Goal: Task Accomplishment & Management: Use online tool/utility

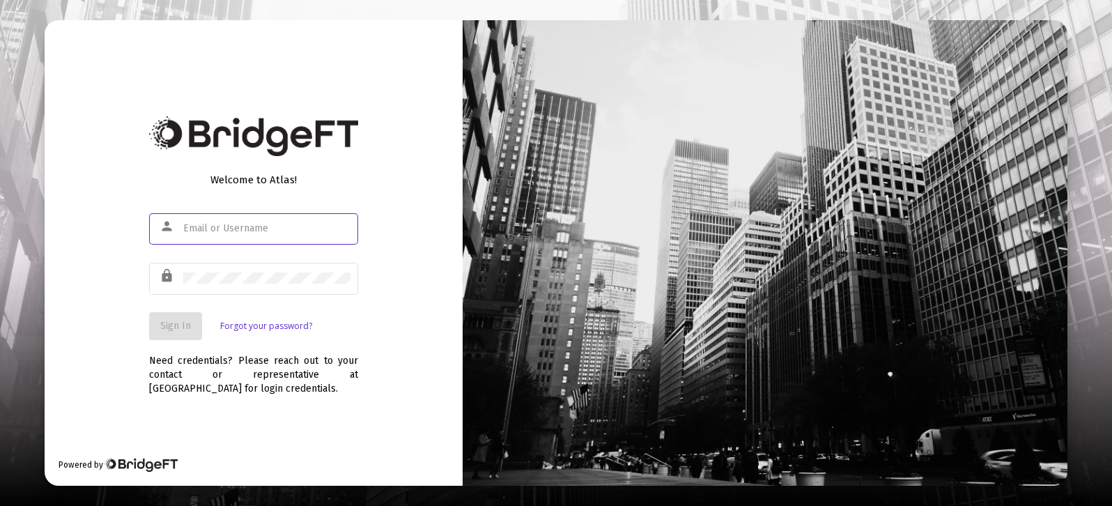
type input "[PERSON_NAME][EMAIL_ADDRESS][DOMAIN_NAME]"
click at [371, 346] on div "Welcome to Atlas! person [PERSON_NAME][EMAIL_ADDRESS][DOMAIN_NAME] lock Sign In…" at bounding box center [254, 253] width 418 height 466
click at [175, 321] on span "Sign In" at bounding box center [175, 326] width 31 height 12
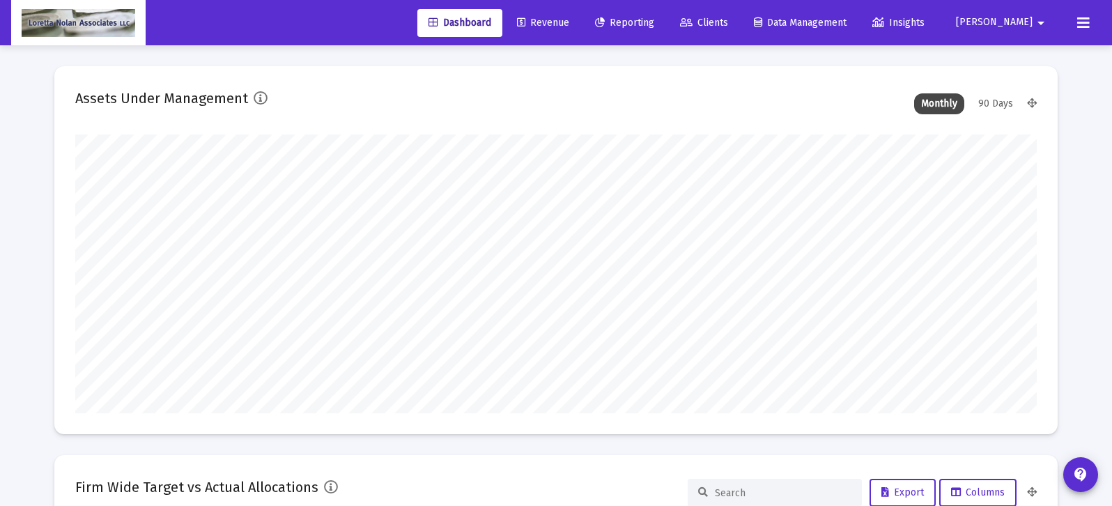
scroll to position [279, 962]
type input "[DATE]"
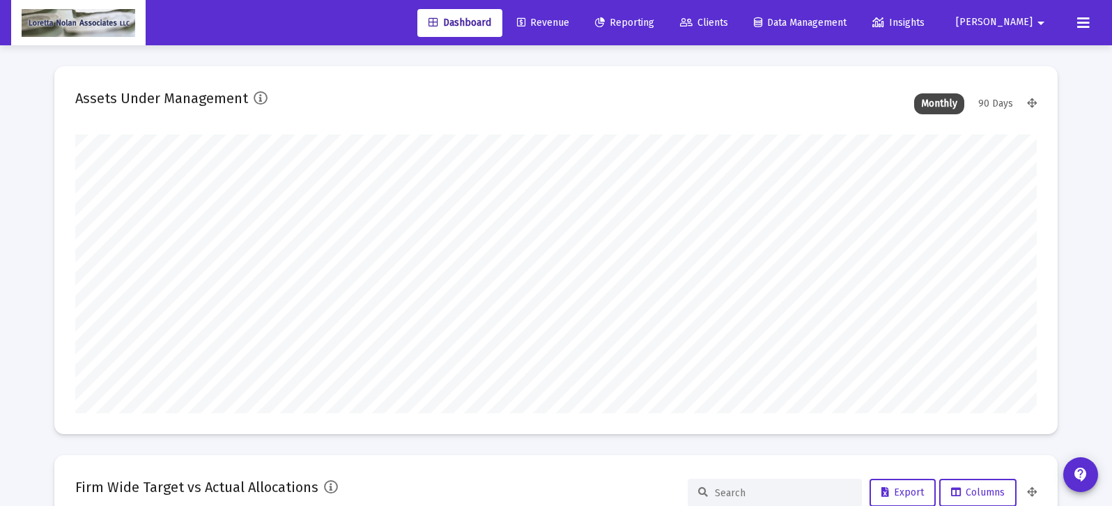
click at [654, 20] on span "Reporting" at bounding box center [624, 23] width 59 height 12
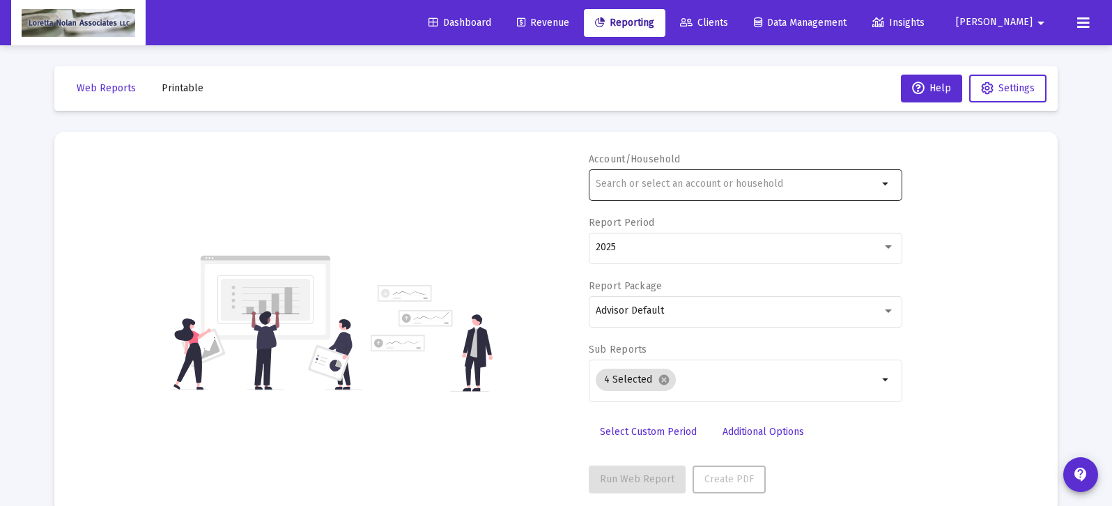
click at [678, 180] on input "text" at bounding box center [737, 183] width 282 height 11
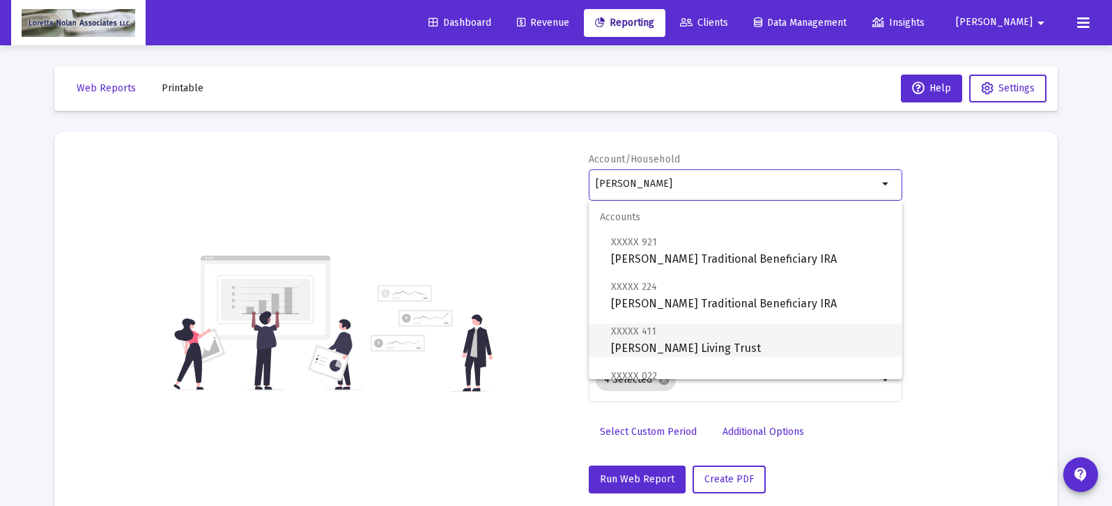
scroll to position [212, 0]
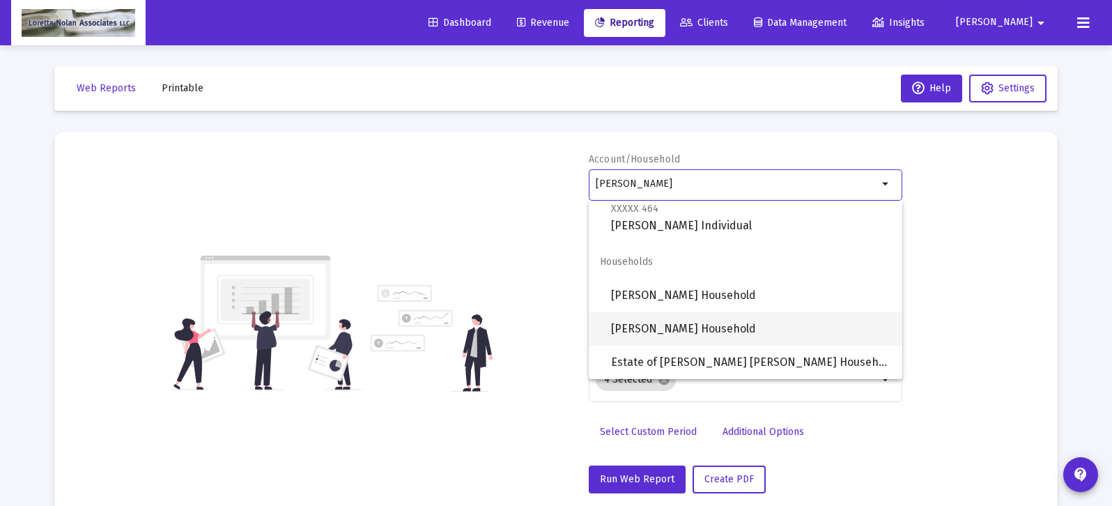
click at [671, 326] on span "[PERSON_NAME] Household" at bounding box center [751, 328] width 280 height 33
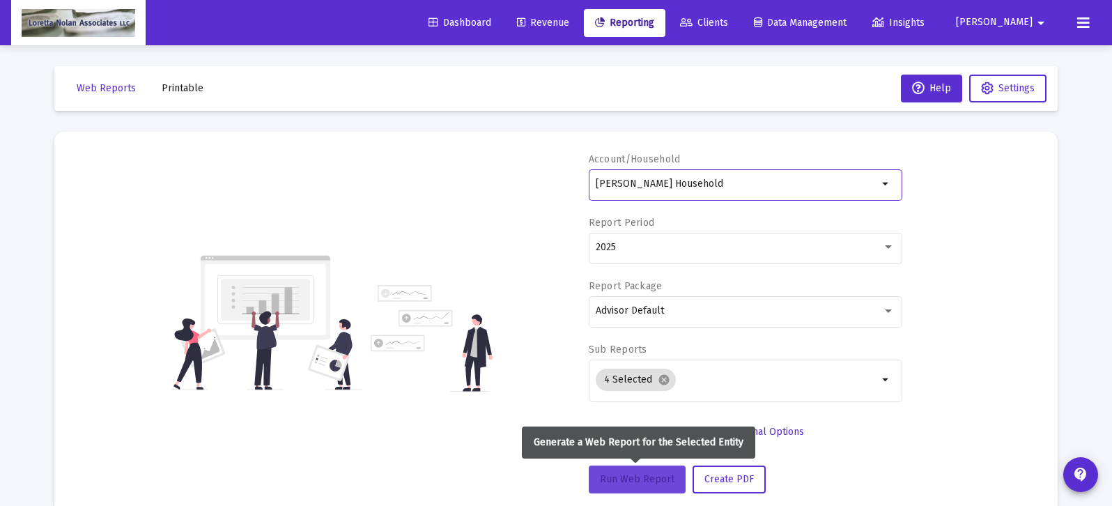
click at [636, 471] on button "Run Web Report" at bounding box center [637, 480] width 97 height 28
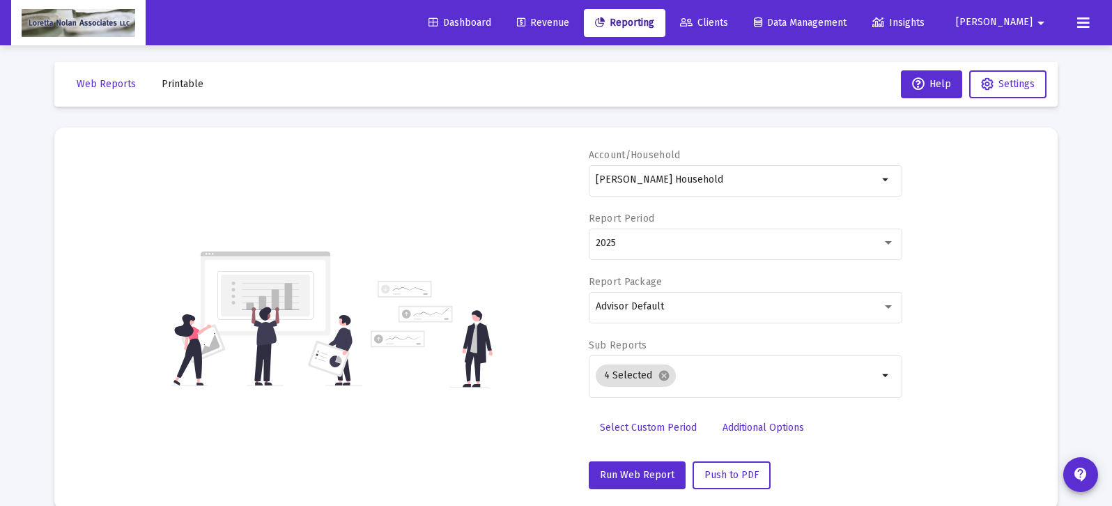
scroll to position [0, 0]
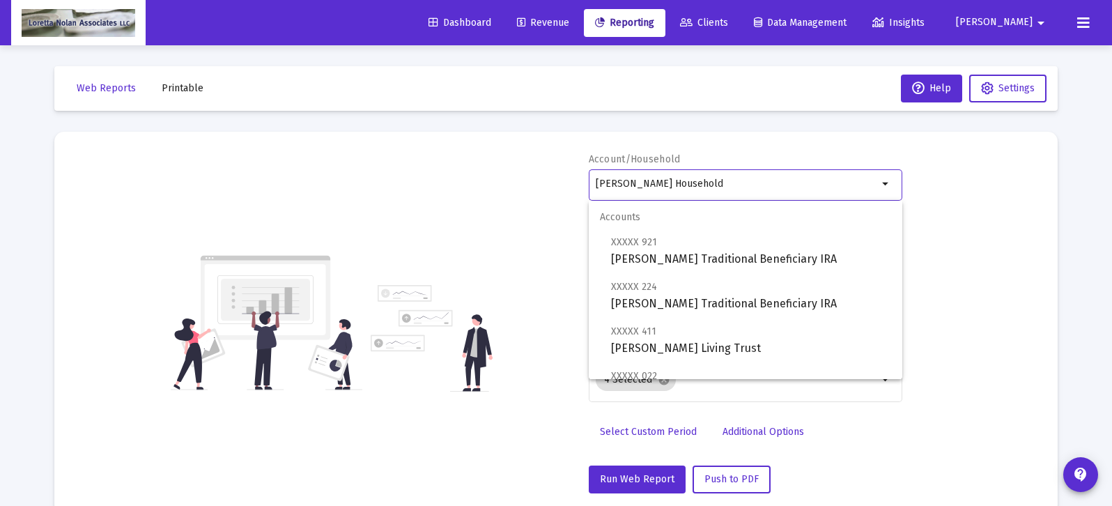
click at [735, 185] on input "[PERSON_NAME] Household" at bounding box center [737, 183] width 282 height 11
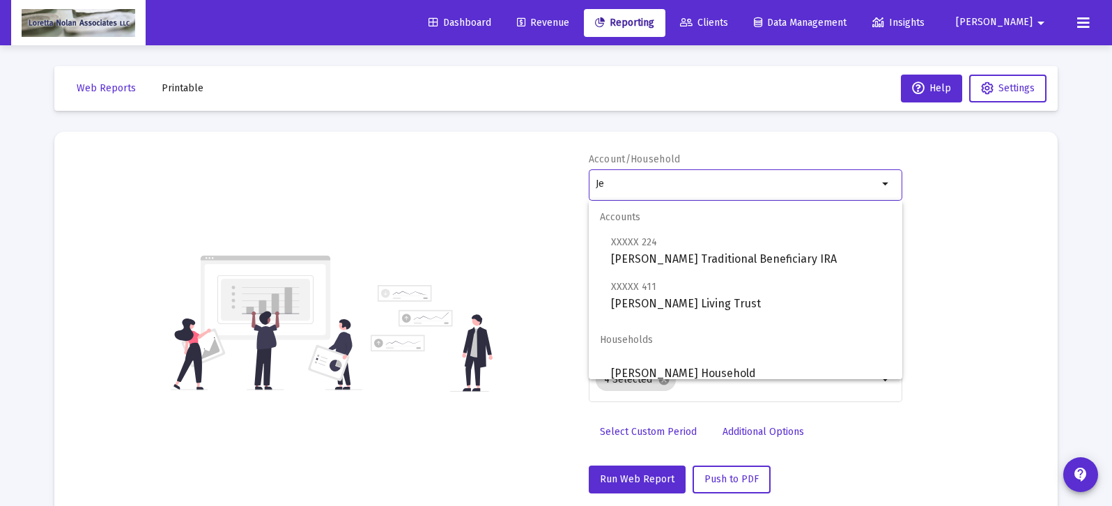
type input "J"
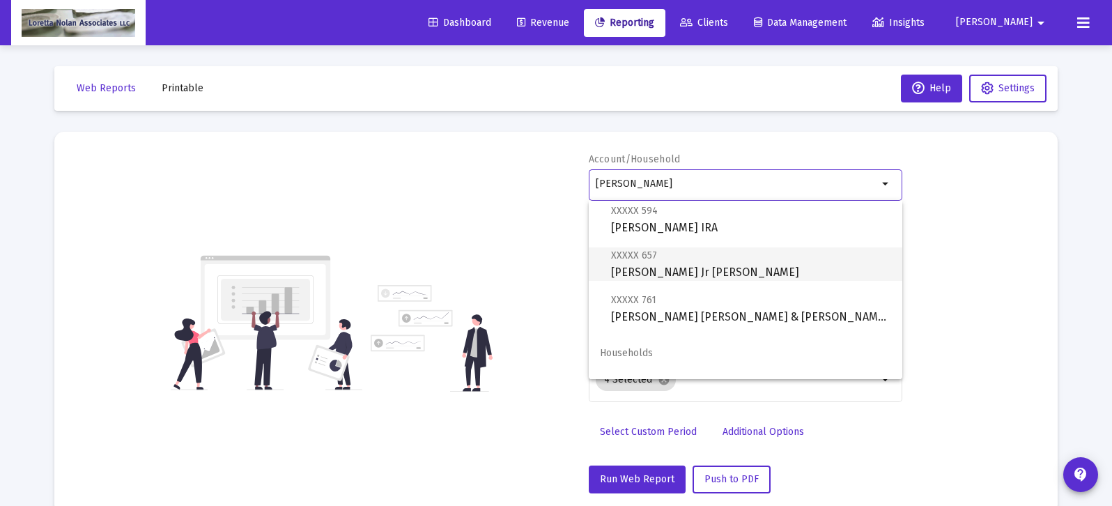
scroll to position [145, 0]
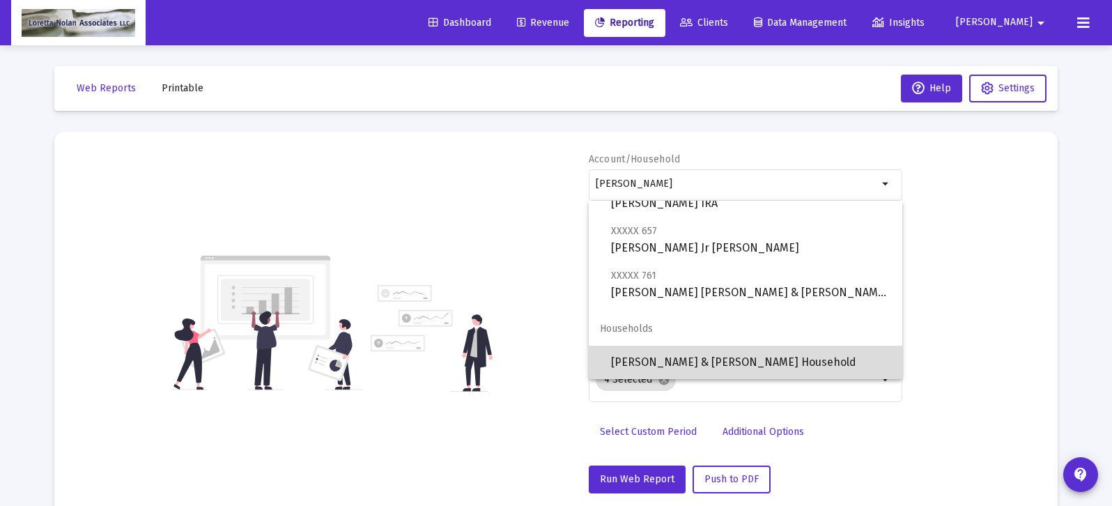
click at [663, 364] on span "[PERSON_NAME] & [PERSON_NAME] Household" at bounding box center [751, 362] width 280 height 33
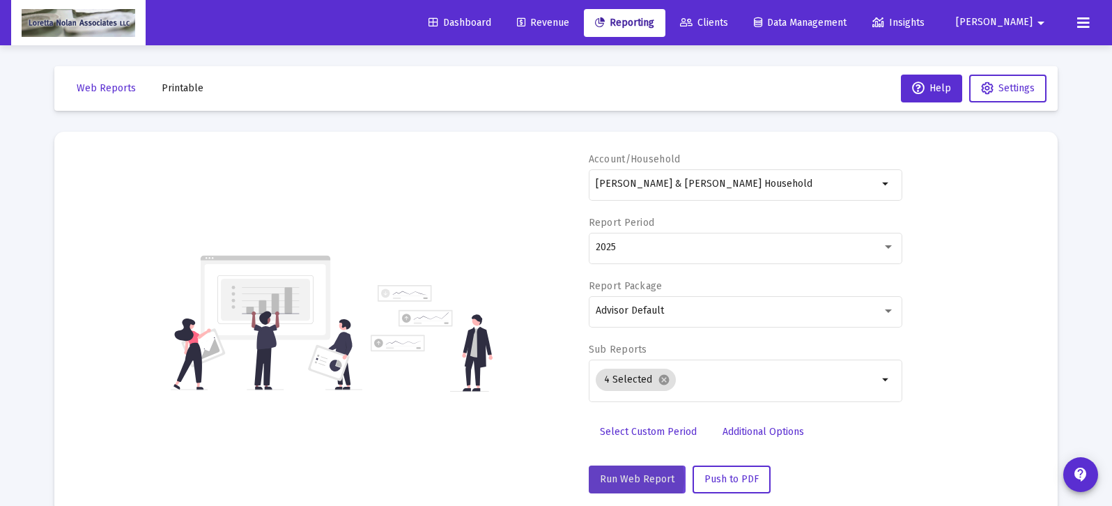
click at [628, 479] on span "Run Web Report" at bounding box center [637, 479] width 75 height 12
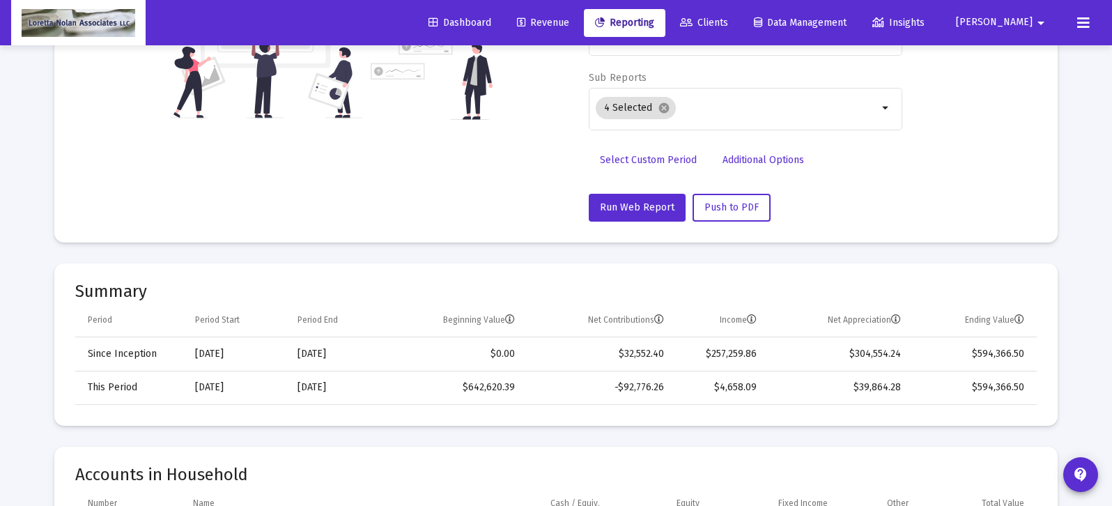
scroll to position [0, 0]
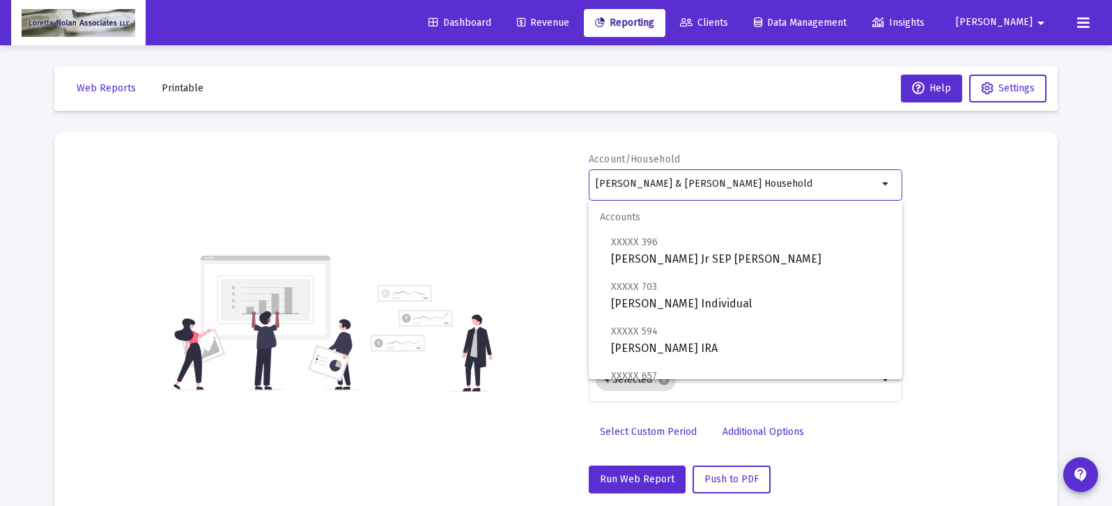
click at [806, 181] on input "[PERSON_NAME] & [PERSON_NAME] Household" at bounding box center [737, 183] width 282 height 11
type input "L"
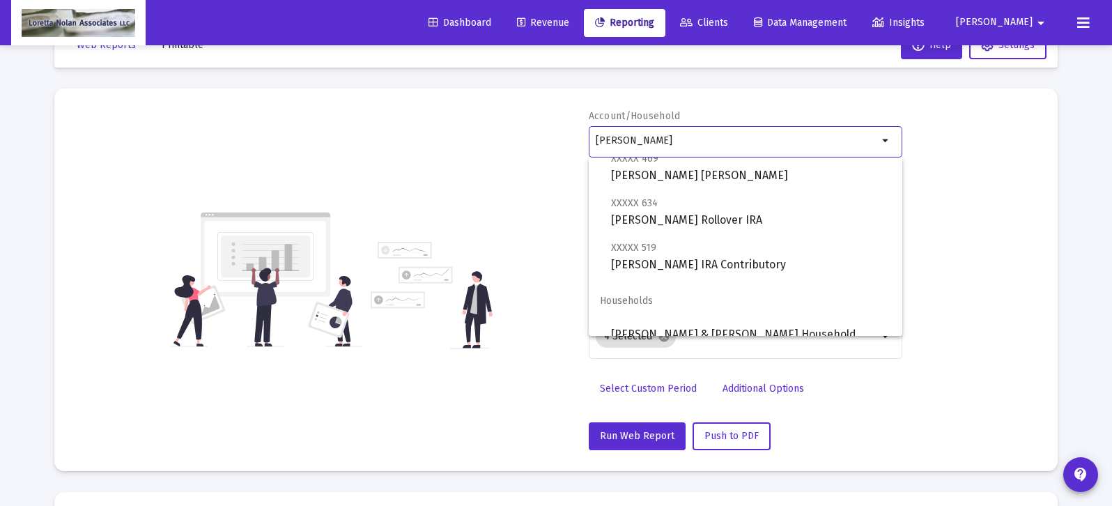
scroll to position [100, 0]
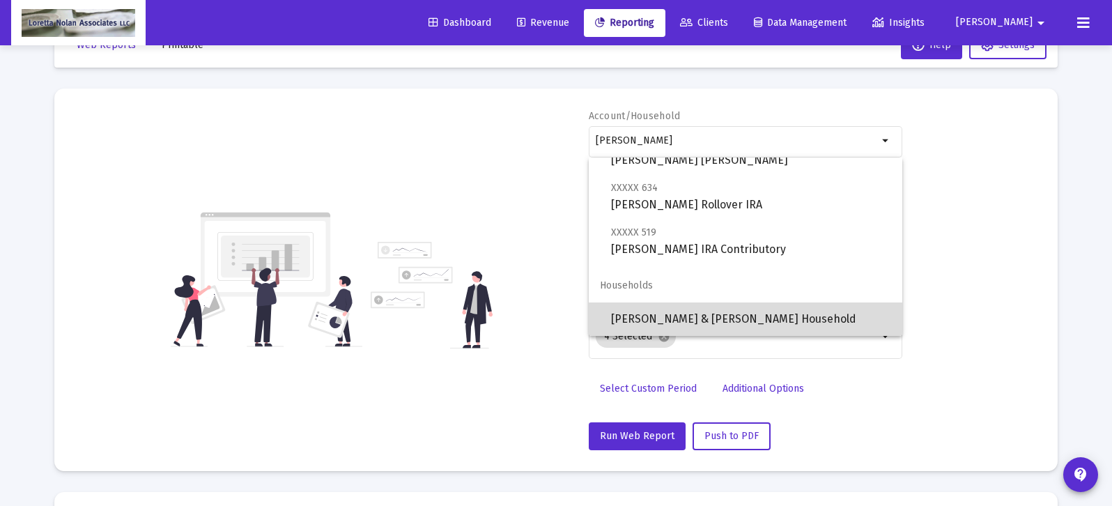
click at [651, 315] on span "[PERSON_NAME] & [PERSON_NAME] Household" at bounding box center [751, 318] width 280 height 33
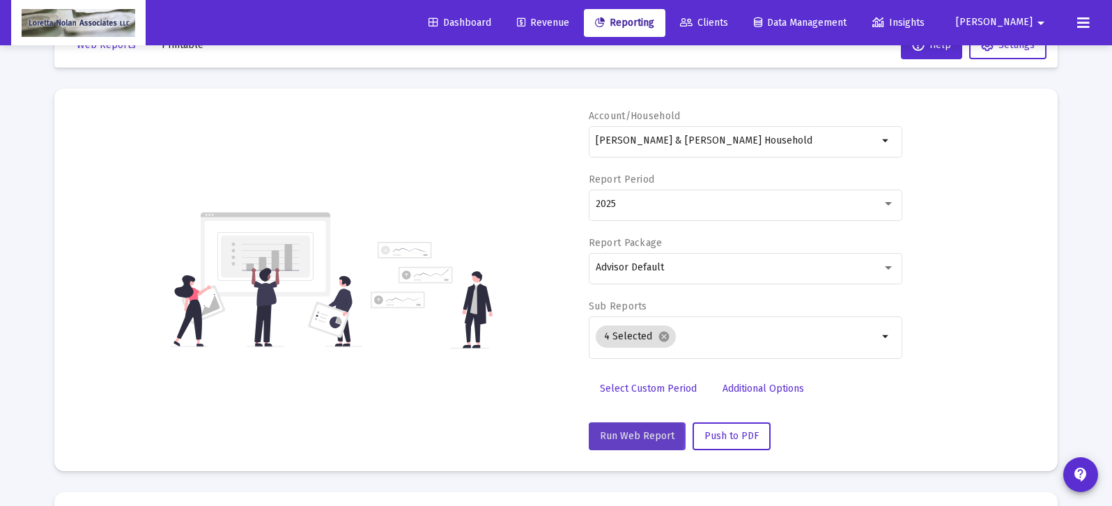
click at [632, 435] on span "Run Web Report" at bounding box center [637, 436] width 75 height 12
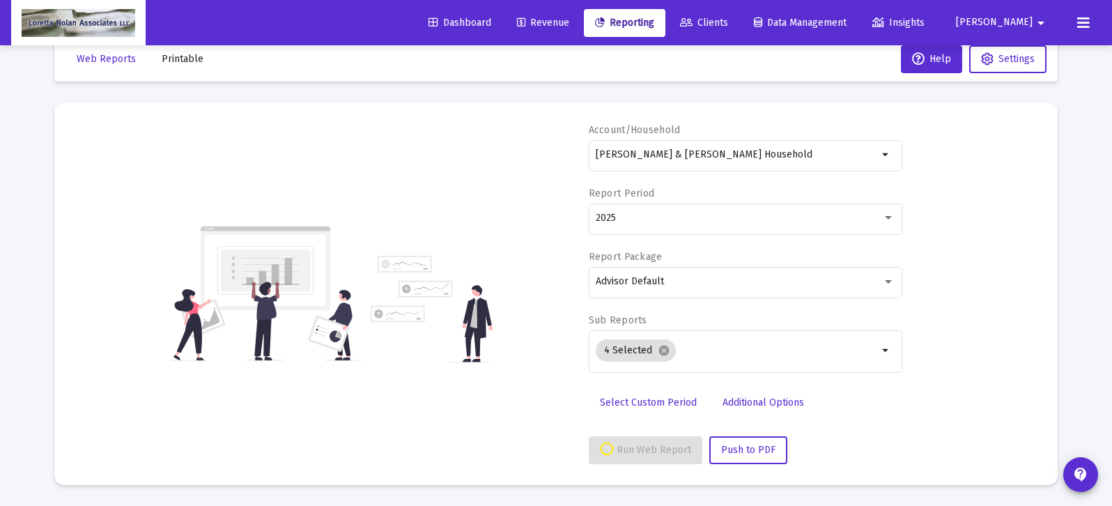
click at [632, 435] on div "Account/Household [PERSON_NAME] & [PERSON_NAME] Household arrow_drop_down Repor…" at bounding box center [746, 293] width 314 height 341
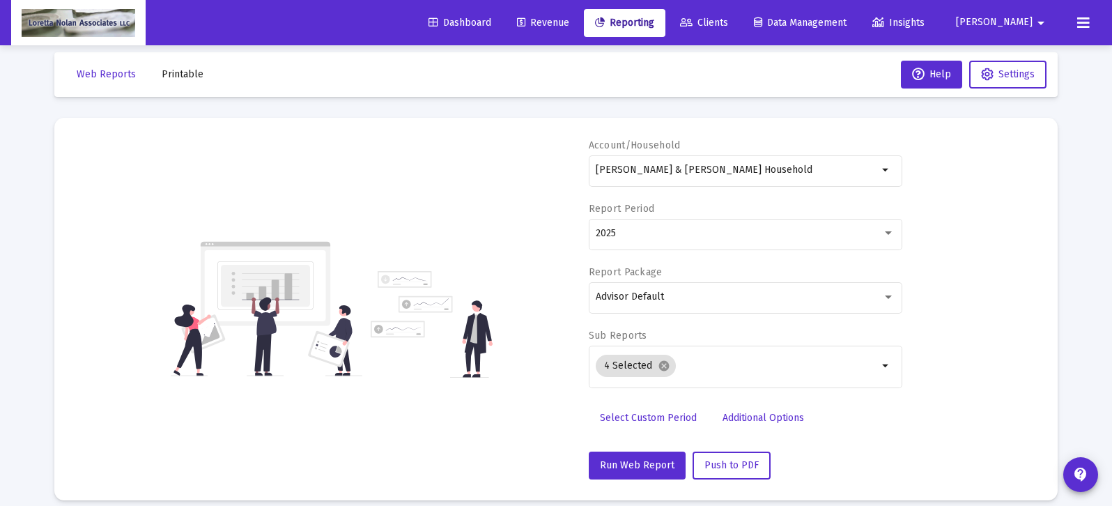
scroll to position [0, 0]
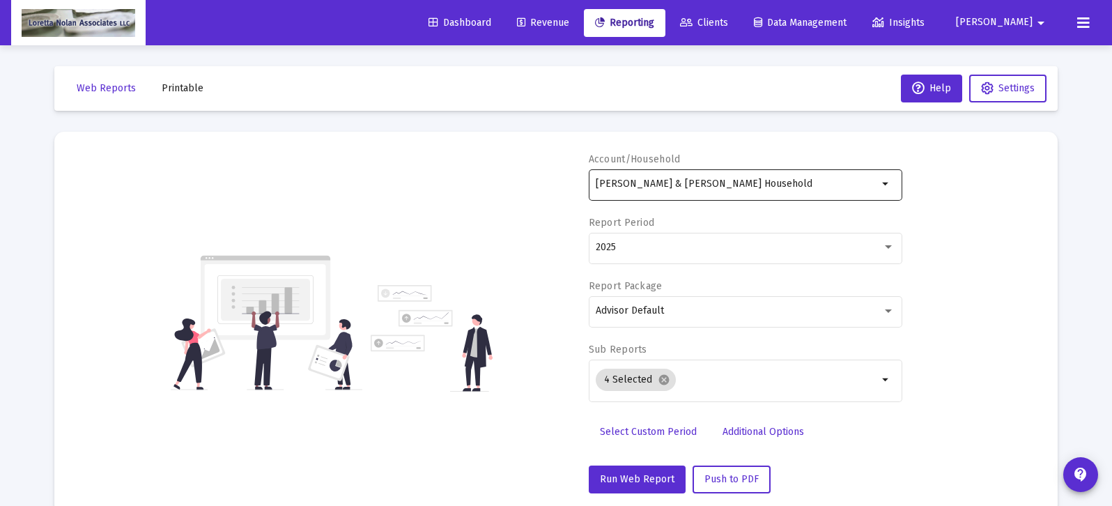
click at [795, 182] on input "[PERSON_NAME] & [PERSON_NAME] Household" at bounding box center [737, 183] width 282 height 11
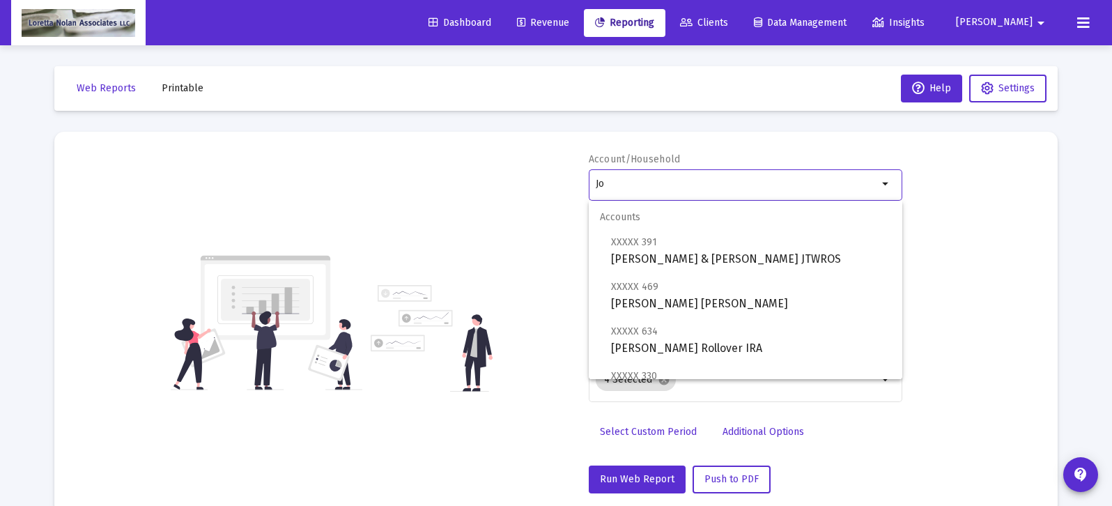
type input "J"
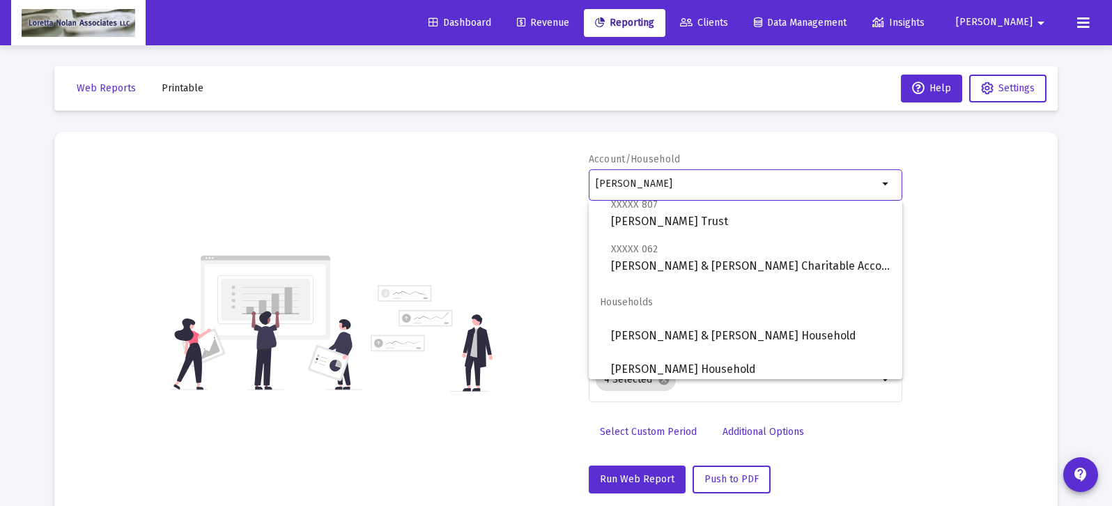
scroll to position [491, 0]
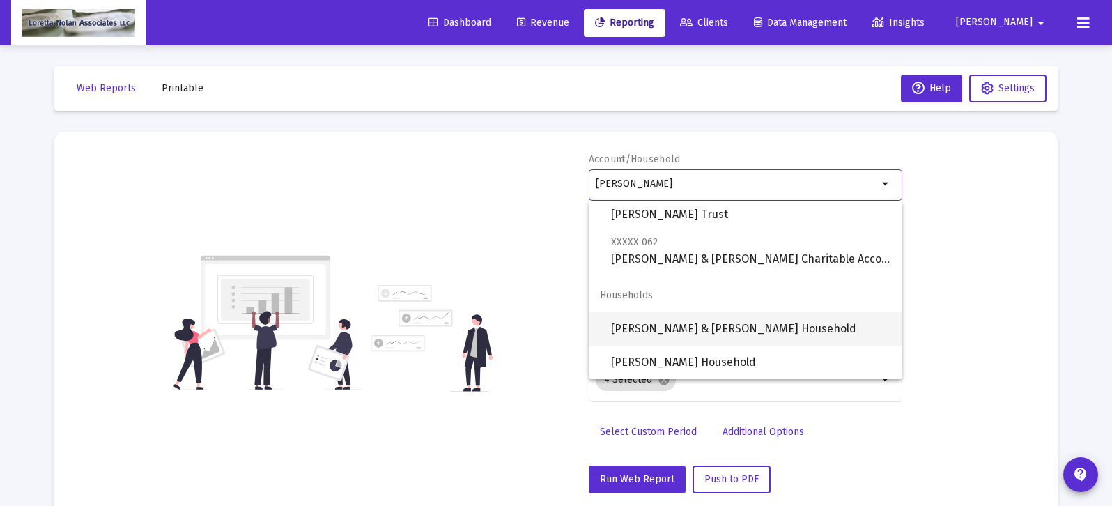
click at [660, 330] on span "[PERSON_NAME] & [PERSON_NAME] Household" at bounding box center [751, 328] width 280 height 33
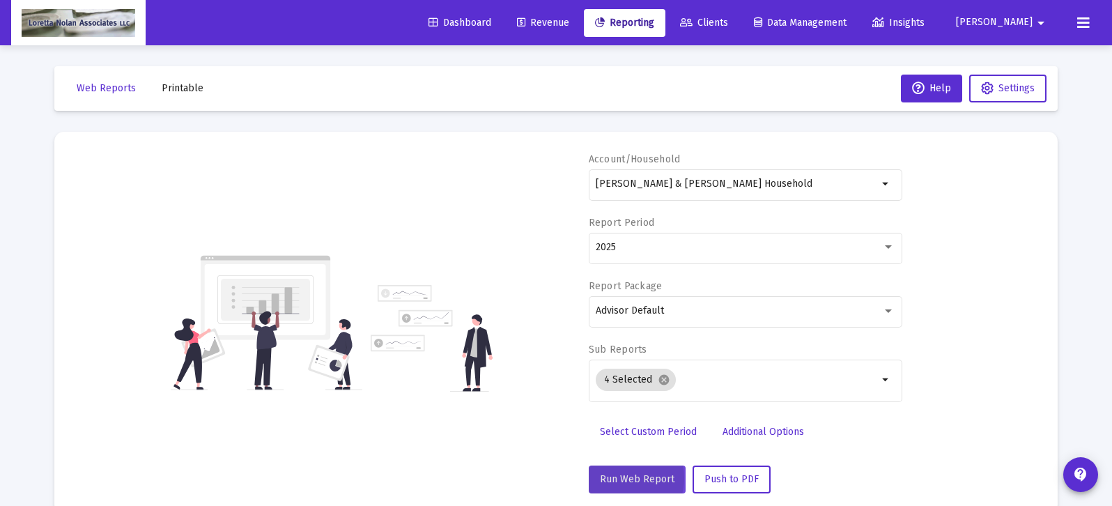
click at [623, 478] on span "Run Web Report" at bounding box center [637, 479] width 75 height 12
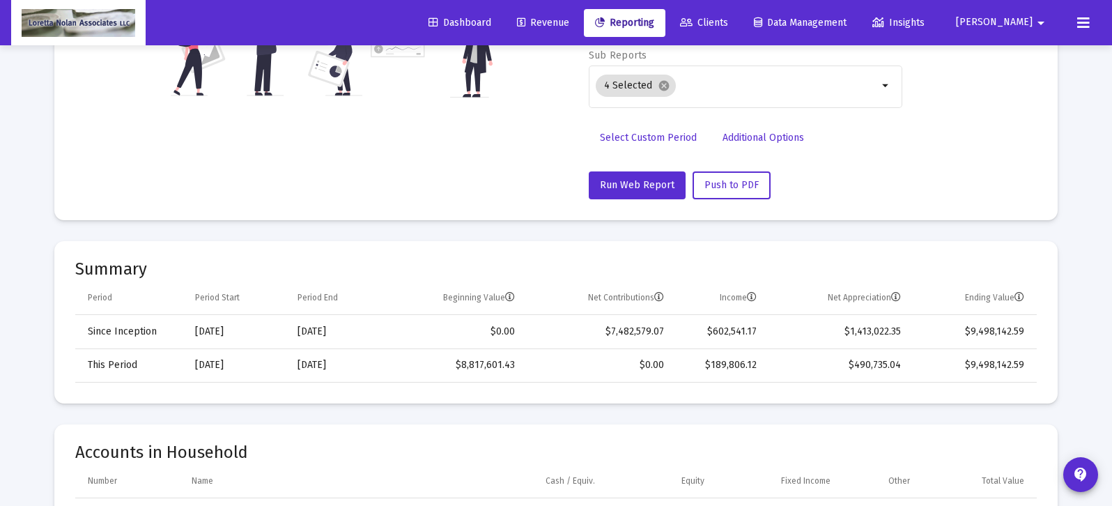
scroll to position [0, 0]
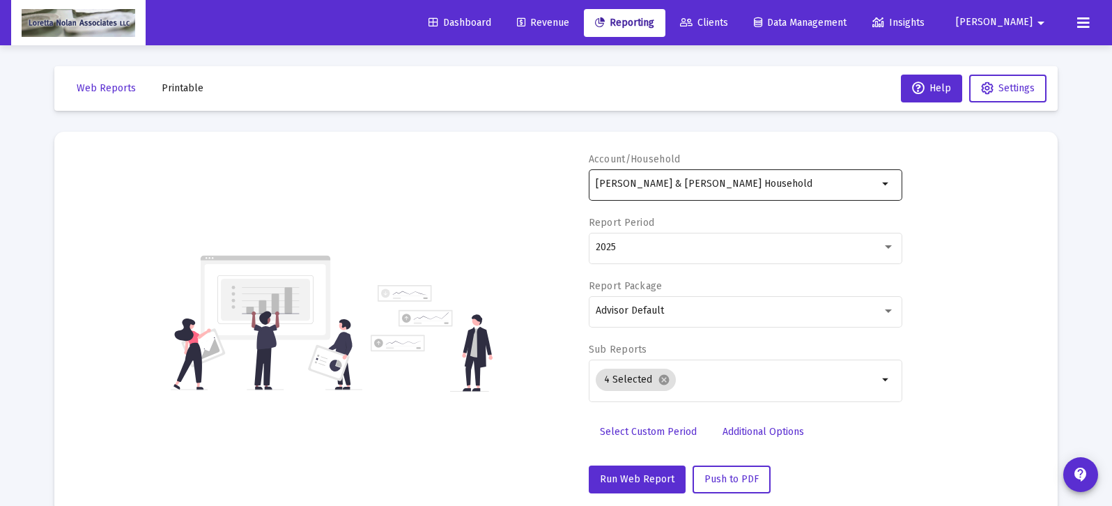
click at [793, 189] on div "[PERSON_NAME] & [PERSON_NAME] Household" at bounding box center [737, 184] width 282 height 34
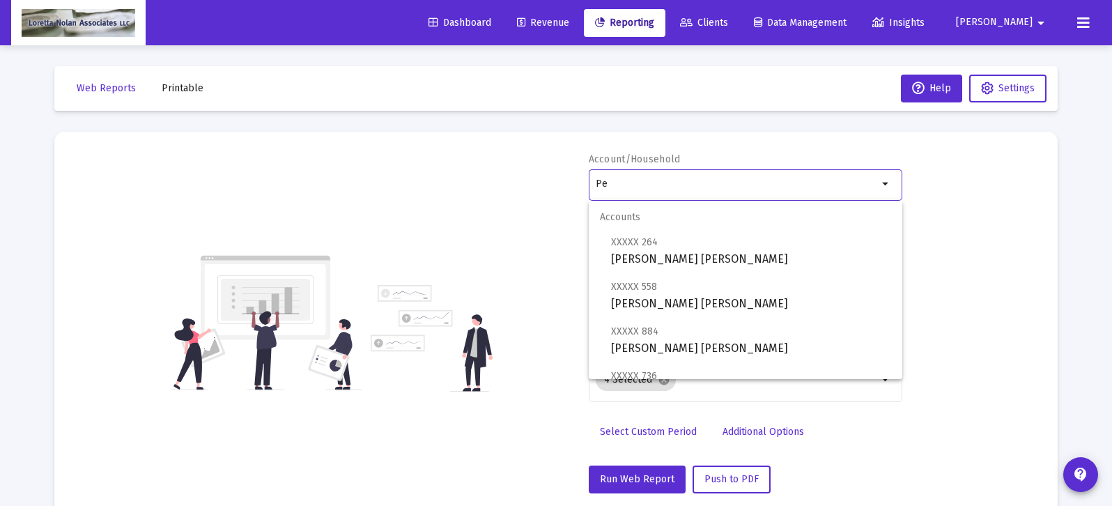
type input "P"
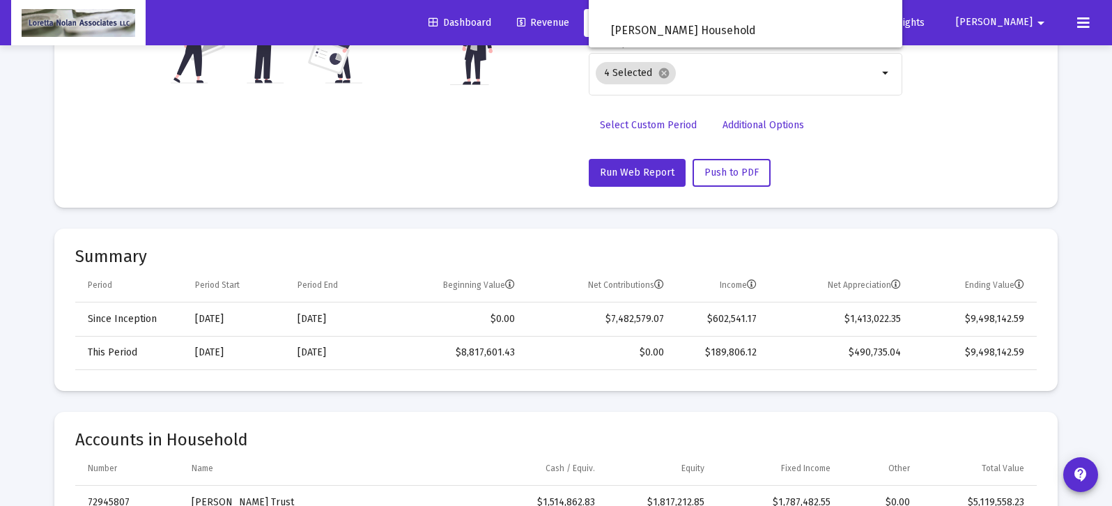
scroll to position [310, 0]
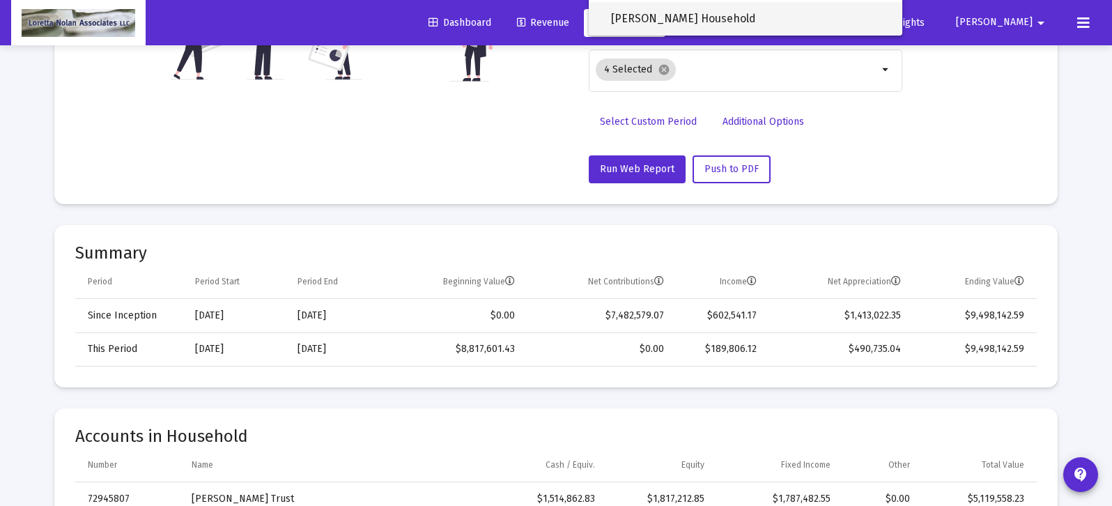
click at [677, 20] on span "[PERSON_NAME] Household" at bounding box center [751, 18] width 280 height 33
type input "[PERSON_NAME] Household"
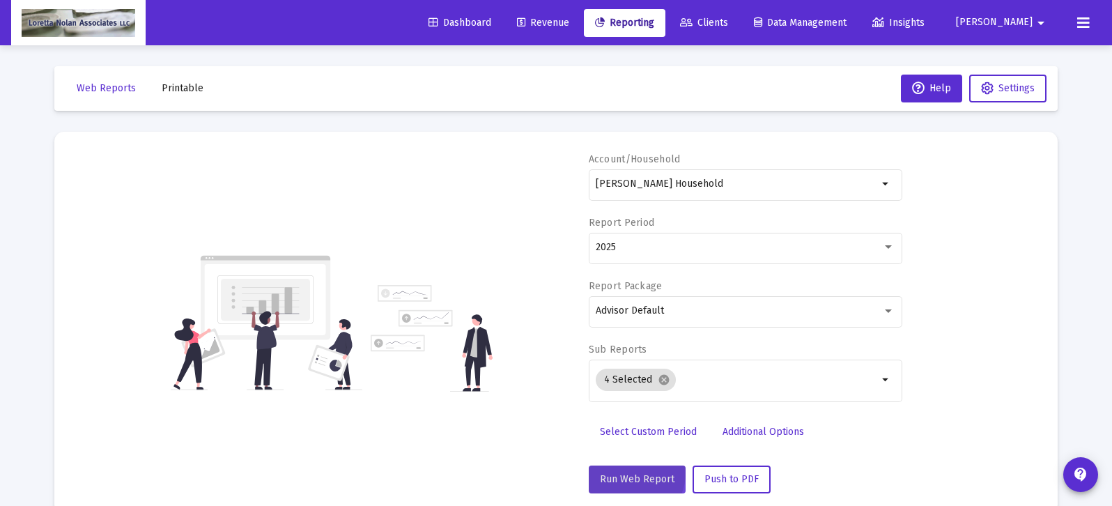
click at [631, 473] on span "Run Web Report" at bounding box center [637, 479] width 75 height 12
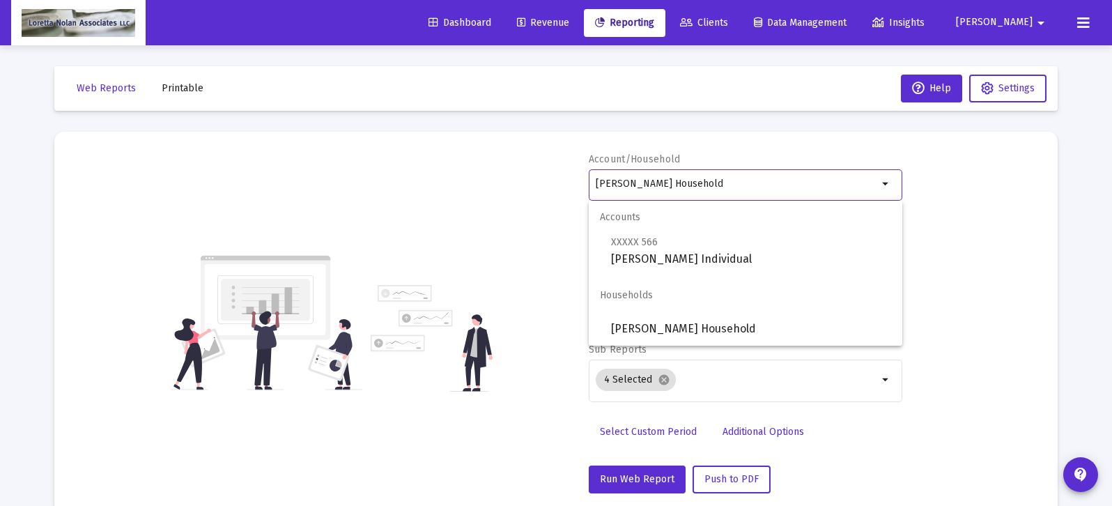
drag, startPoint x: 719, startPoint y: 185, endPoint x: 599, endPoint y: 186, distance: 119.9
click at [599, 186] on input "[PERSON_NAME] Household" at bounding box center [737, 183] width 282 height 11
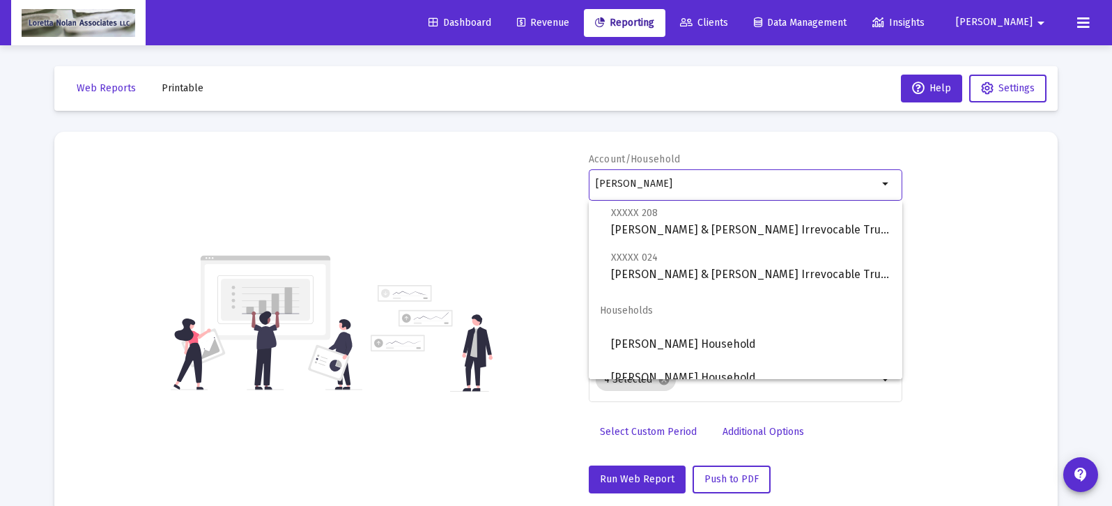
scroll to position [312, 0]
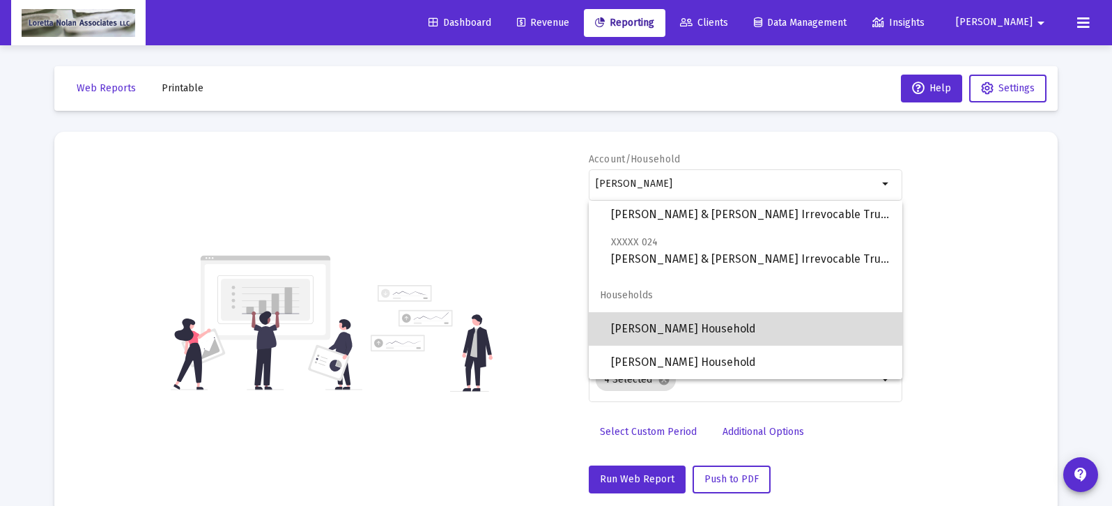
click at [647, 325] on span "[PERSON_NAME] Household" at bounding box center [751, 328] width 280 height 33
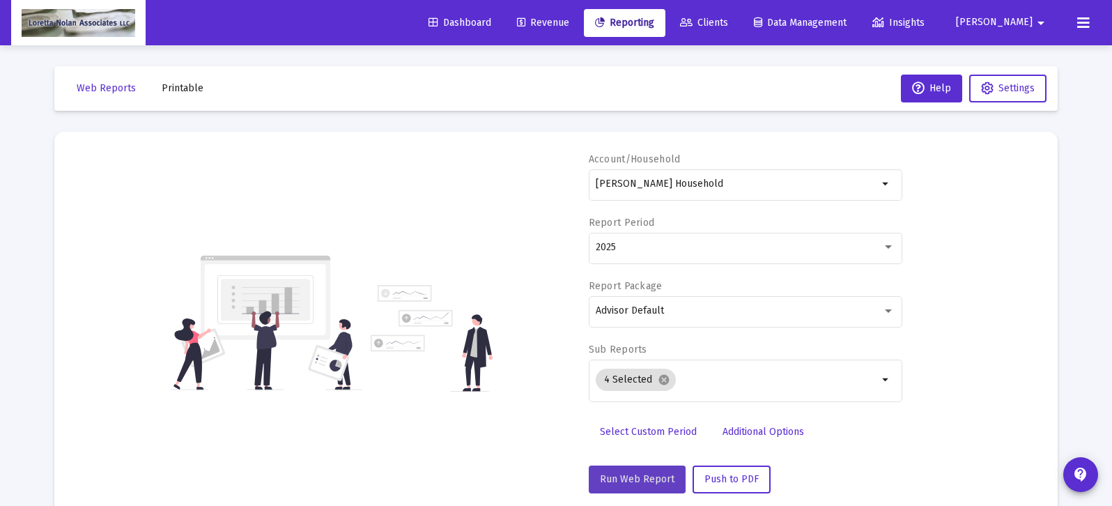
click at [652, 482] on span "Run Web Report" at bounding box center [637, 479] width 75 height 12
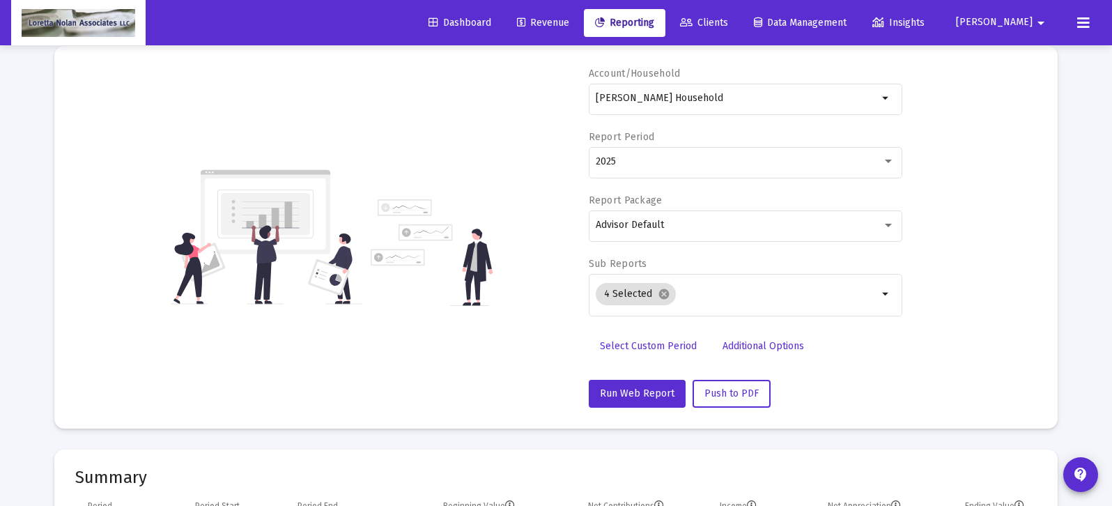
scroll to position [0, 0]
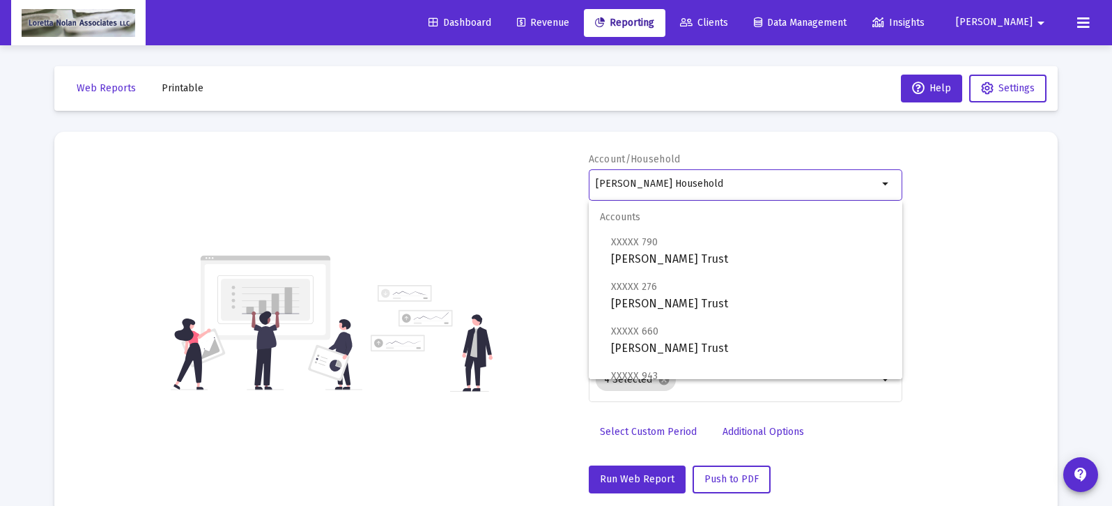
click at [710, 186] on input "[PERSON_NAME] Household" at bounding box center [737, 183] width 282 height 11
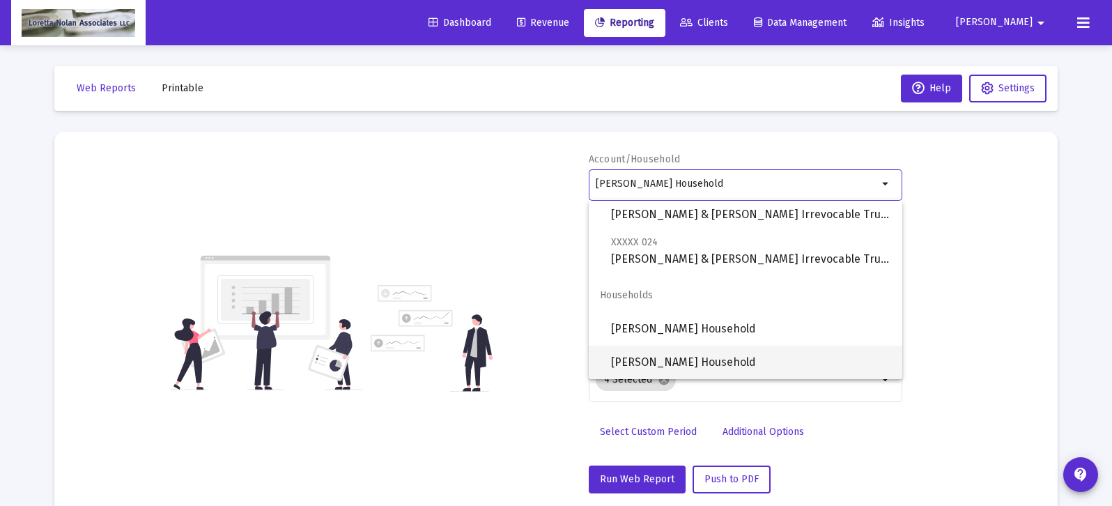
click at [652, 355] on span "[PERSON_NAME] Household" at bounding box center [751, 362] width 280 height 33
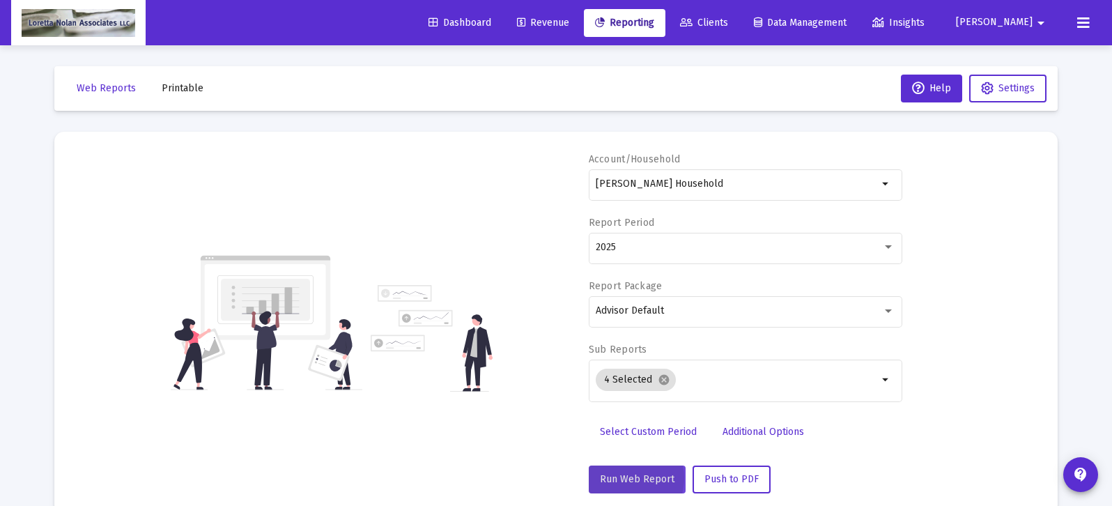
click at [626, 477] on span "Run Web Report" at bounding box center [637, 479] width 75 height 12
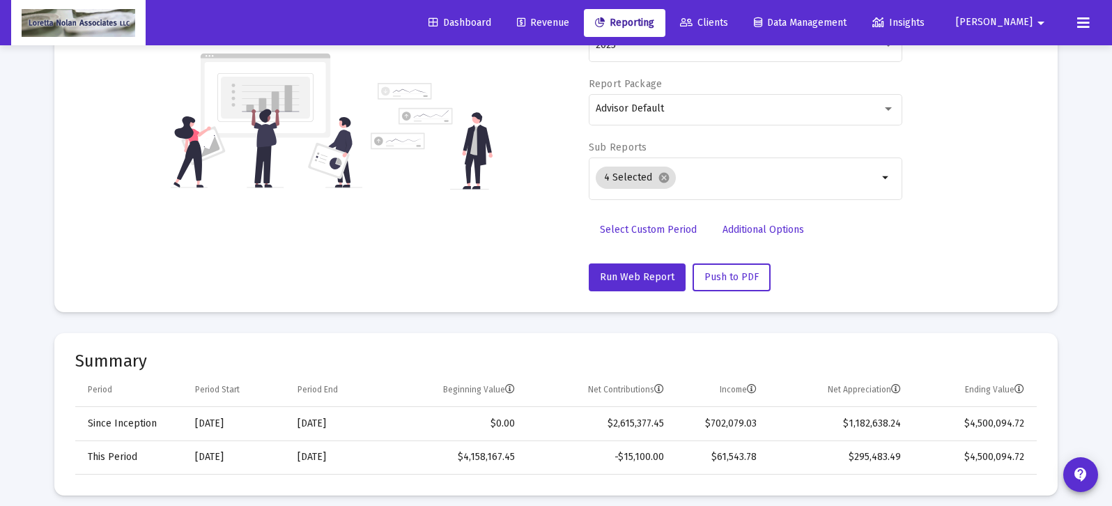
scroll to position [0, 0]
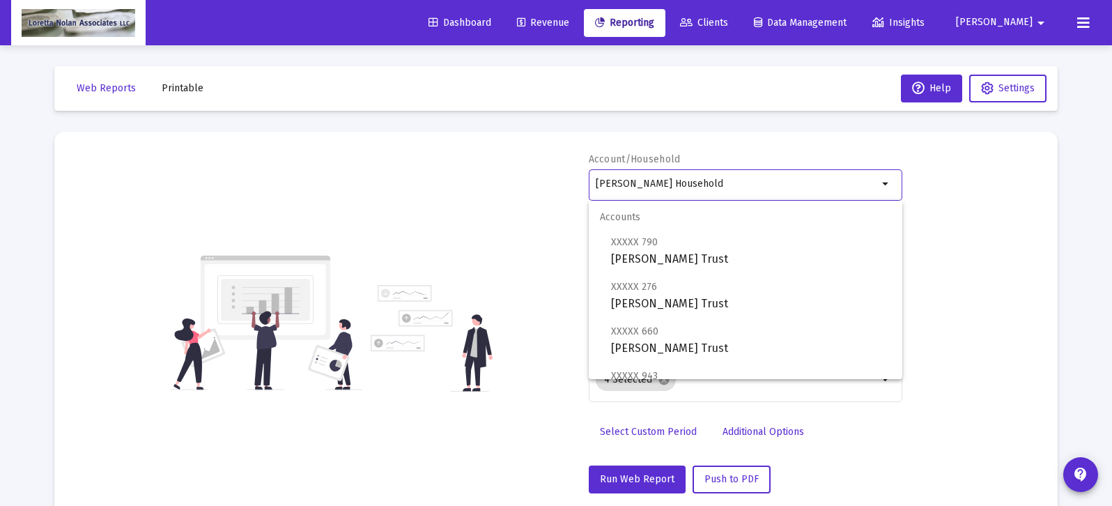
click at [776, 181] on input "[PERSON_NAME] Household" at bounding box center [737, 183] width 282 height 11
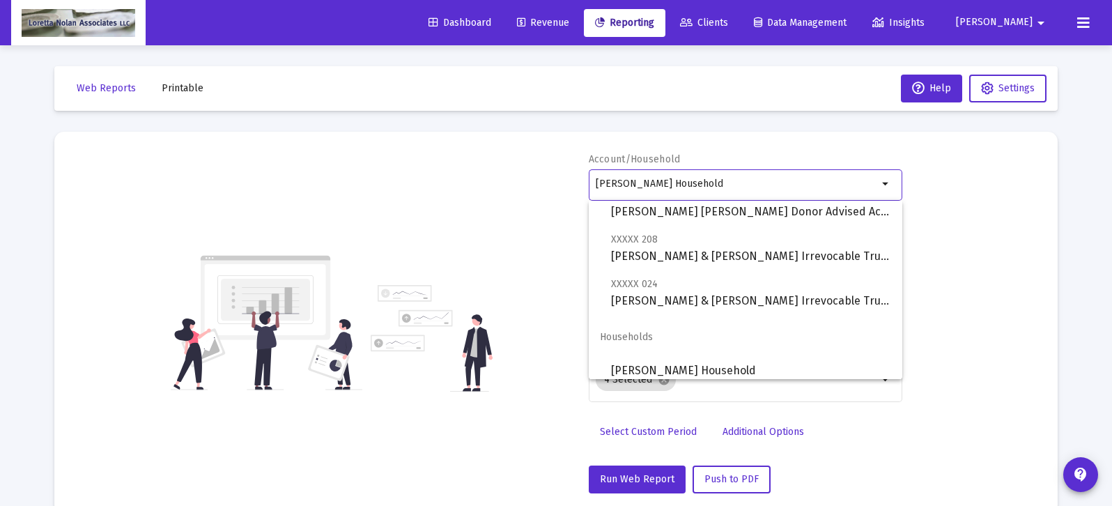
scroll to position [265, 0]
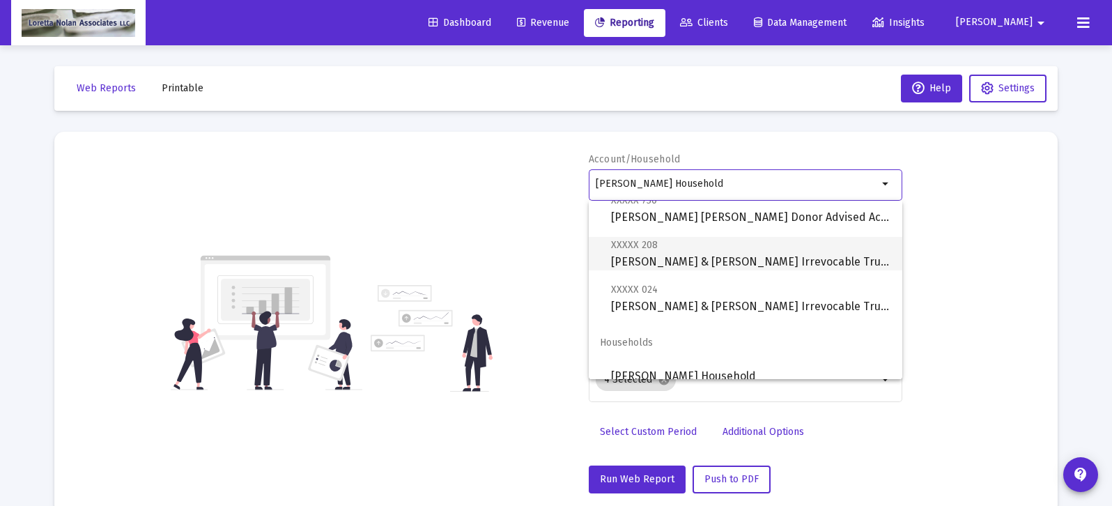
click at [717, 259] on span "XXXXX 208 [PERSON_NAME] & [PERSON_NAME] Irrevocable Trust FBO [PERSON_NAME]" at bounding box center [751, 253] width 280 height 34
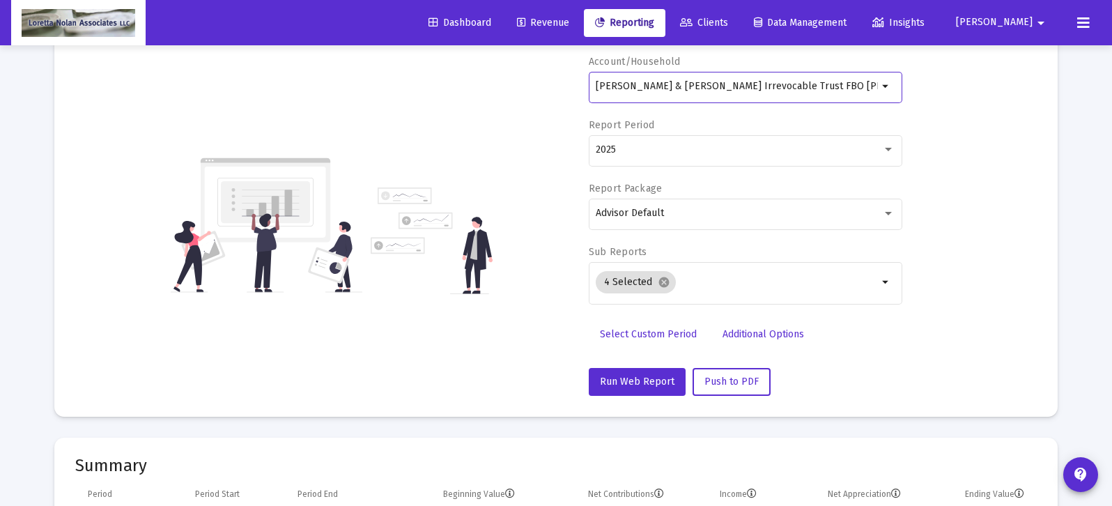
scroll to position [99, 0]
click at [641, 380] on span "Run Web Report" at bounding box center [637, 381] width 75 height 12
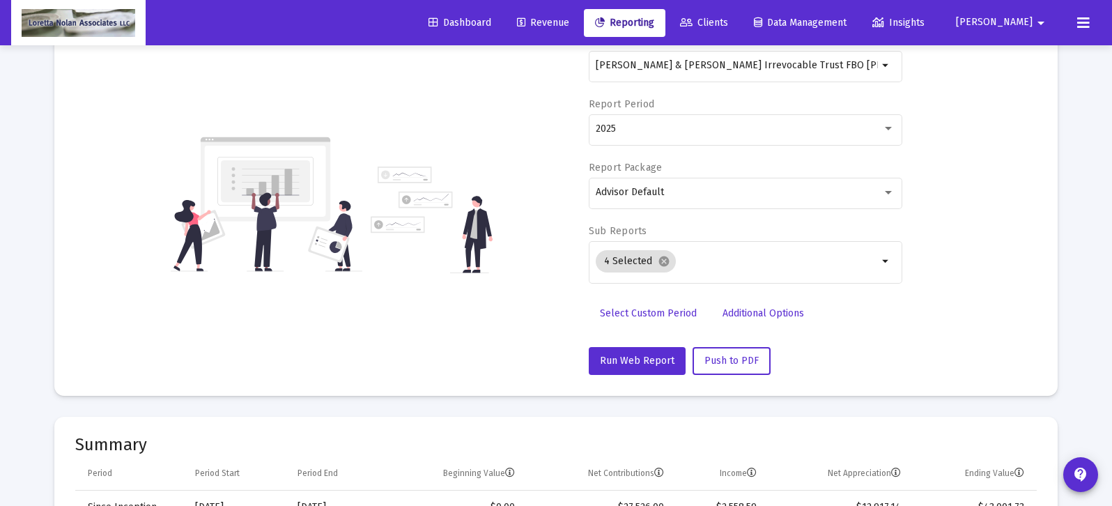
scroll to position [0, 0]
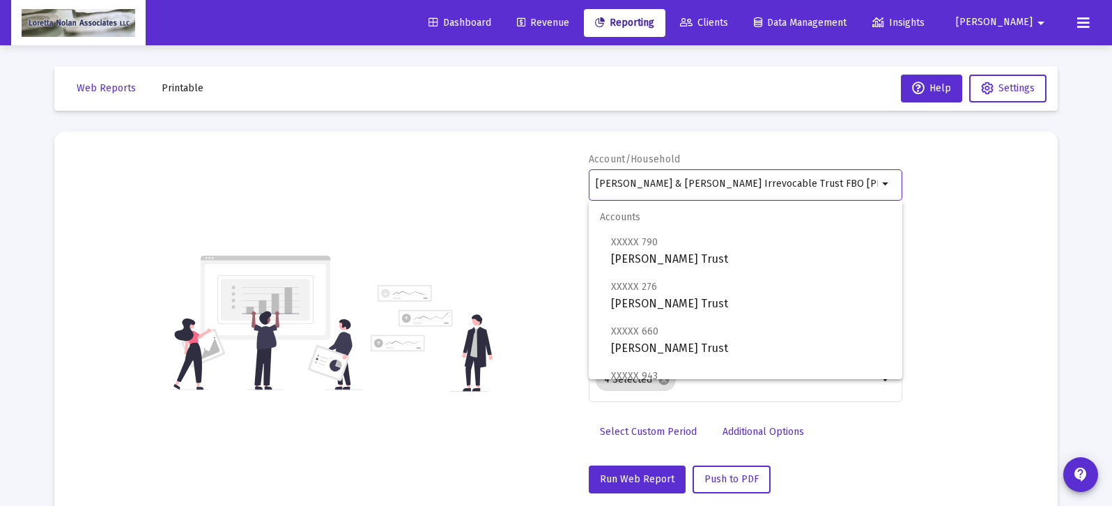
click at [682, 181] on input "[PERSON_NAME] & [PERSON_NAME] Irrevocable Trust FBO [PERSON_NAME]" at bounding box center [737, 183] width 282 height 11
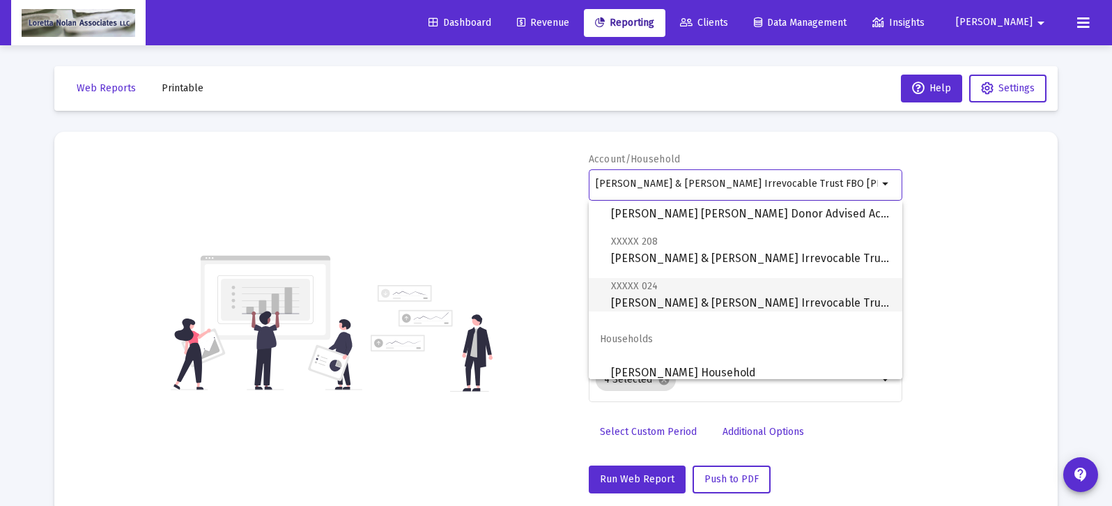
scroll to position [312, 0]
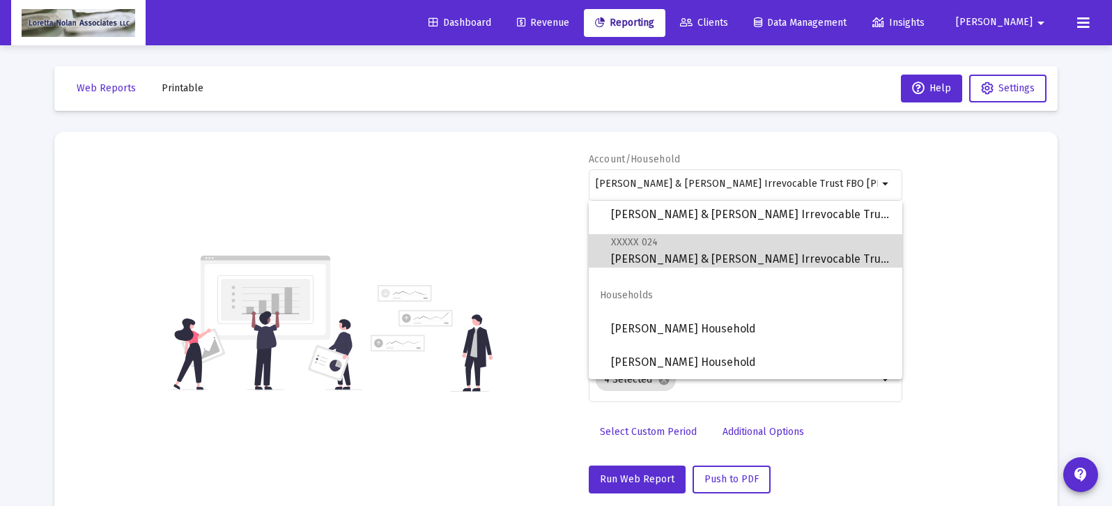
click at [684, 254] on span "XXXXX 024 [PERSON_NAME] & [PERSON_NAME] Irrevocable Trust FBO [PERSON_NAME]" at bounding box center [751, 250] width 280 height 34
type input "[PERSON_NAME] & [PERSON_NAME] Irrevocable Trust FBO [PERSON_NAME]"
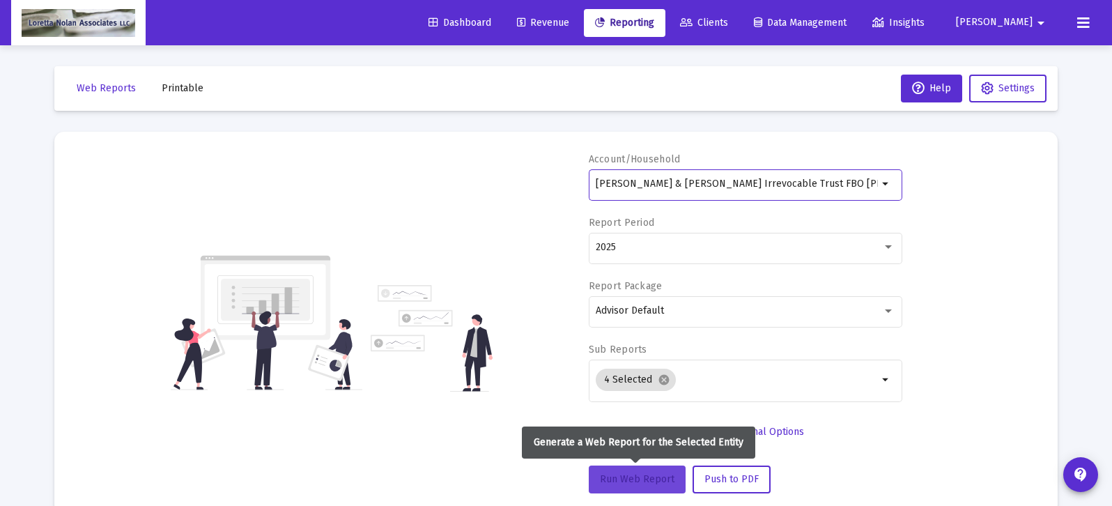
click at [627, 479] on span "Run Web Report" at bounding box center [637, 479] width 75 height 12
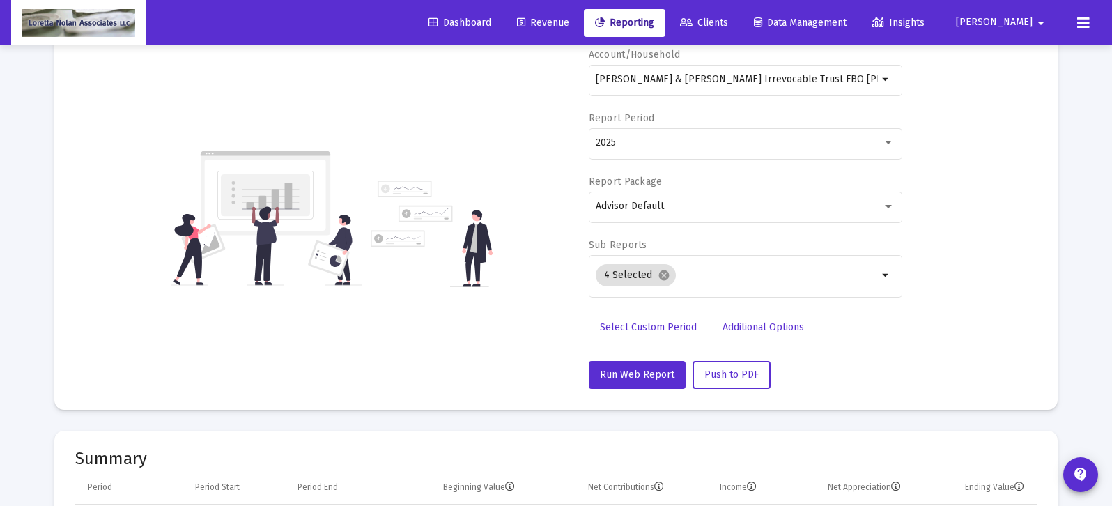
scroll to position [0, 0]
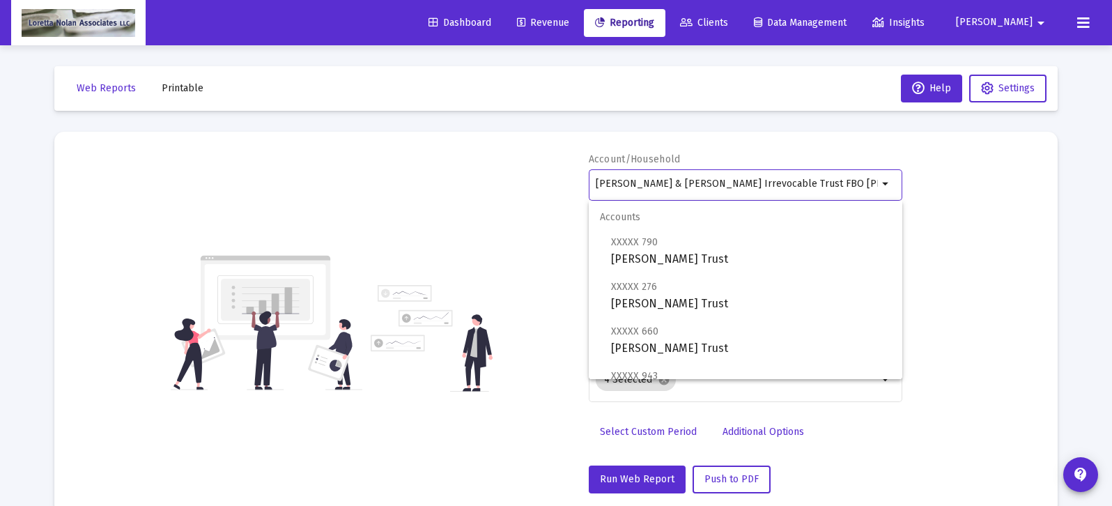
click at [796, 184] on input "[PERSON_NAME] & [PERSON_NAME] Irrevocable Trust FBO [PERSON_NAME]" at bounding box center [737, 183] width 282 height 11
drag, startPoint x: 809, startPoint y: 181, endPoint x: 590, endPoint y: 178, distance: 219.6
click at [590, 178] on div "[PERSON_NAME] & [PERSON_NAME] Irrevocable Trust FBO [PERSON_NAME] arrow_drop_do…" at bounding box center [746, 184] width 314 height 34
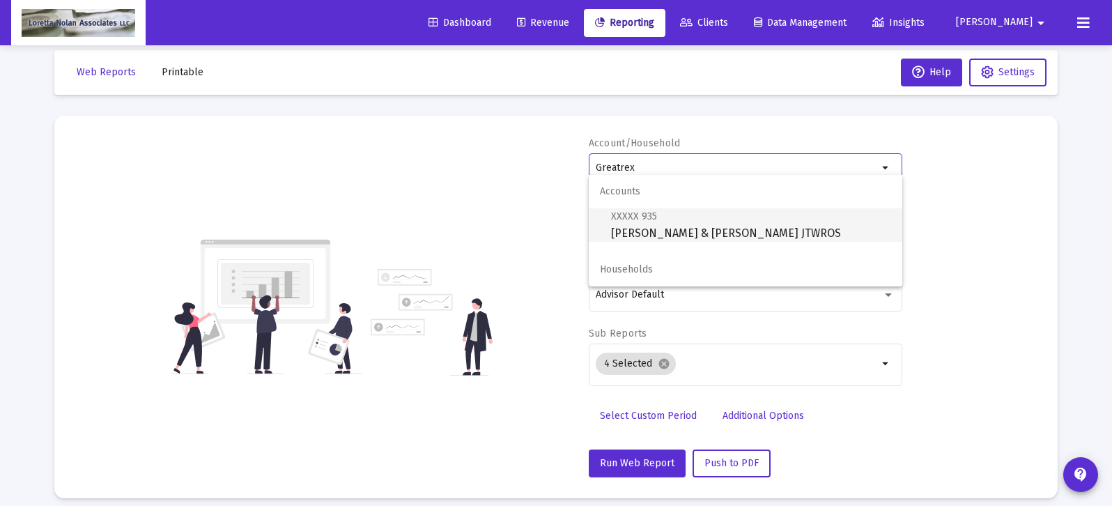
scroll to position [3, 0]
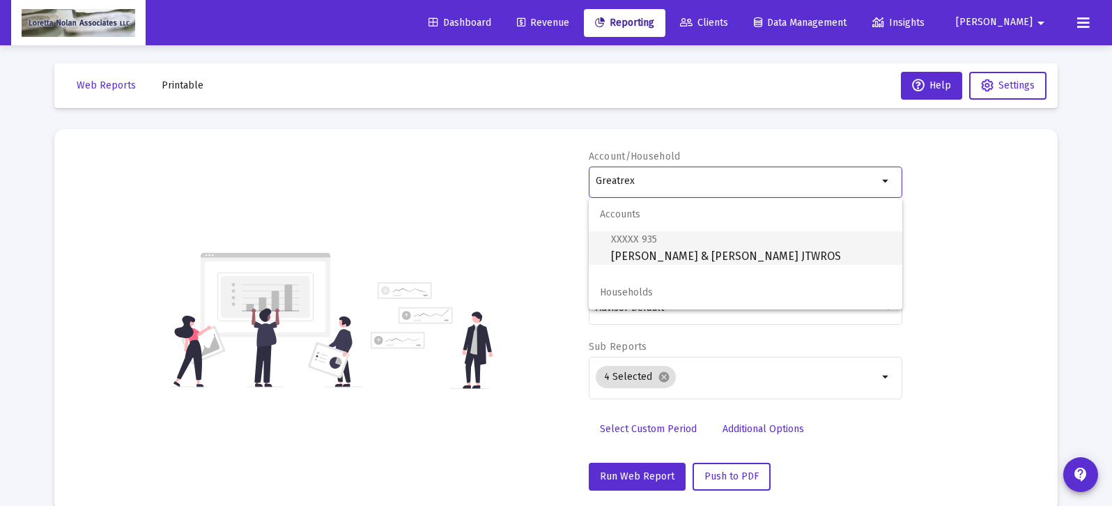
click at [673, 251] on span "XXXXX 935 [PERSON_NAME] & [PERSON_NAME] JTWROS" at bounding box center [751, 248] width 280 height 34
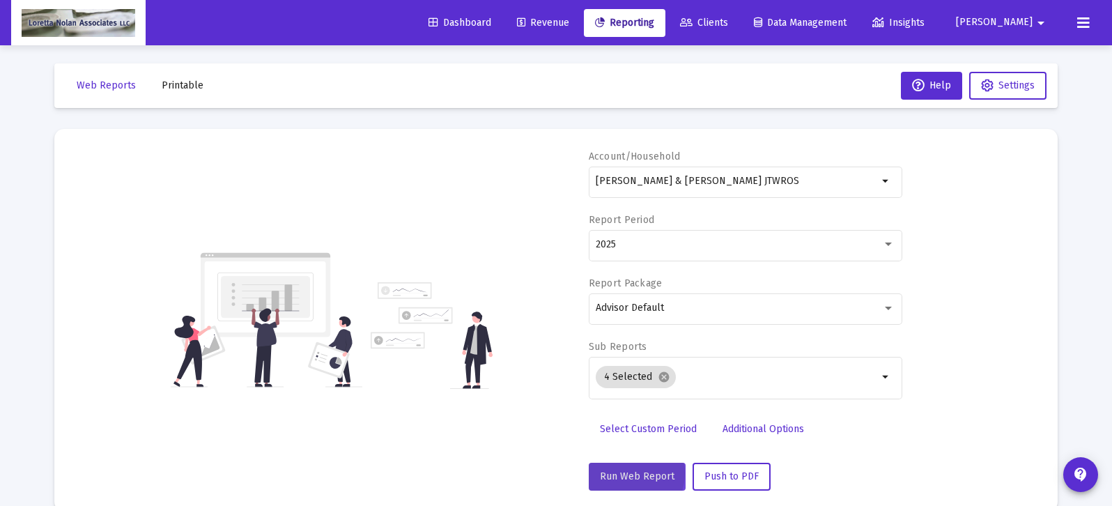
click at [629, 473] on span "Run Web Report" at bounding box center [637, 476] width 75 height 12
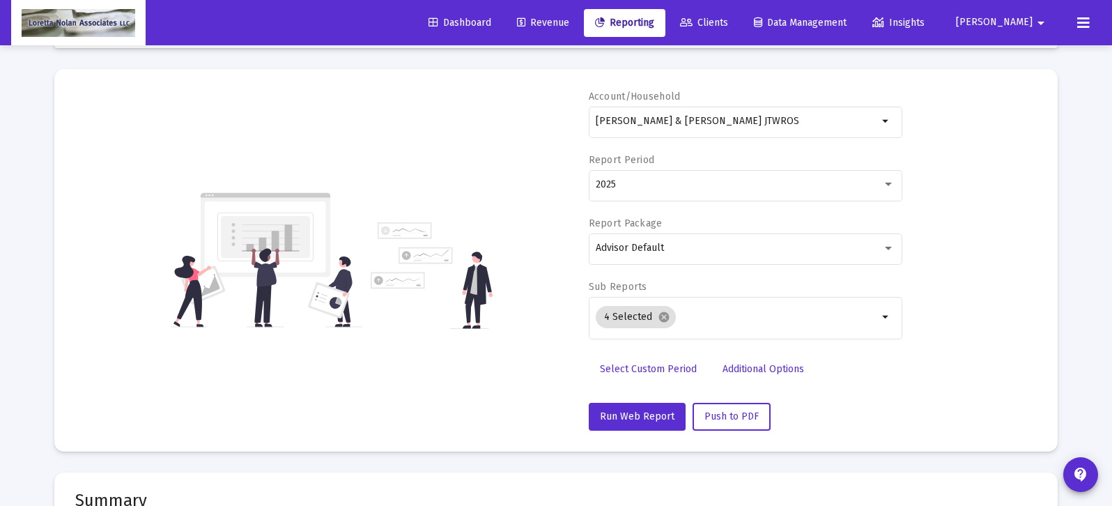
scroll to position [0, 0]
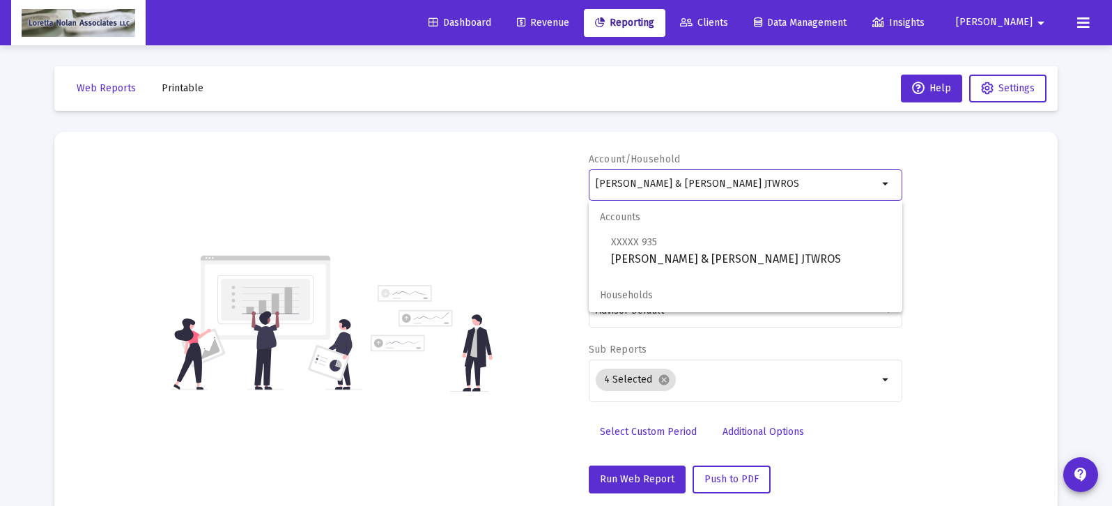
click at [809, 185] on input "[PERSON_NAME] & [PERSON_NAME] JTWROS" at bounding box center [737, 183] width 282 height 11
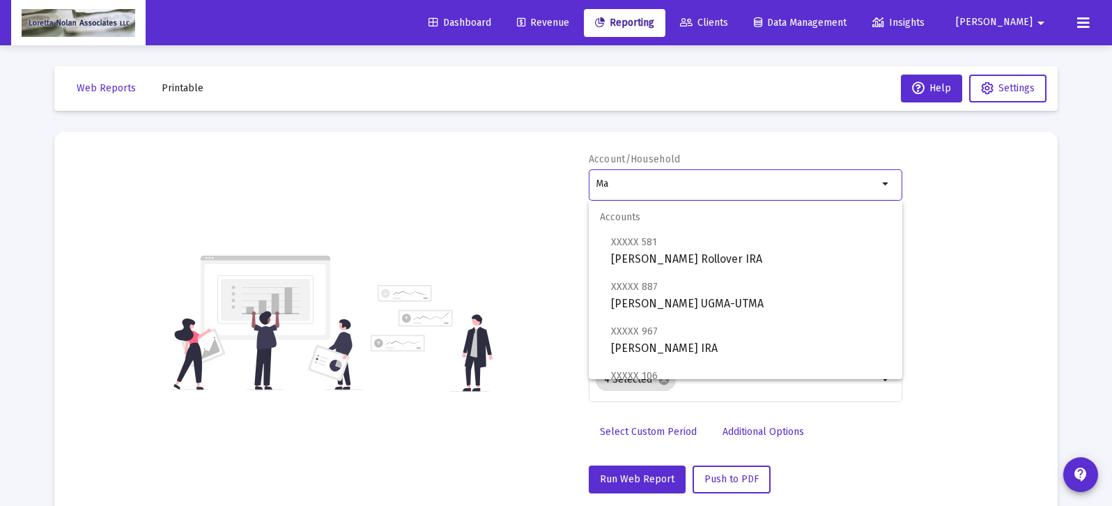
type input "M"
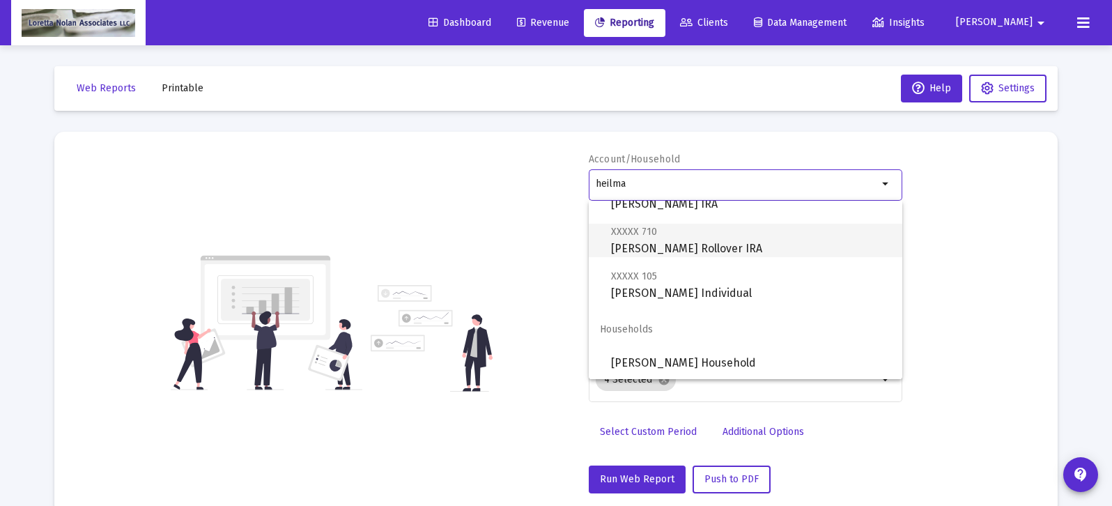
scroll to position [56, 0]
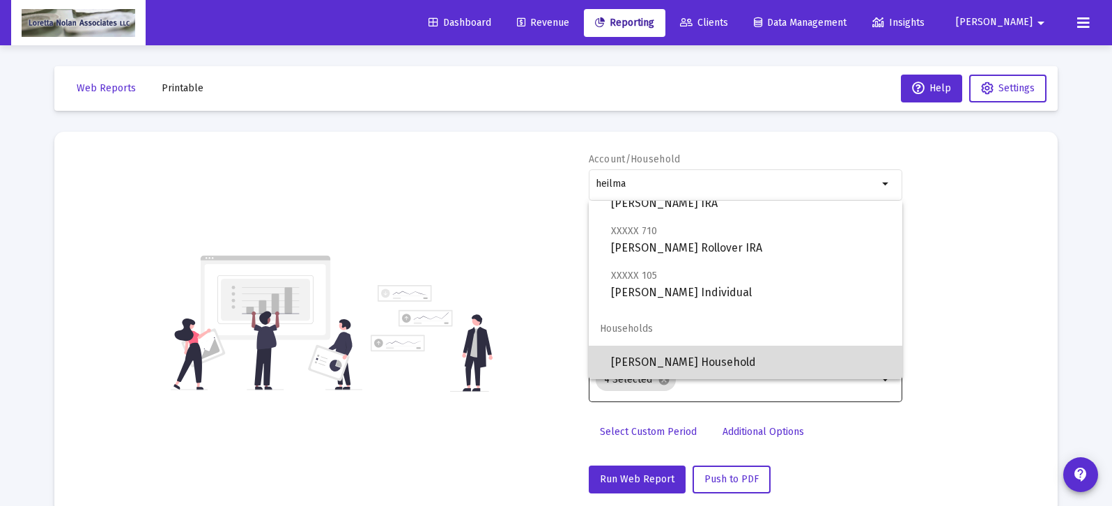
click at [664, 362] on span "[PERSON_NAME] Household" at bounding box center [751, 362] width 280 height 33
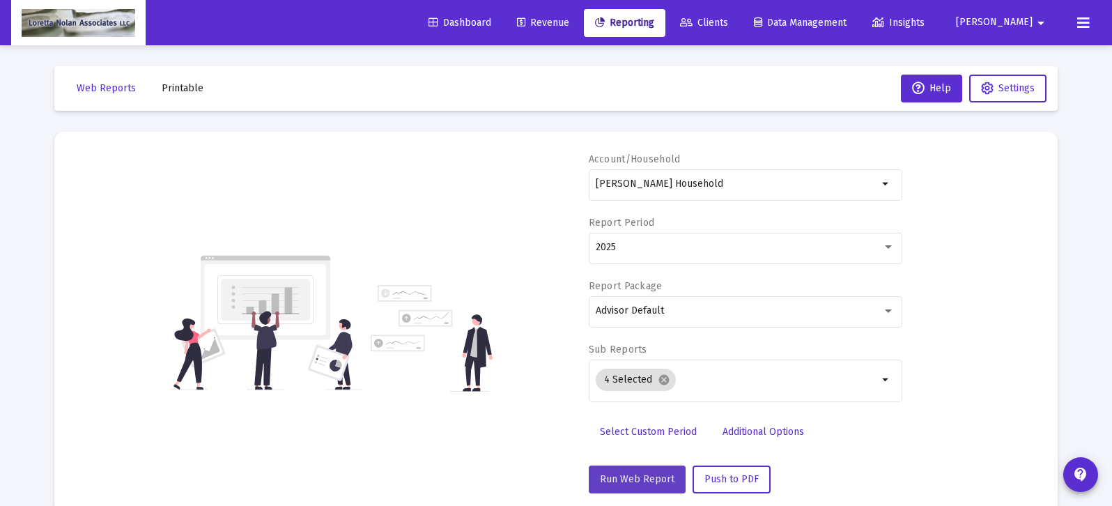
click at [643, 482] on span "Run Web Report" at bounding box center [637, 479] width 75 height 12
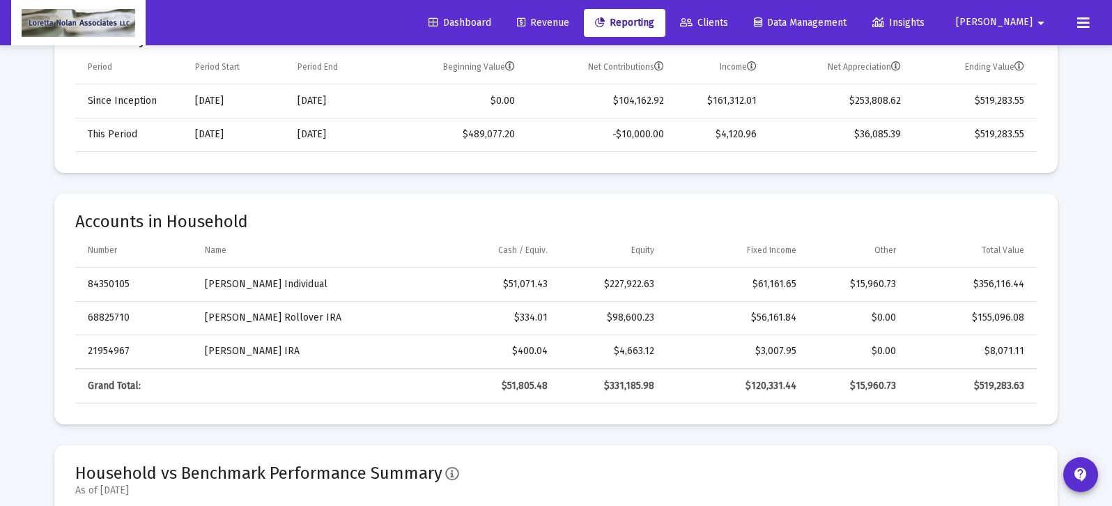
scroll to position [0, 0]
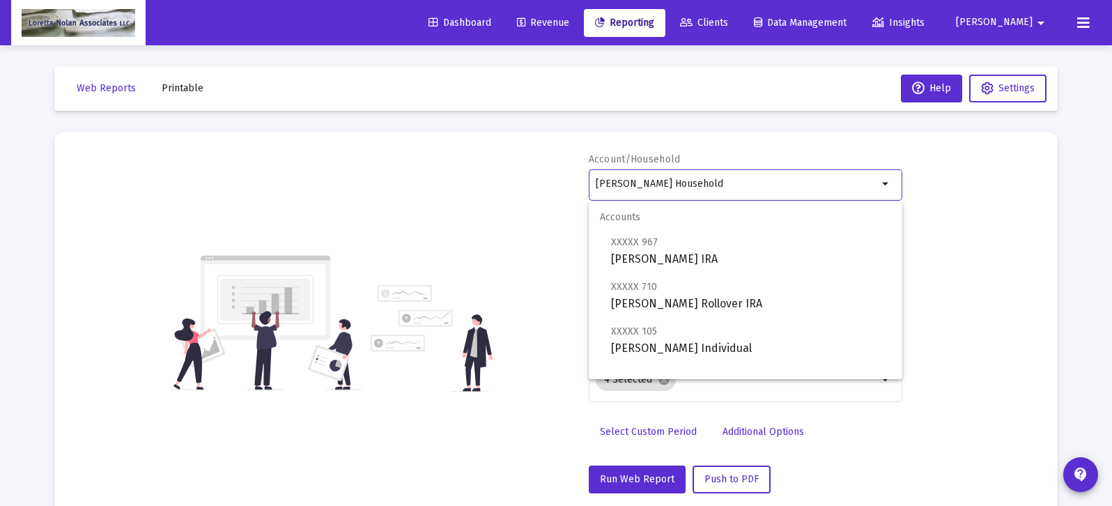
click at [726, 184] on input "[PERSON_NAME] Household" at bounding box center [737, 183] width 282 height 11
type input "D"
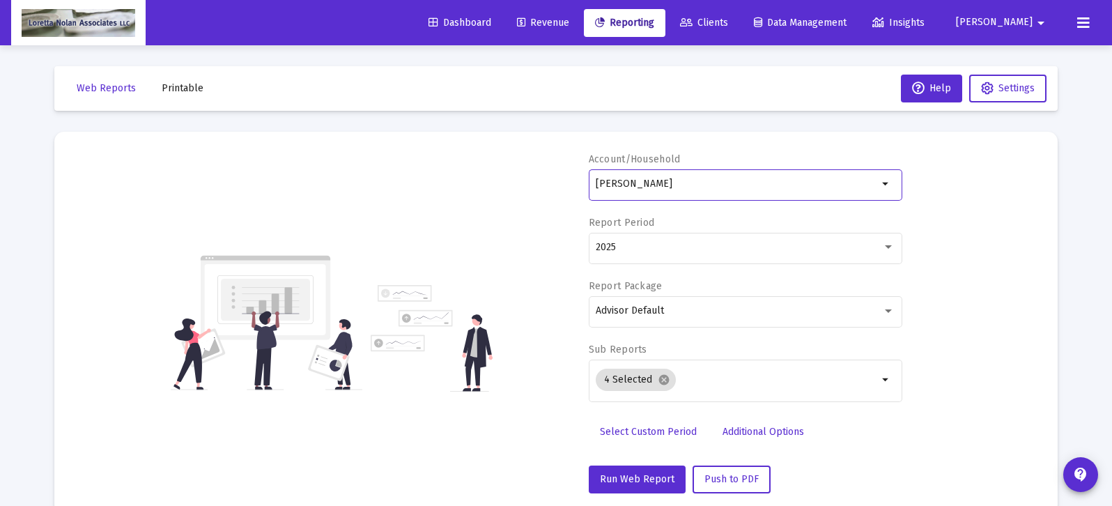
click at [611, 179] on input "[PERSON_NAME]" at bounding box center [737, 183] width 282 height 11
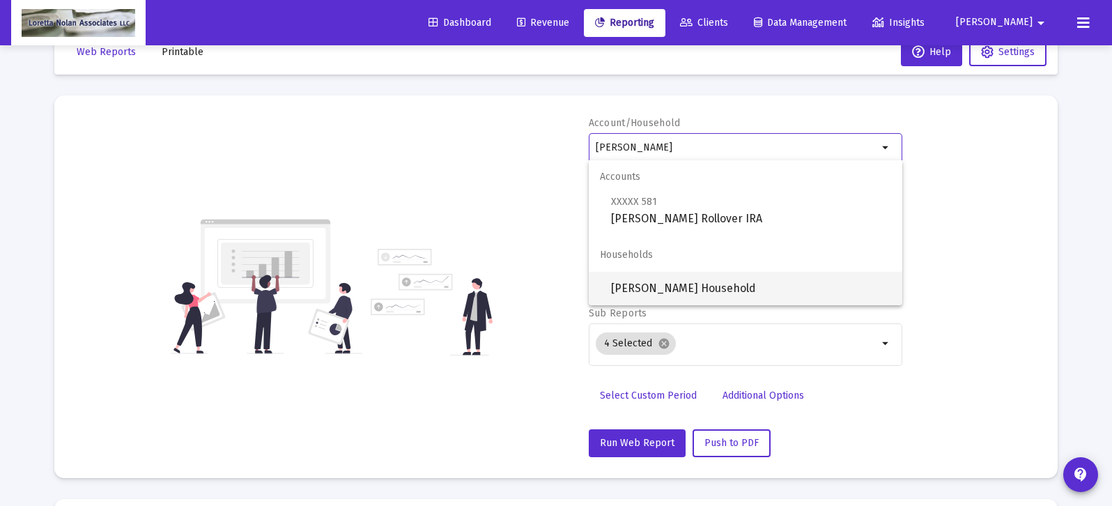
scroll to position [42, 0]
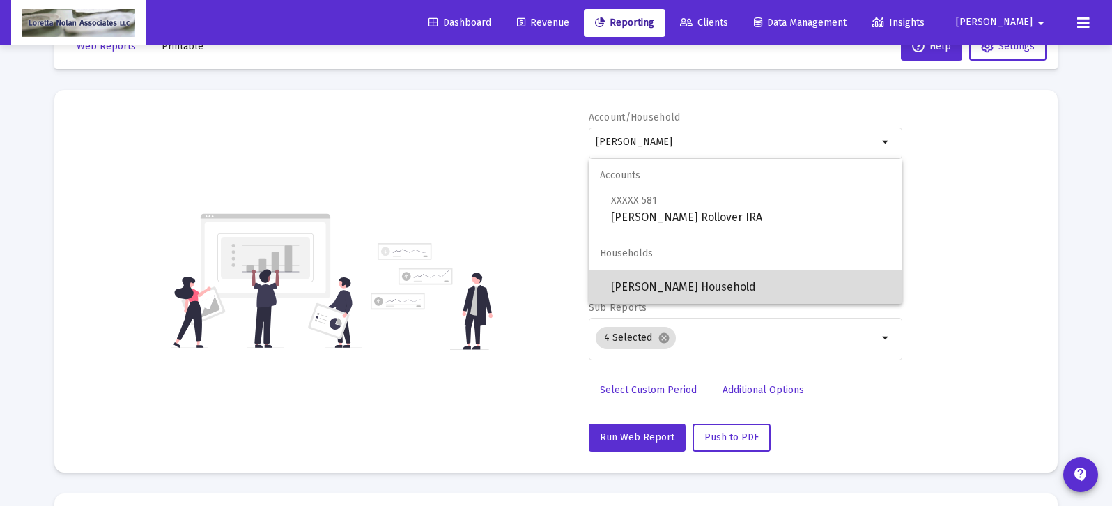
click at [659, 286] on span "[PERSON_NAME] Household" at bounding box center [751, 286] width 280 height 33
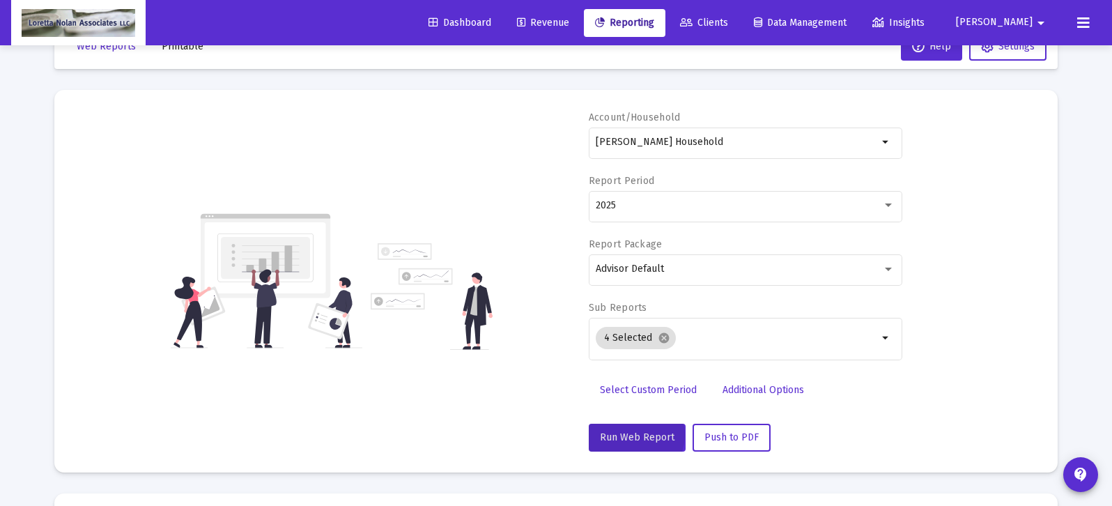
click at [634, 435] on span "Run Web Report" at bounding box center [637, 437] width 75 height 12
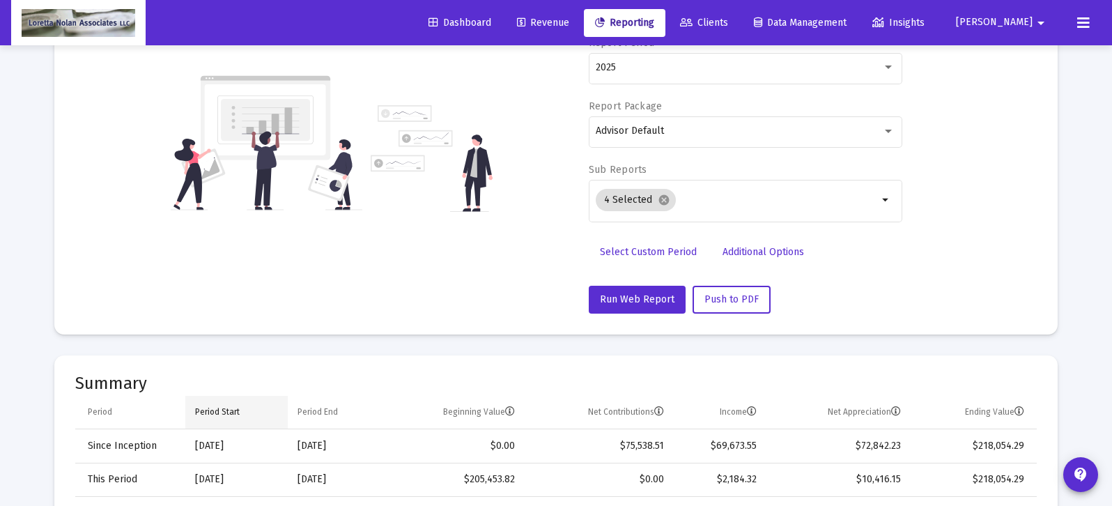
scroll to position [0, 0]
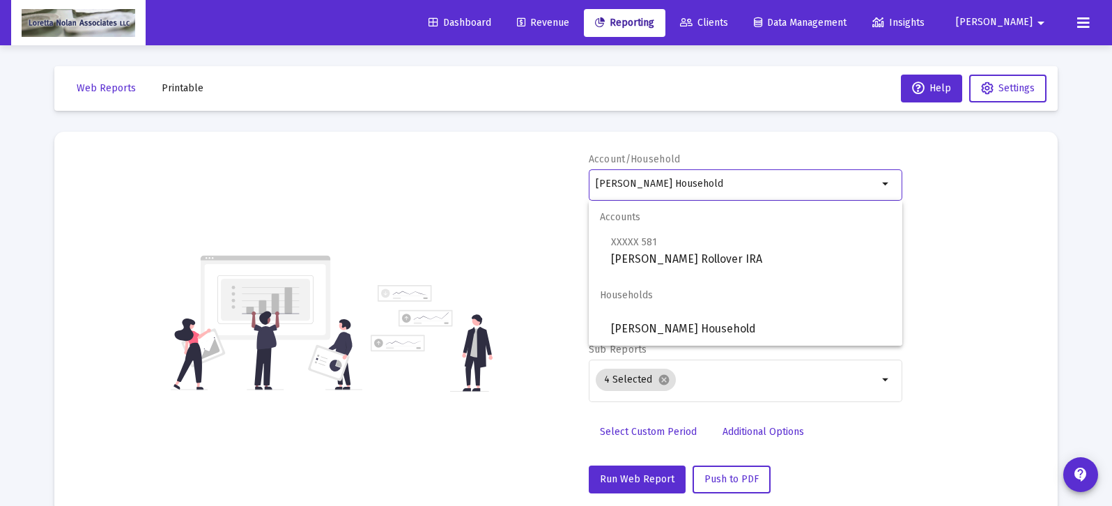
click at [721, 184] on input "[PERSON_NAME] Household" at bounding box center [737, 183] width 282 height 11
type input "R"
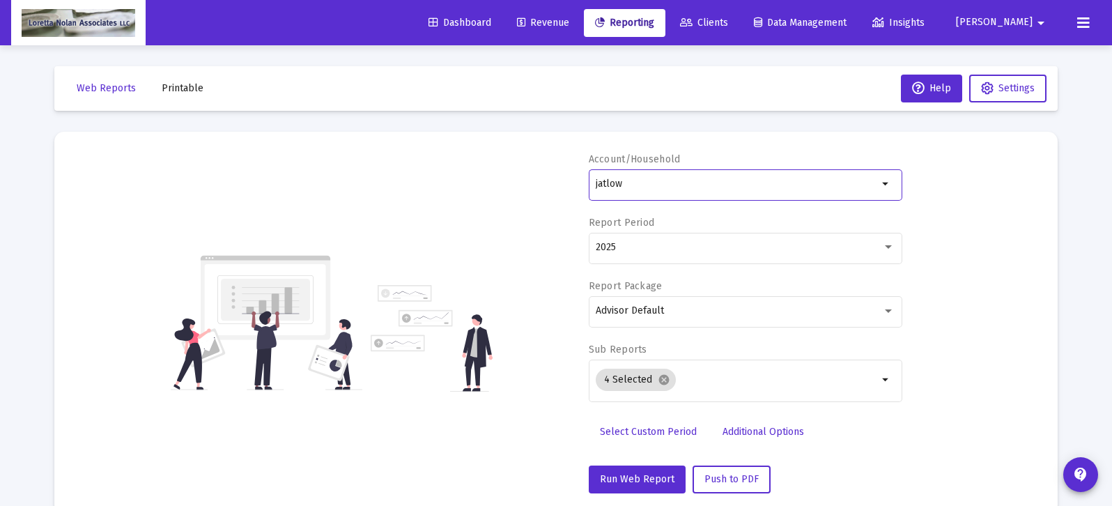
click at [795, 183] on input "jatlow" at bounding box center [737, 183] width 282 height 11
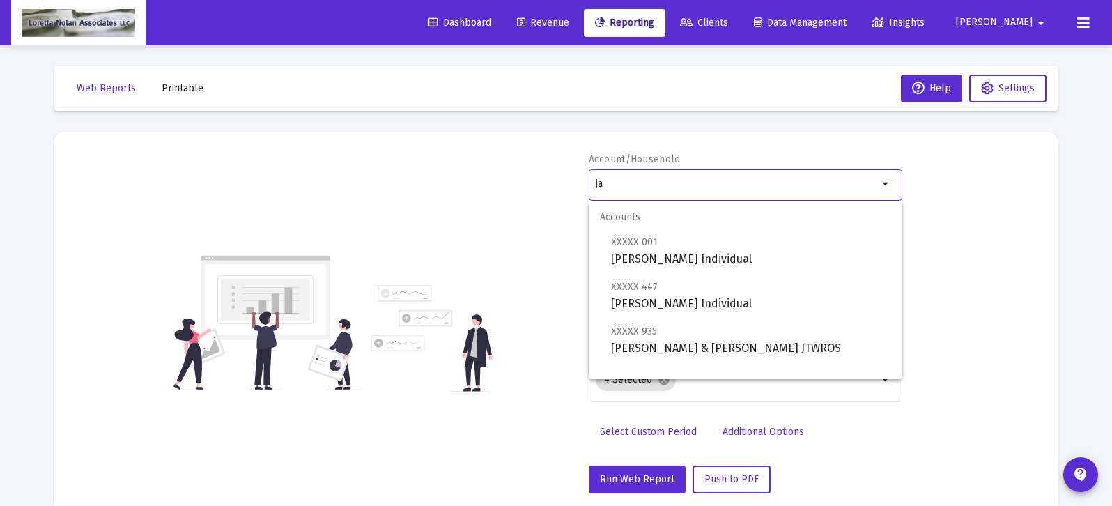
type input "j"
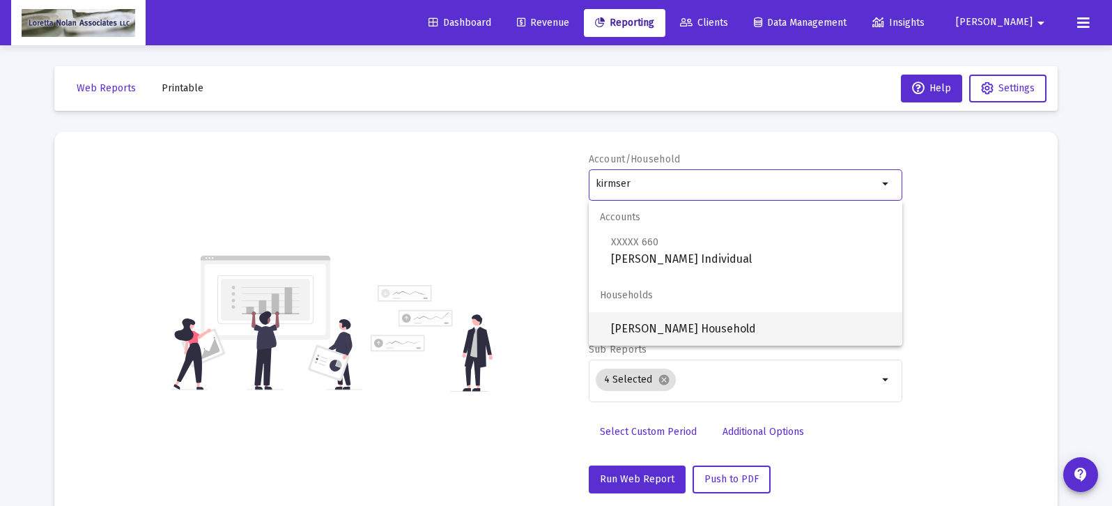
click at [684, 325] on span "[PERSON_NAME] Household" at bounding box center [751, 328] width 280 height 33
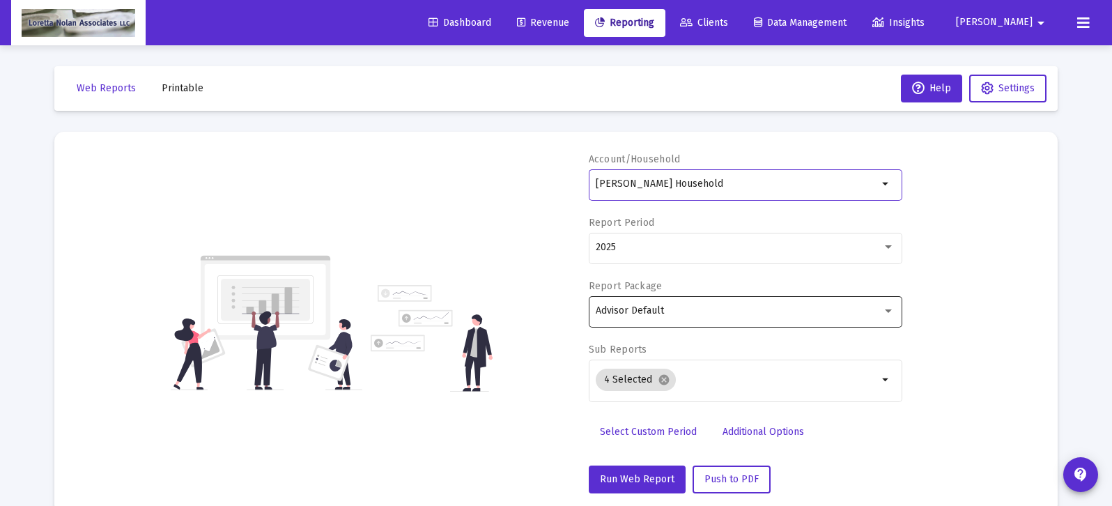
scroll to position [1, 0]
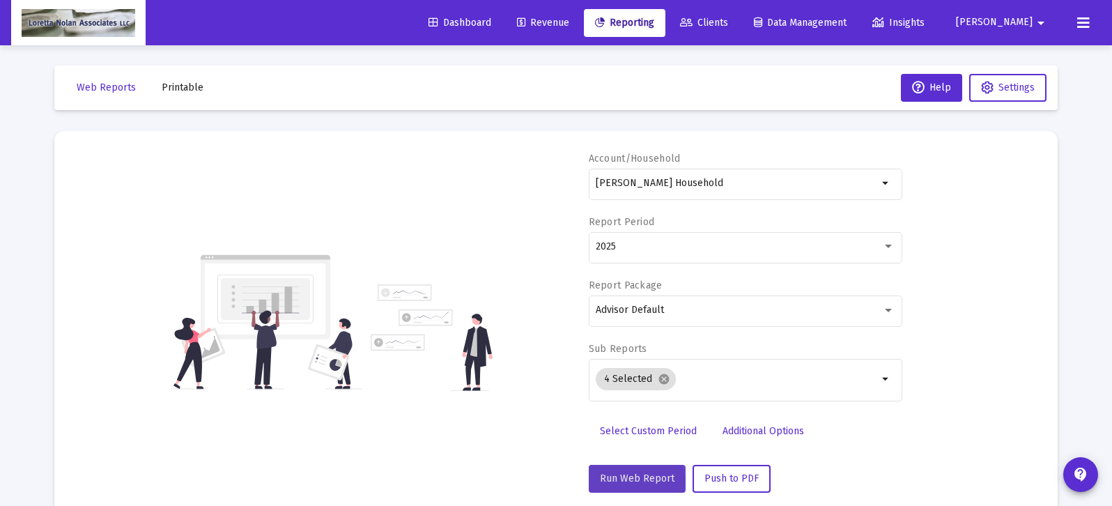
click at [634, 482] on span "Run Web Report" at bounding box center [637, 479] width 75 height 12
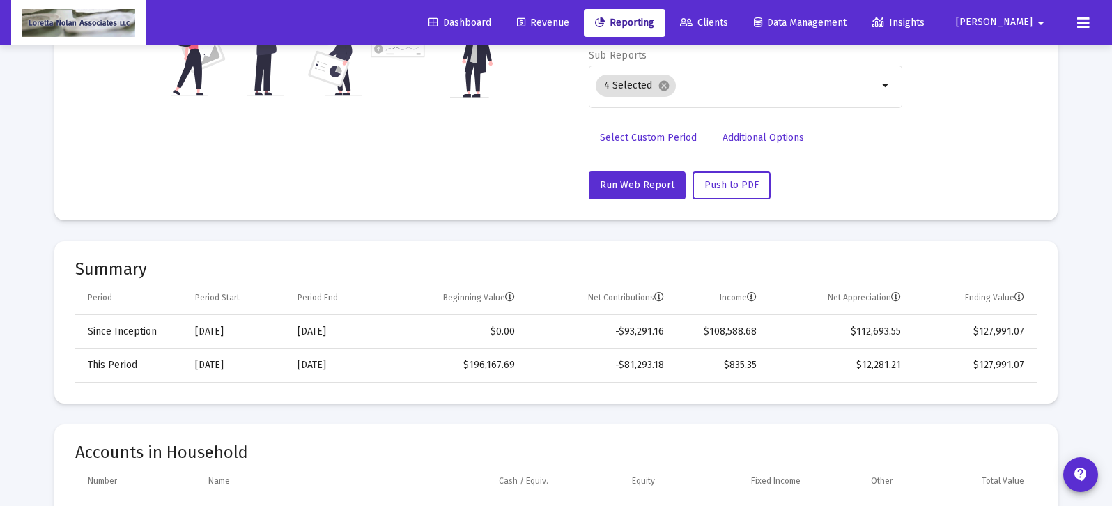
scroll to position [0, 0]
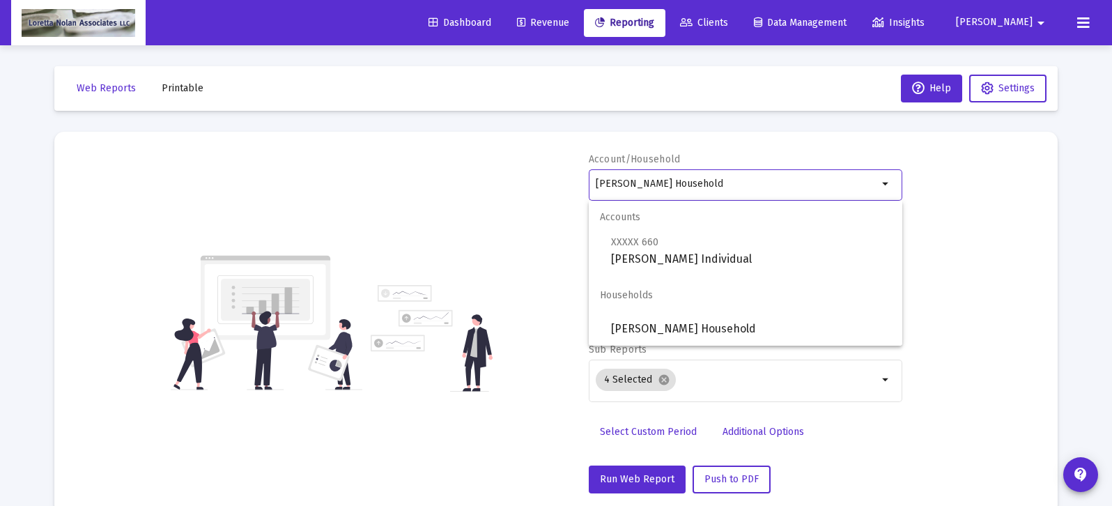
click at [707, 183] on input "[PERSON_NAME] Household" at bounding box center [737, 183] width 282 height 11
type input "S"
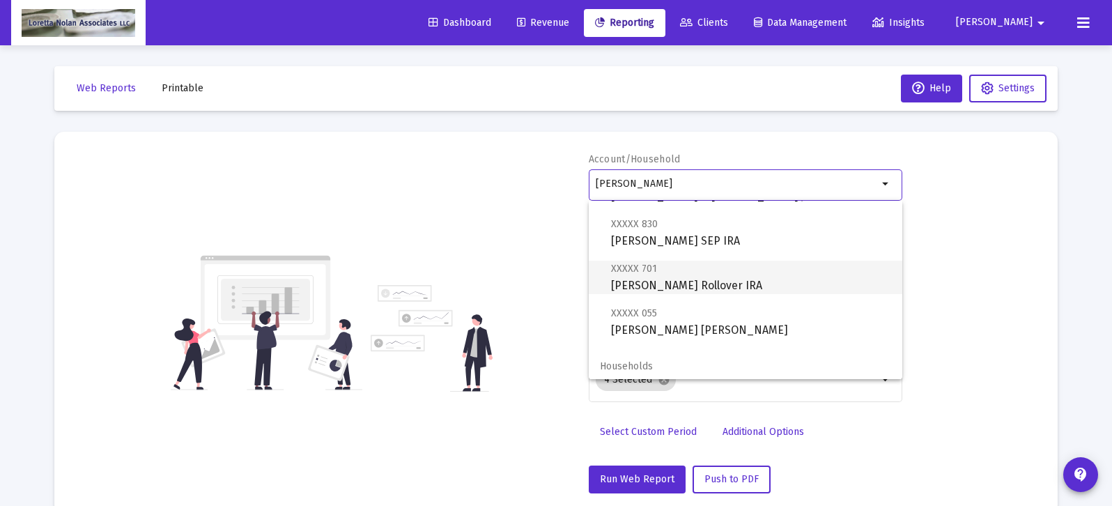
scroll to position [100, 0]
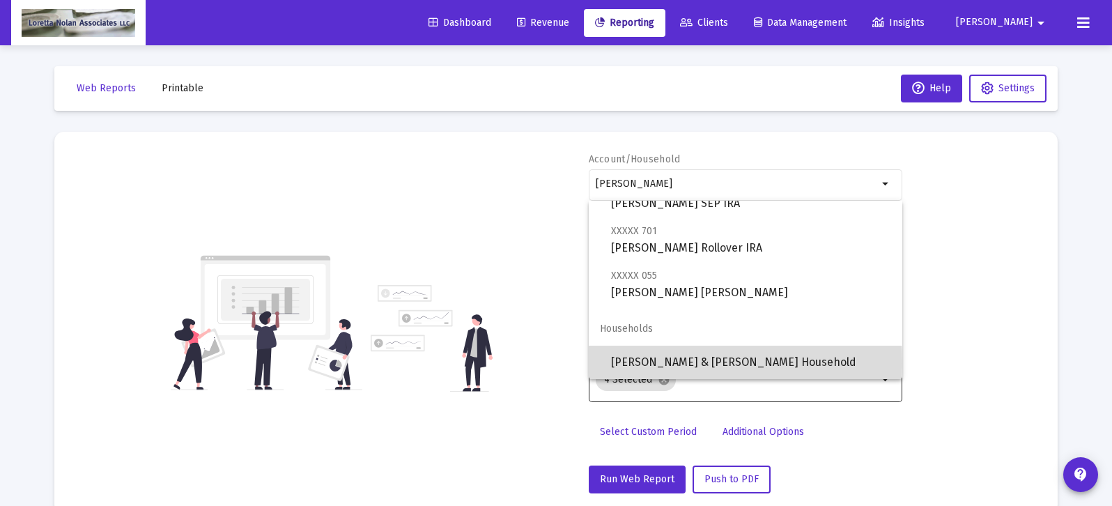
click at [625, 363] on span "[PERSON_NAME] & [PERSON_NAME] Household" at bounding box center [751, 362] width 280 height 33
type input "[PERSON_NAME] & [PERSON_NAME] Household"
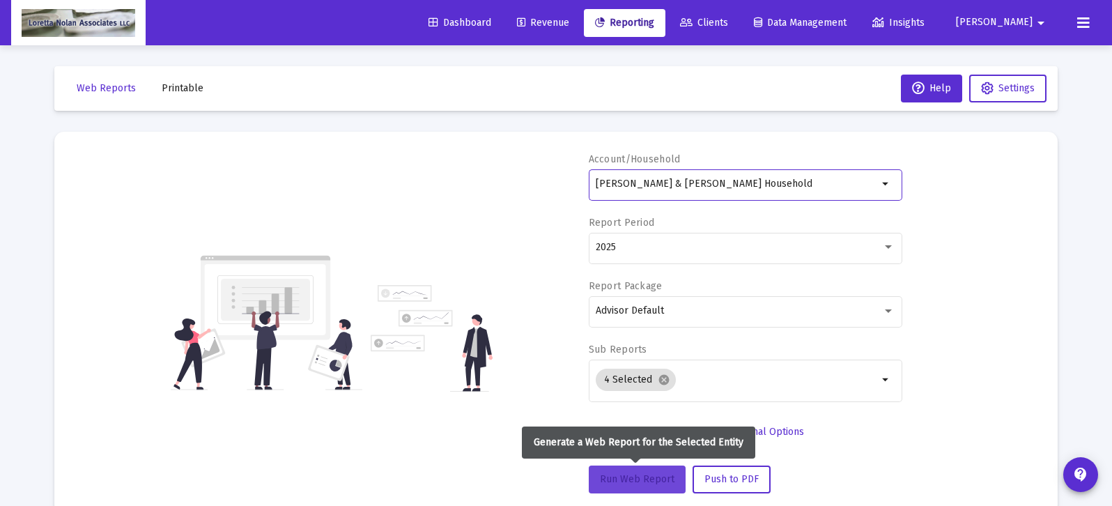
click at [644, 477] on span "Run Web Report" at bounding box center [637, 479] width 75 height 12
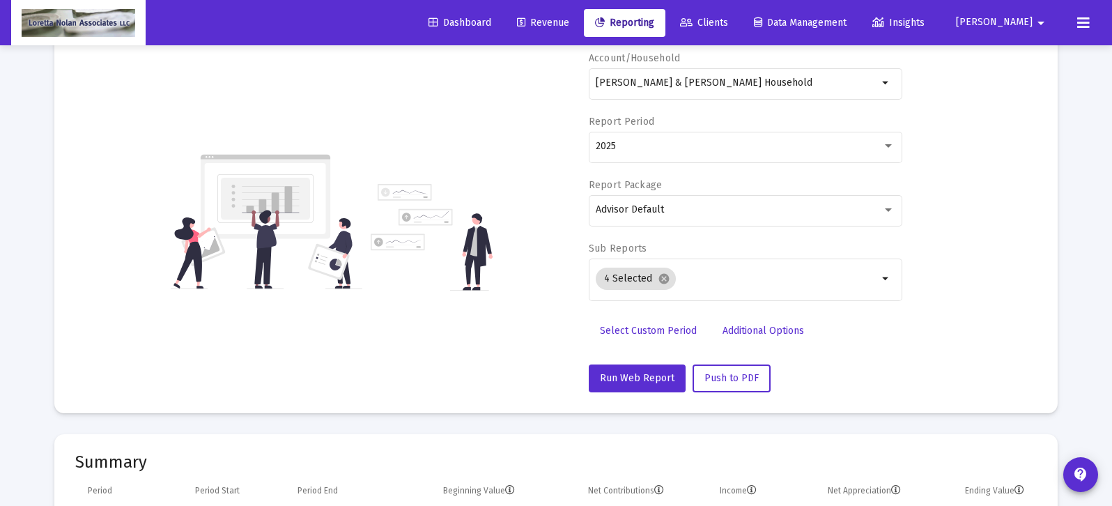
scroll to position [0, 0]
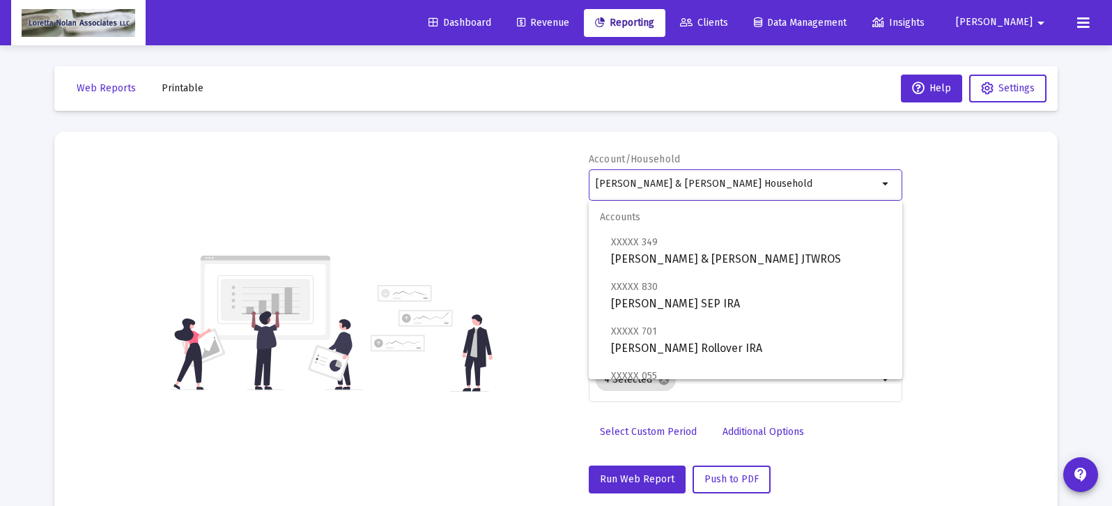
drag, startPoint x: 746, startPoint y: 183, endPoint x: 591, endPoint y: 185, distance: 155.4
click at [592, 185] on div "[PERSON_NAME] & [PERSON_NAME] Household arrow_drop_down" at bounding box center [746, 184] width 314 height 34
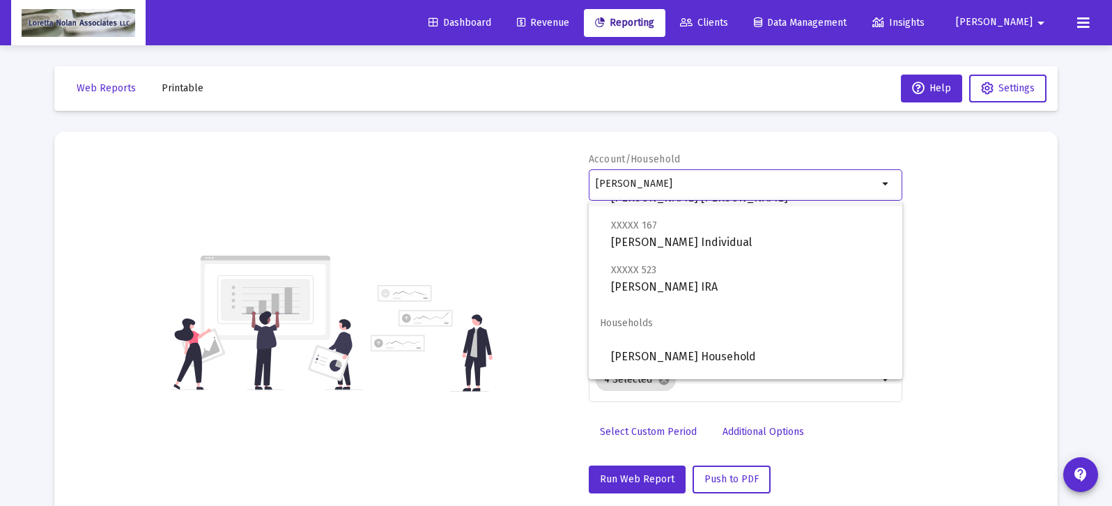
scroll to position [178, 0]
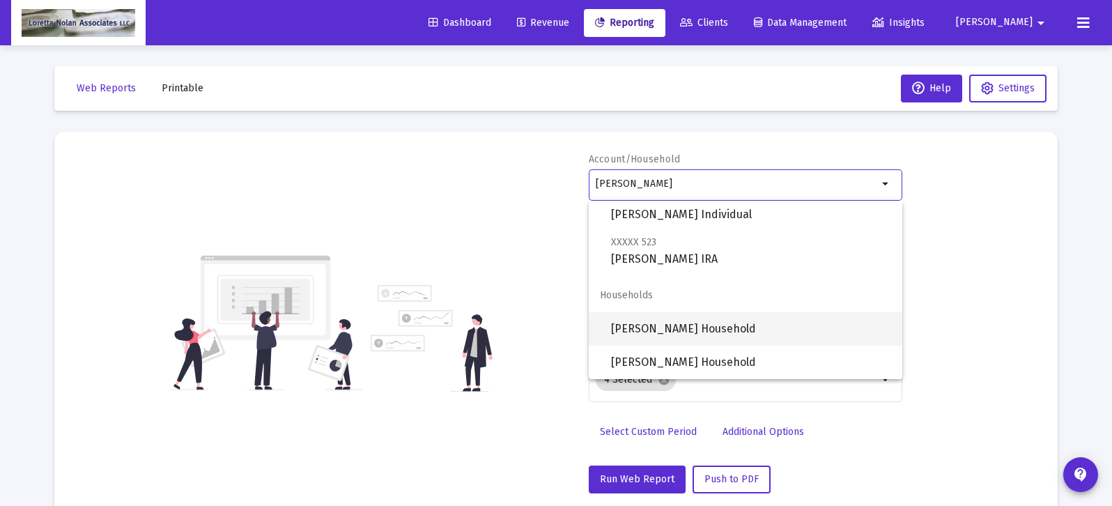
click at [657, 327] on span "[PERSON_NAME] Household" at bounding box center [751, 328] width 280 height 33
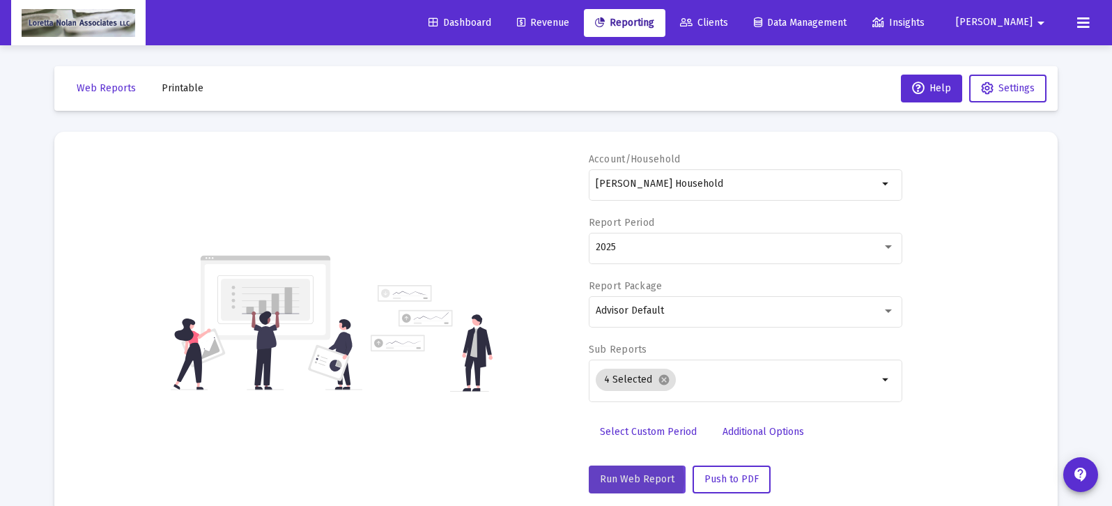
click at [629, 479] on span "Run Web Report" at bounding box center [637, 479] width 75 height 12
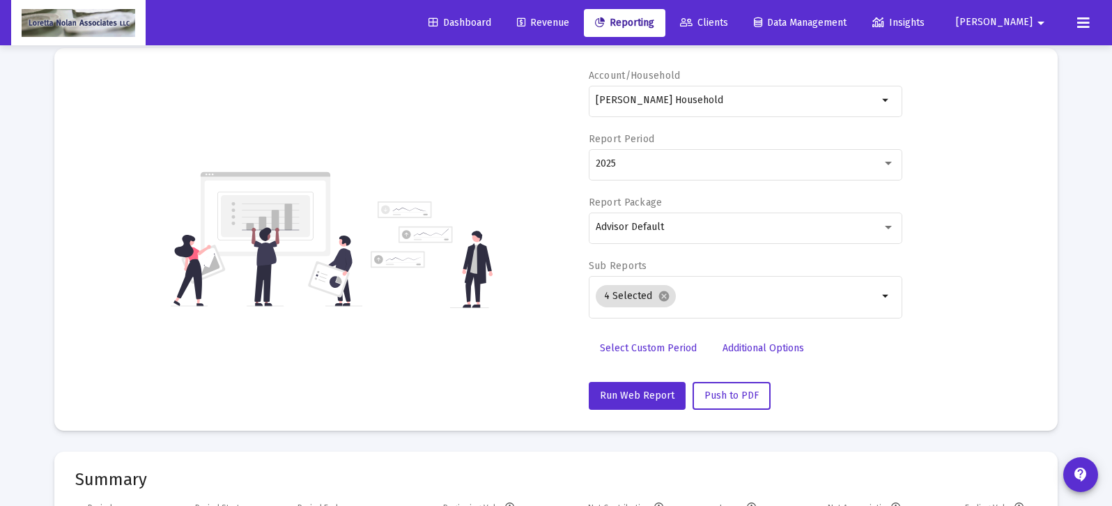
scroll to position [0, 0]
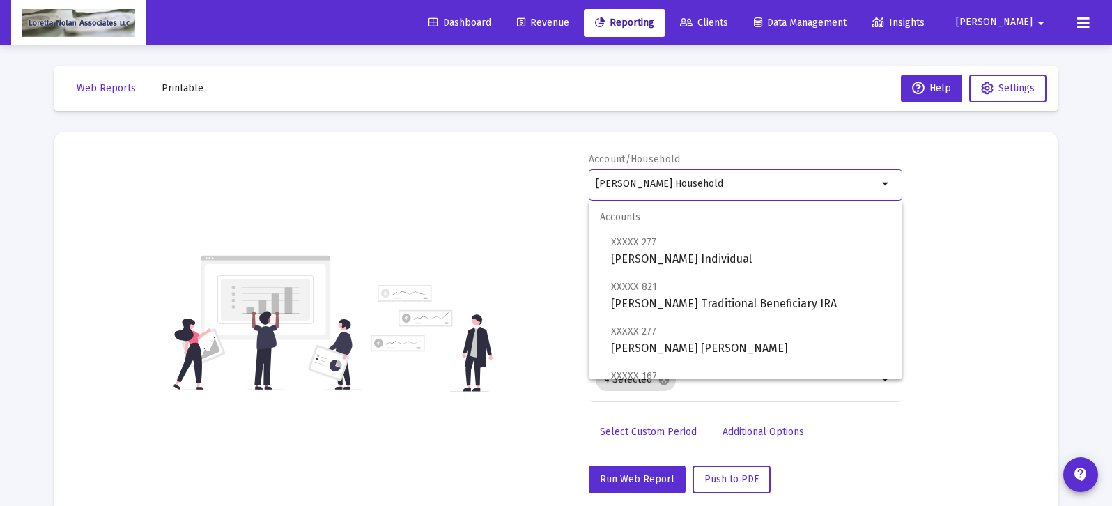
click at [790, 186] on input "[PERSON_NAME] Household" at bounding box center [737, 183] width 282 height 11
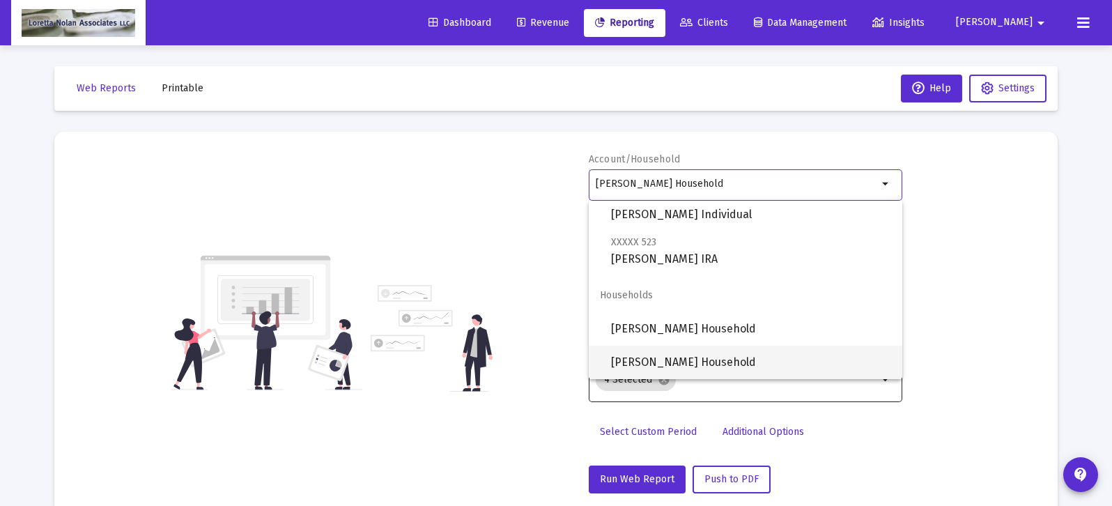
click at [661, 363] on span "[PERSON_NAME] Household" at bounding box center [751, 362] width 280 height 33
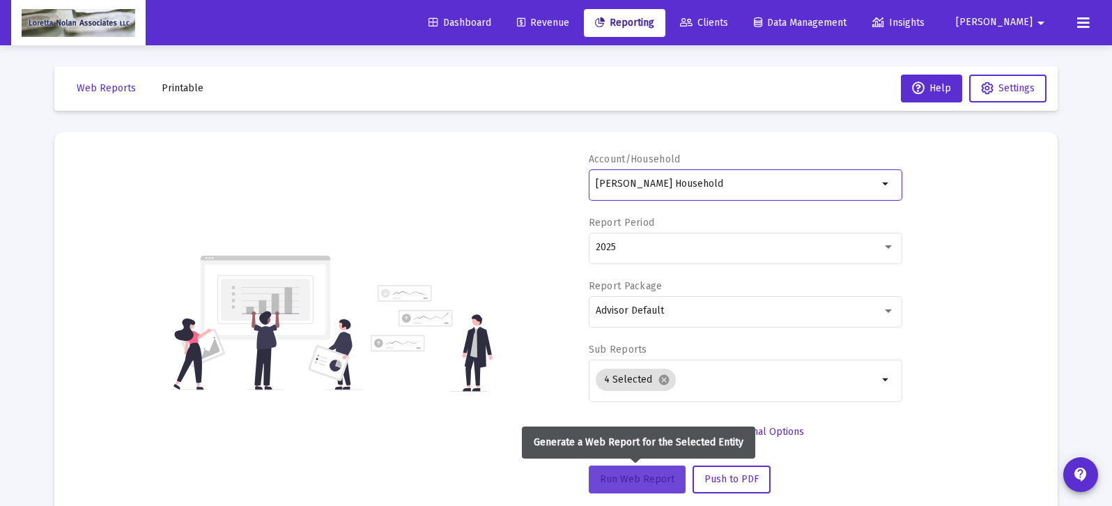
click at [615, 487] on button "Run Web Report" at bounding box center [637, 480] width 97 height 28
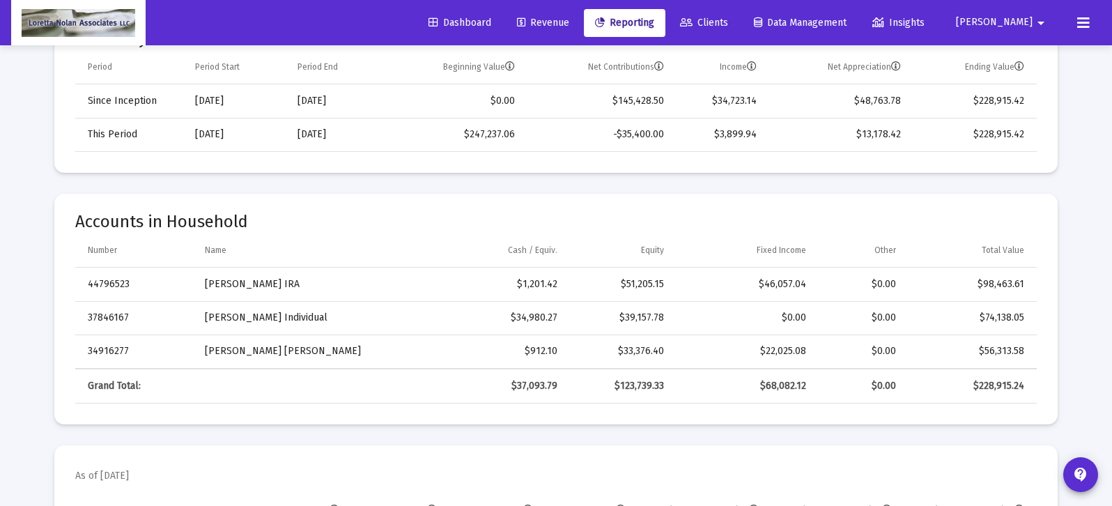
scroll to position [0, 0]
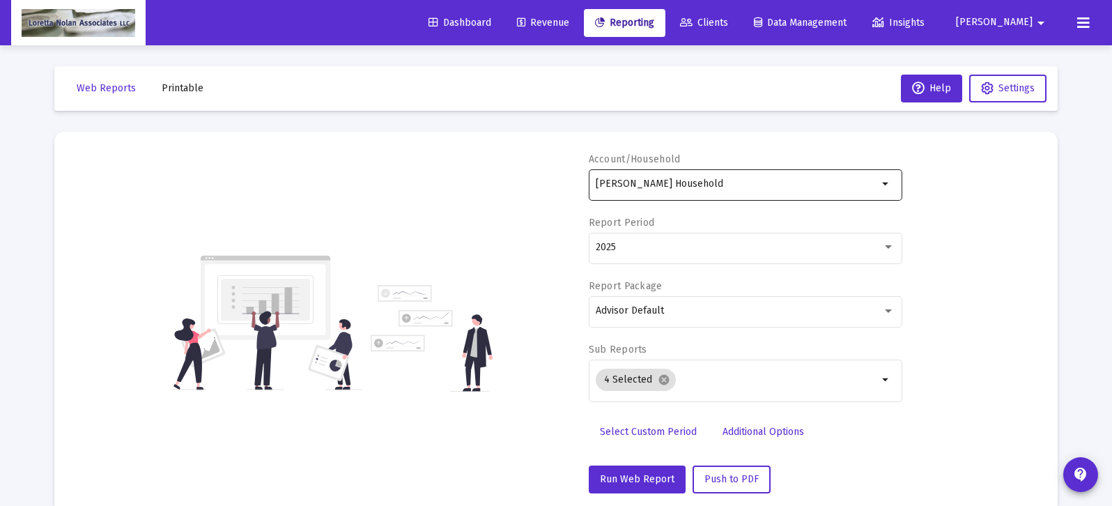
click at [749, 185] on input "[PERSON_NAME] Household" at bounding box center [737, 183] width 282 height 11
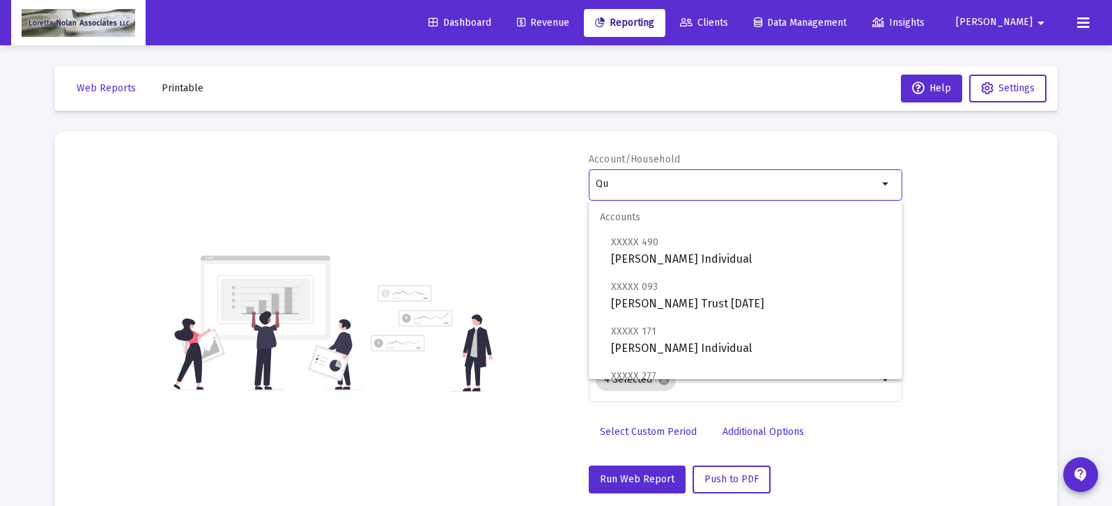
type input "Q"
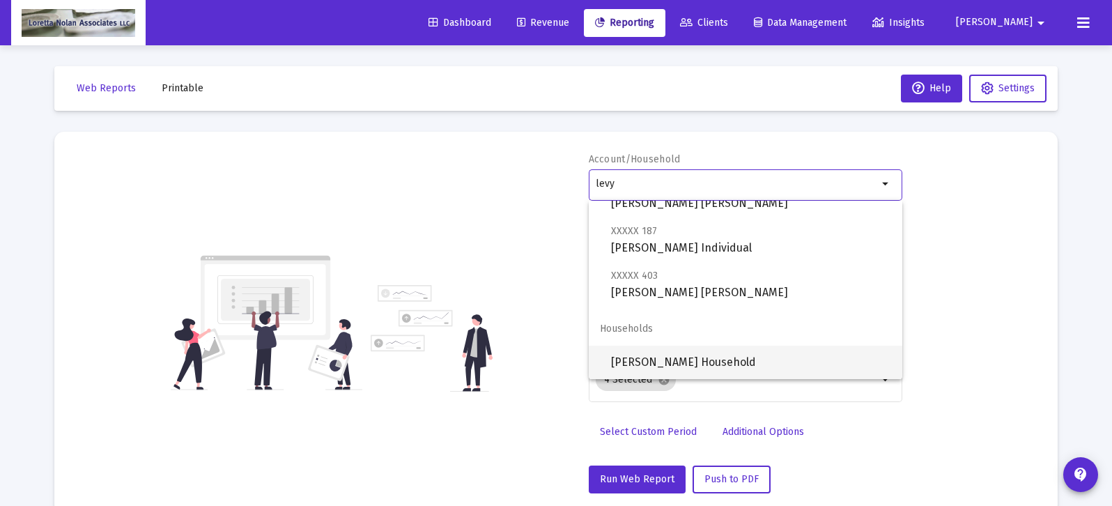
click at [660, 362] on span "[PERSON_NAME] Household" at bounding box center [751, 362] width 280 height 33
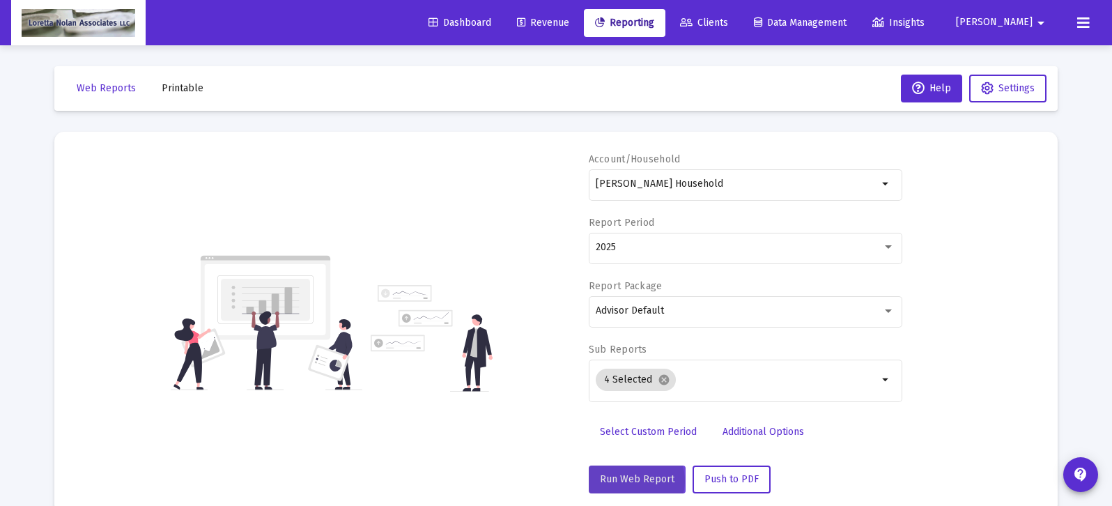
click at [636, 481] on span "Run Web Report" at bounding box center [637, 479] width 75 height 12
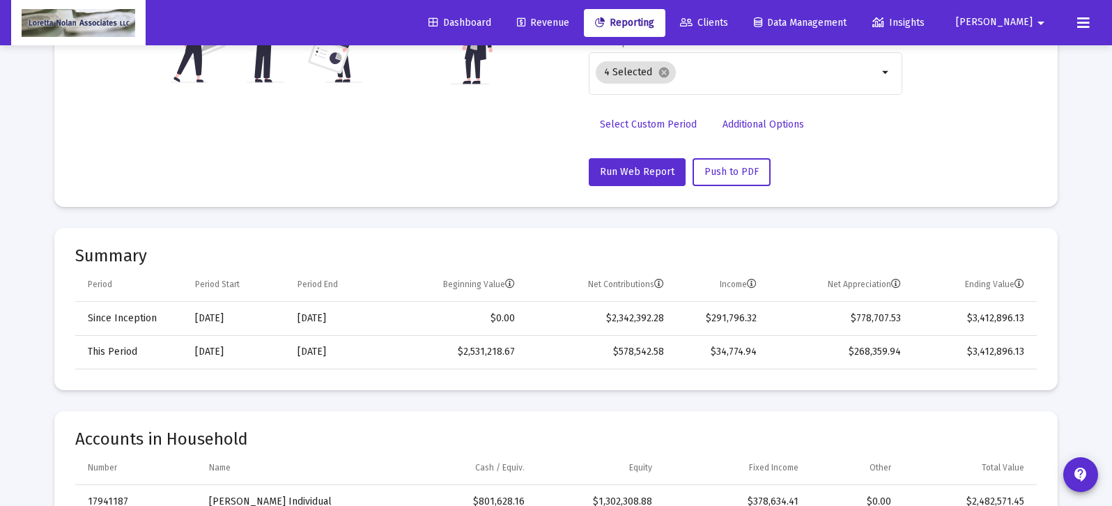
scroll to position [0, 0]
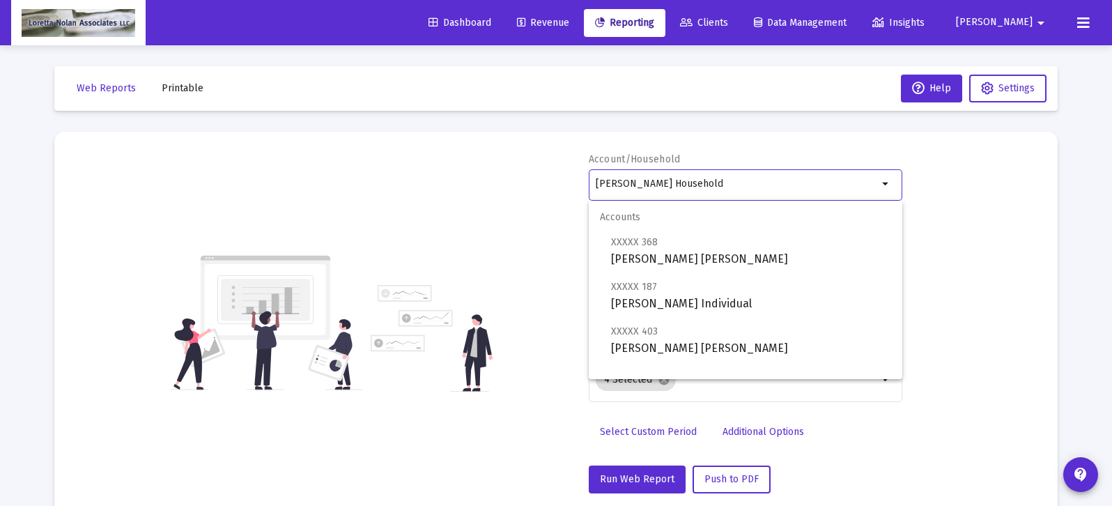
click at [702, 183] on input "[PERSON_NAME] Household" at bounding box center [737, 183] width 282 height 11
type input "A"
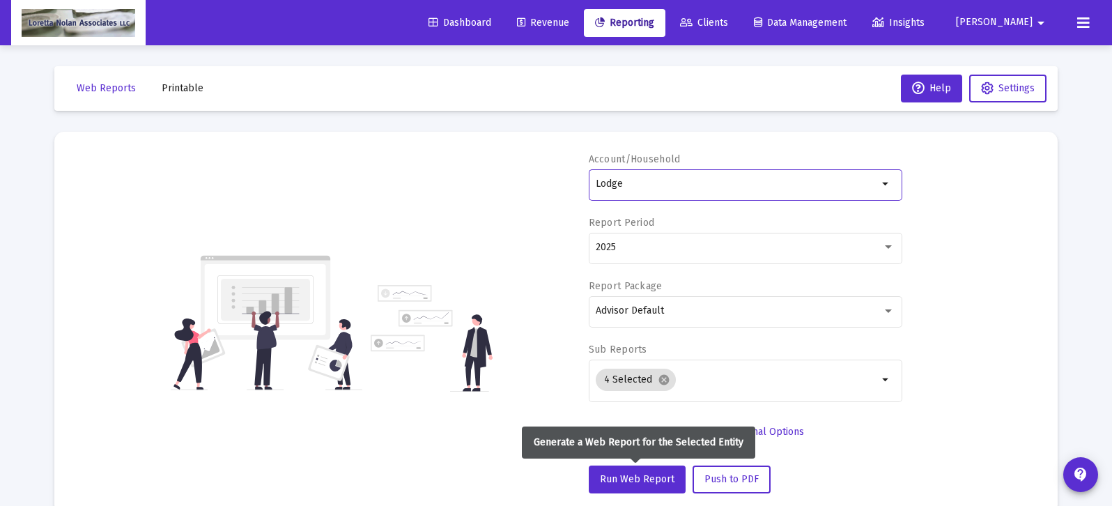
scroll to position [4, 0]
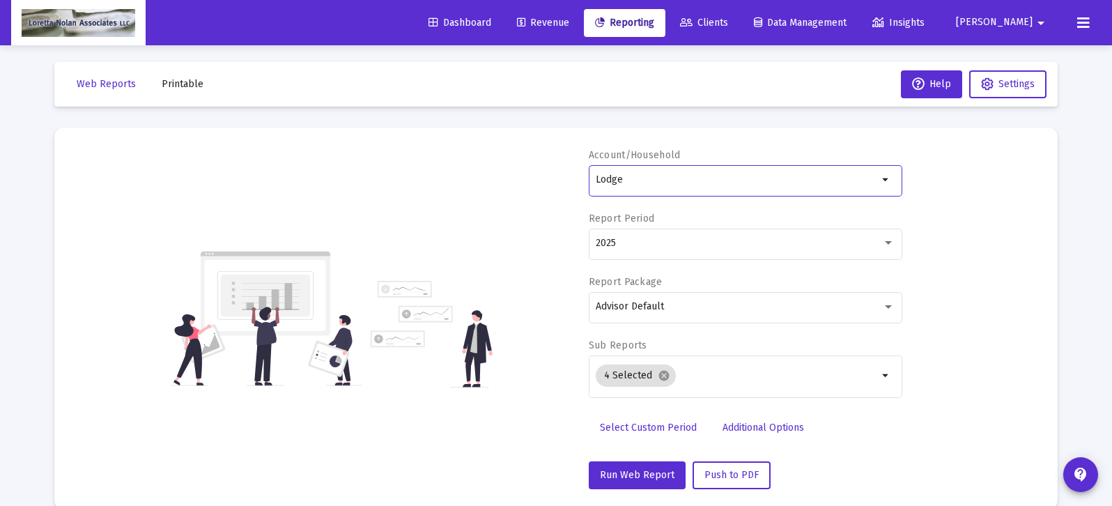
click at [713, 174] on input "Lodge" at bounding box center [737, 179] width 282 height 11
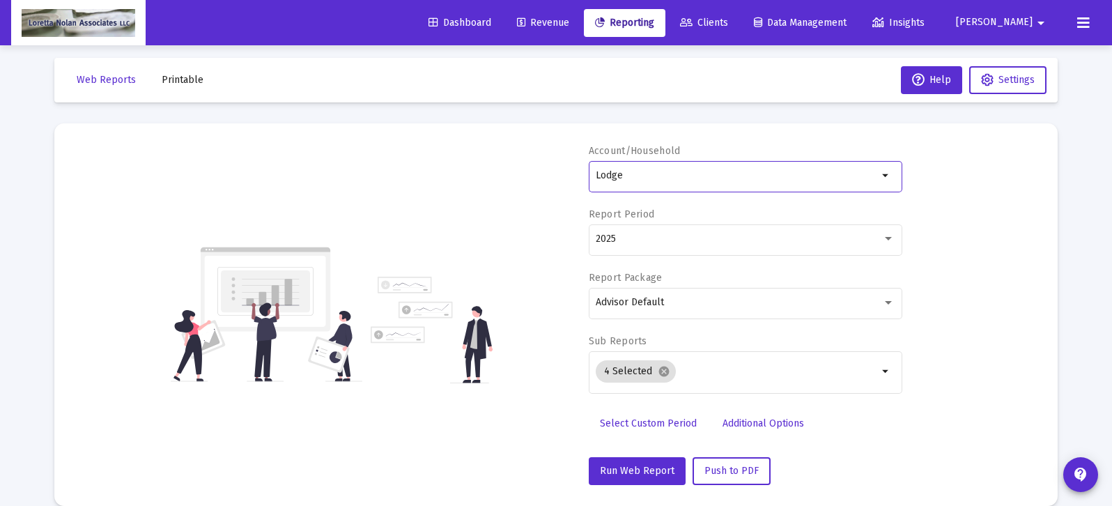
click at [707, 183] on div "Lodge" at bounding box center [737, 175] width 282 height 34
click at [884, 174] on mat-icon "arrow_drop_down" at bounding box center [886, 175] width 17 height 17
click at [654, 181] on div "Lodge" at bounding box center [737, 175] width 282 height 34
click at [633, 177] on input "Lodge" at bounding box center [737, 174] width 282 height 11
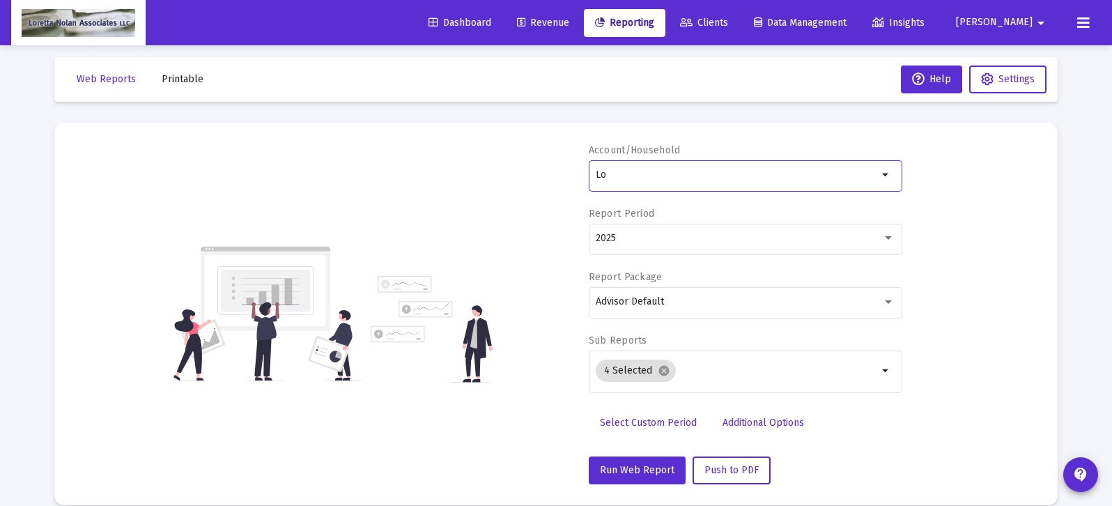
type input "L"
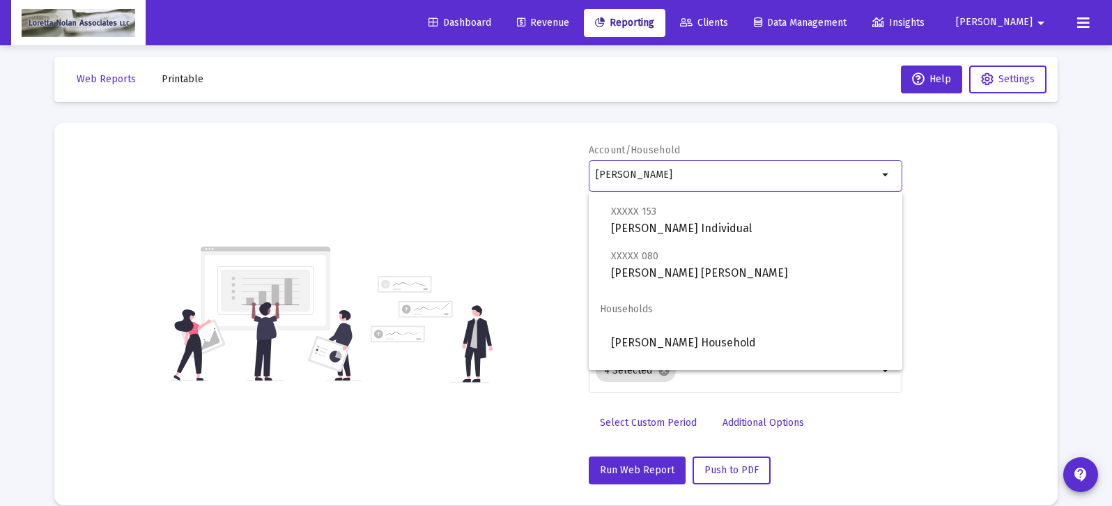
scroll to position [134, 0]
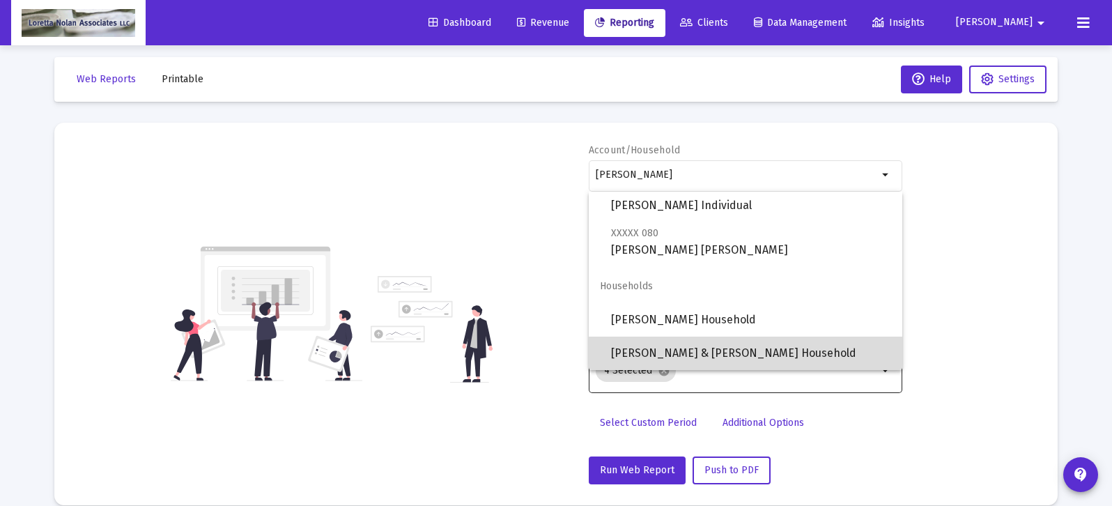
click at [653, 348] on span "[PERSON_NAME] & [PERSON_NAME] Household" at bounding box center [751, 353] width 280 height 33
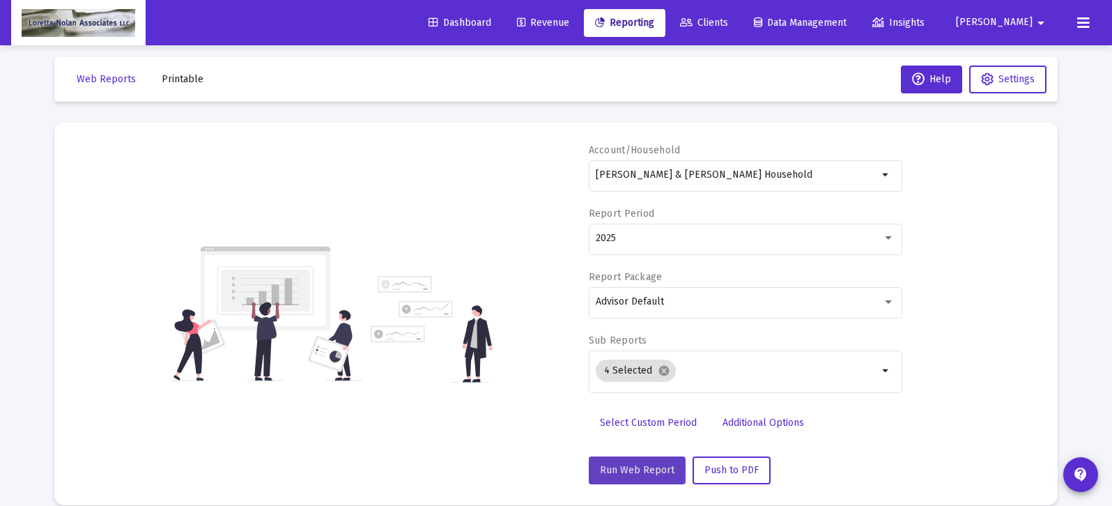
click at [629, 467] on span "Run Web Report" at bounding box center [637, 470] width 75 height 12
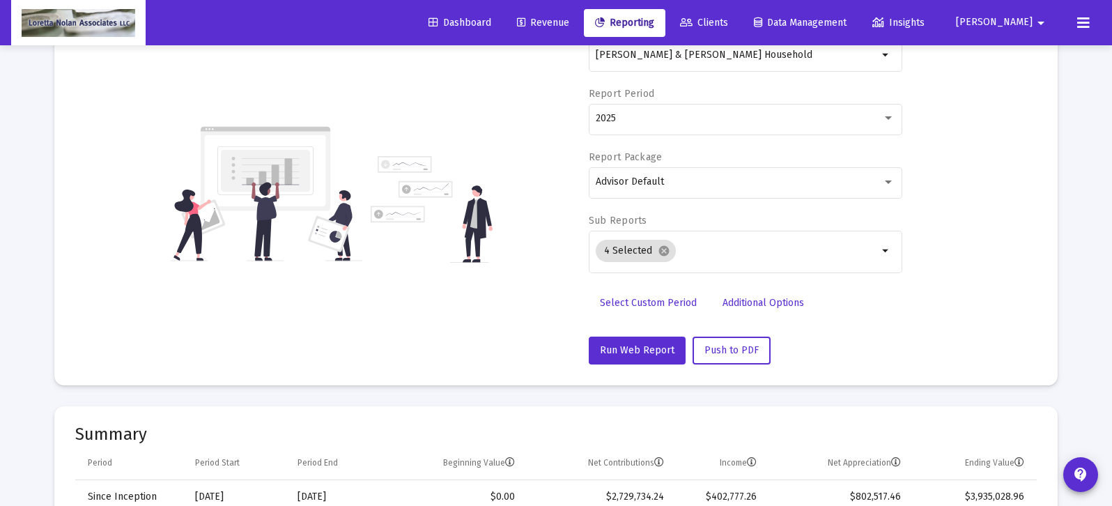
scroll to position [0, 0]
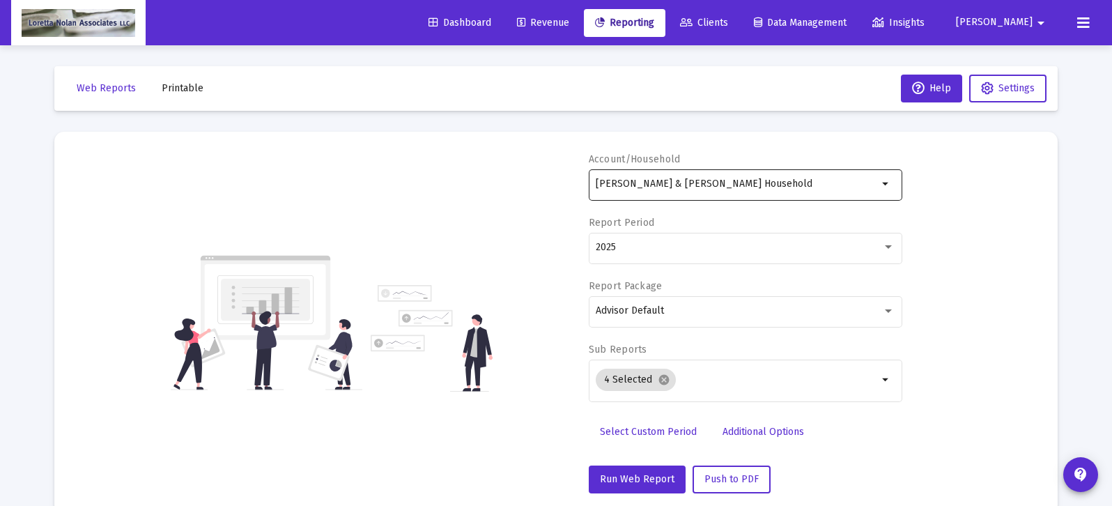
click at [776, 187] on input "[PERSON_NAME] & [PERSON_NAME] Household" at bounding box center [737, 183] width 282 height 11
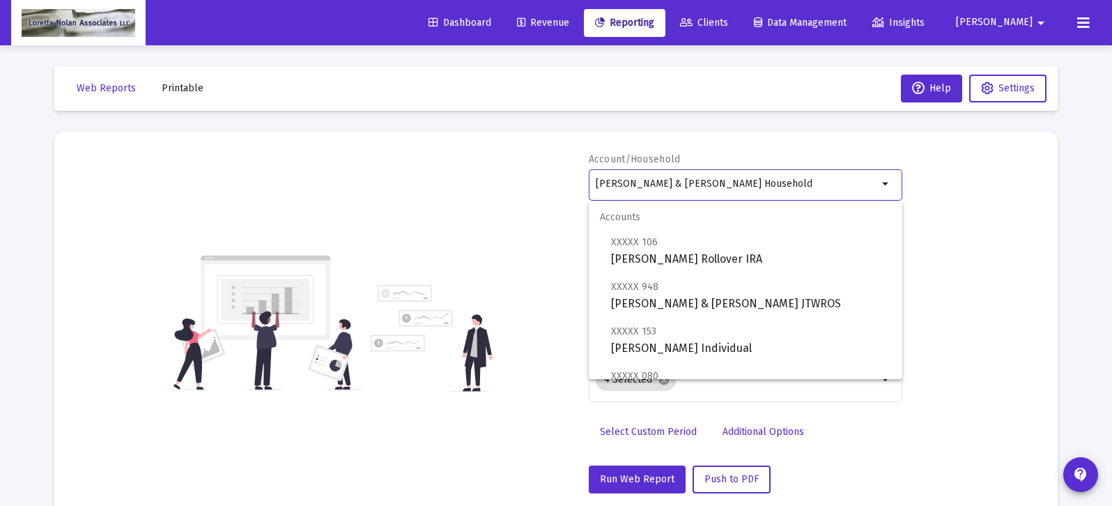
scroll to position [134, 0]
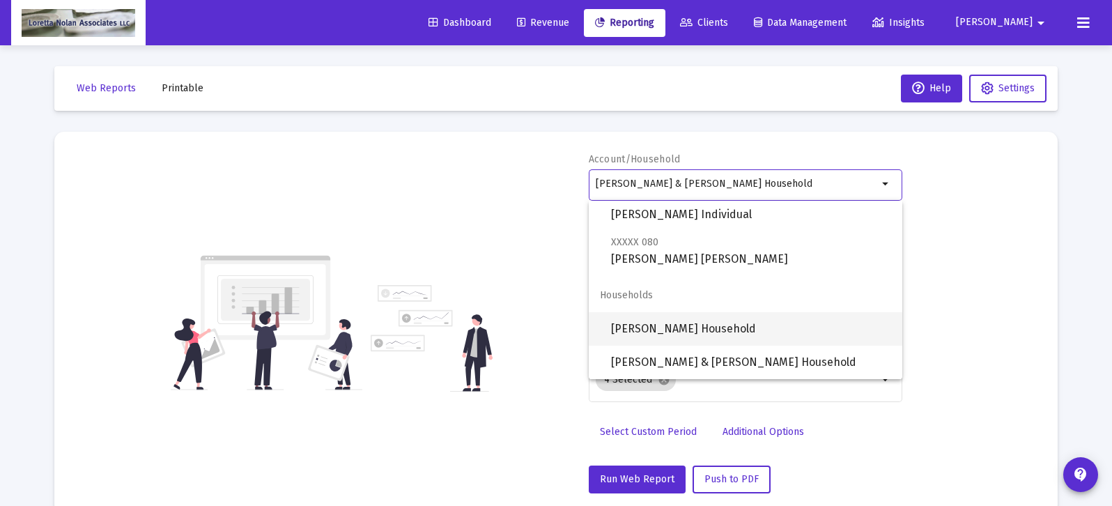
click at [668, 329] on span "[PERSON_NAME] Household" at bounding box center [751, 328] width 280 height 33
type input "[PERSON_NAME] Household"
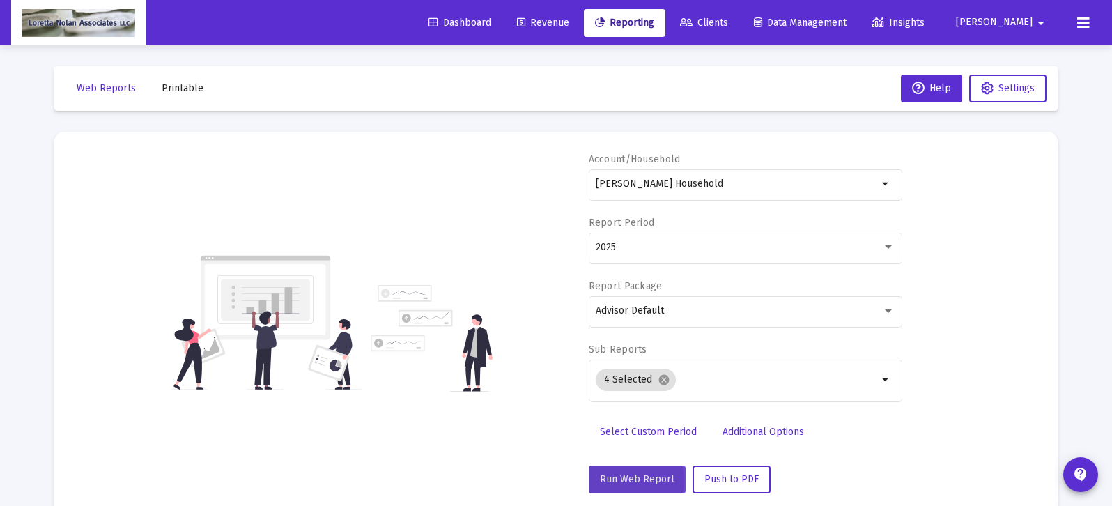
click at [624, 480] on span "Run Web Report" at bounding box center [637, 479] width 75 height 12
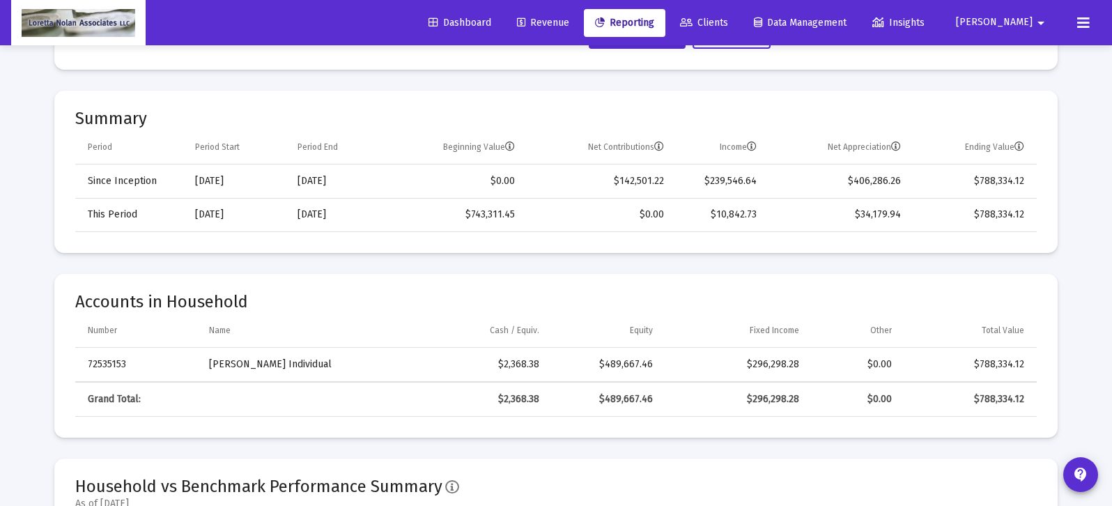
scroll to position [0, 0]
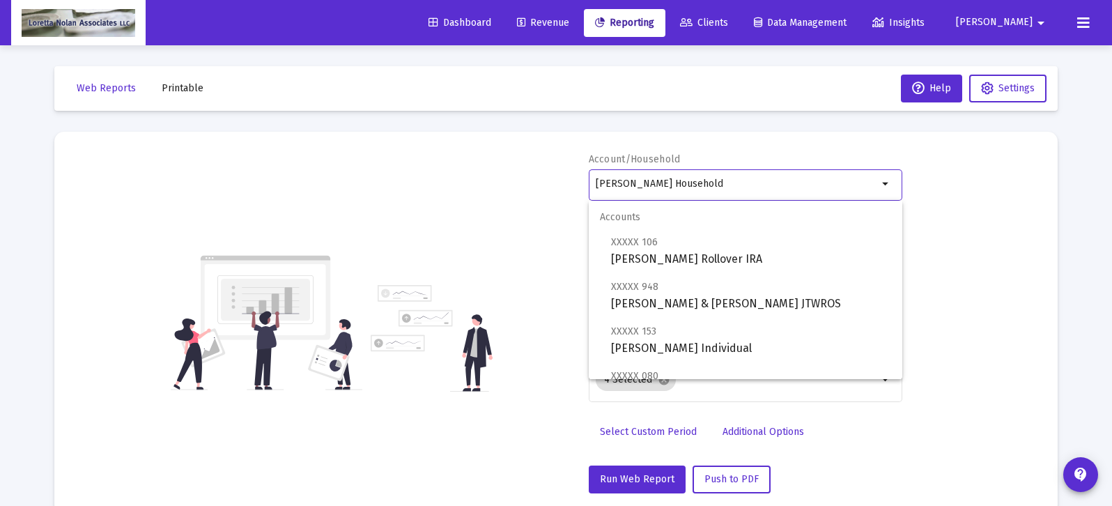
drag, startPoint x: 702, startPoint y: 184, endPoint x: 598, endPoint y: 189, distance: 104.0
click at [598, 189] on input "[PERSON_NAME] Household" at bounding box center [737, 183] width 282 height 11
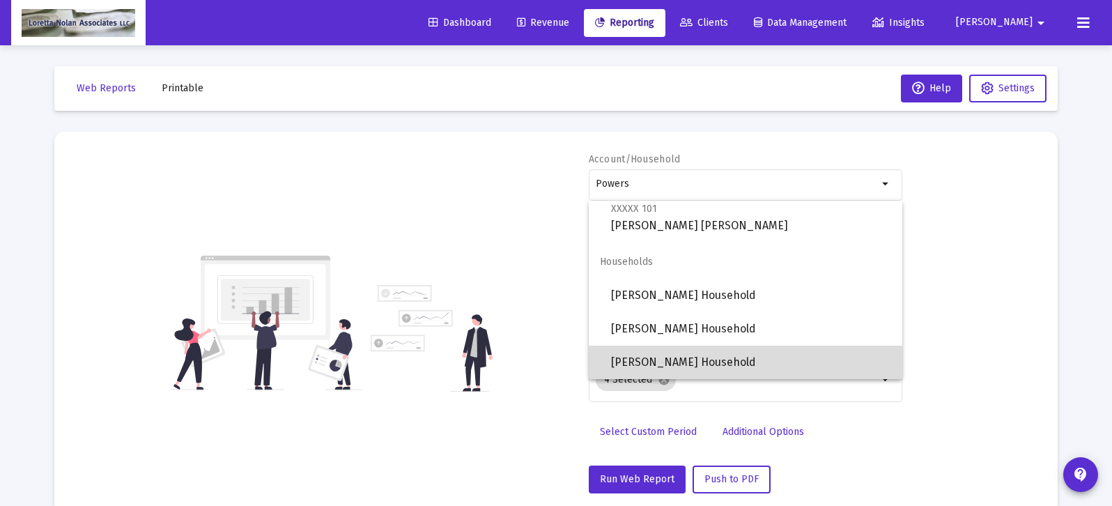
click at [636, 356] on span "[PERSON_NAME] Household" at bounding box center [751, 362] width 280 height 33
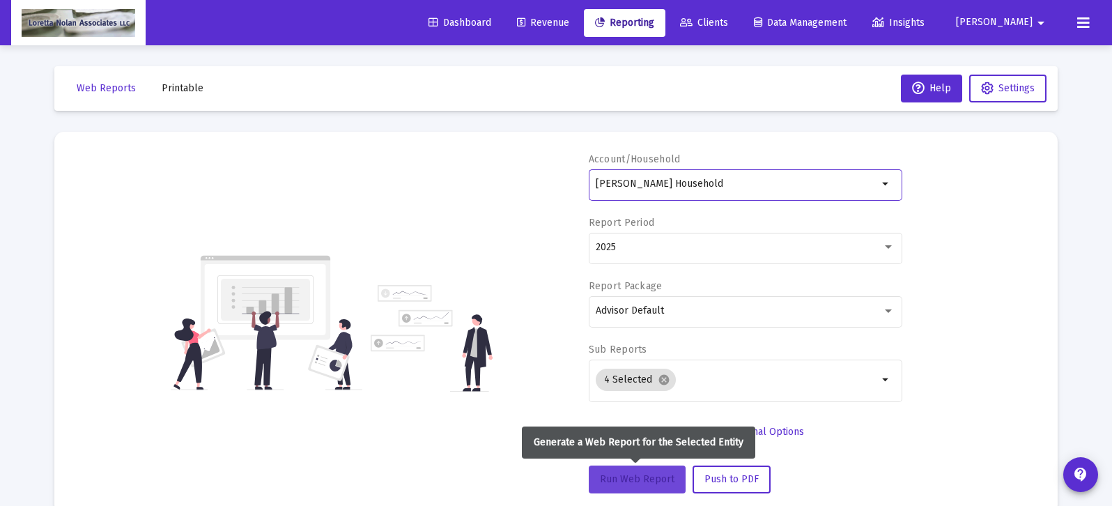
click at [625, 480] on span "Run Web Report" at bounding box center [637, 479] width 75 height 12
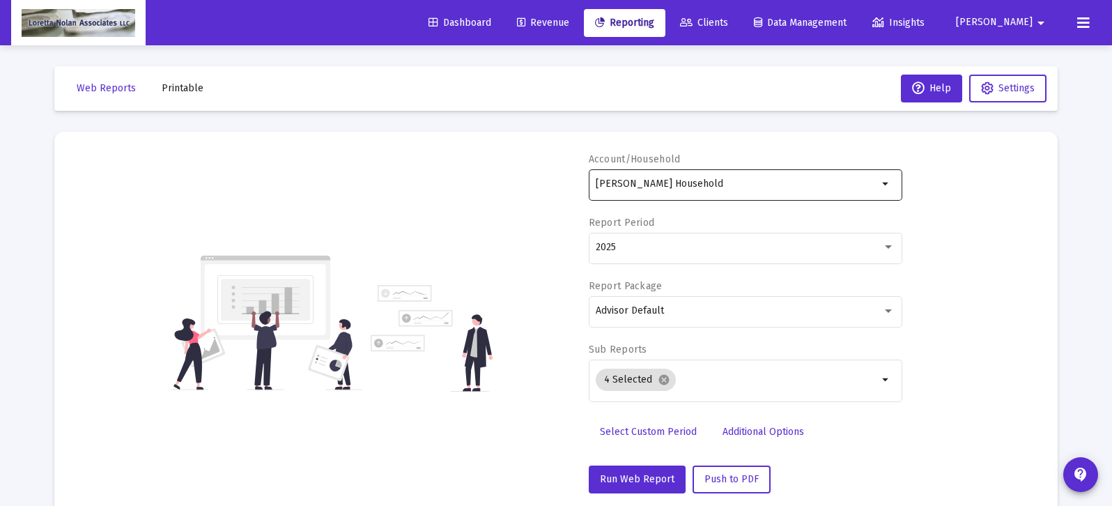
click at [887, 185] on mat-icon "arrow_drop_down" at bounding box center [886, 184] width 17 height 17
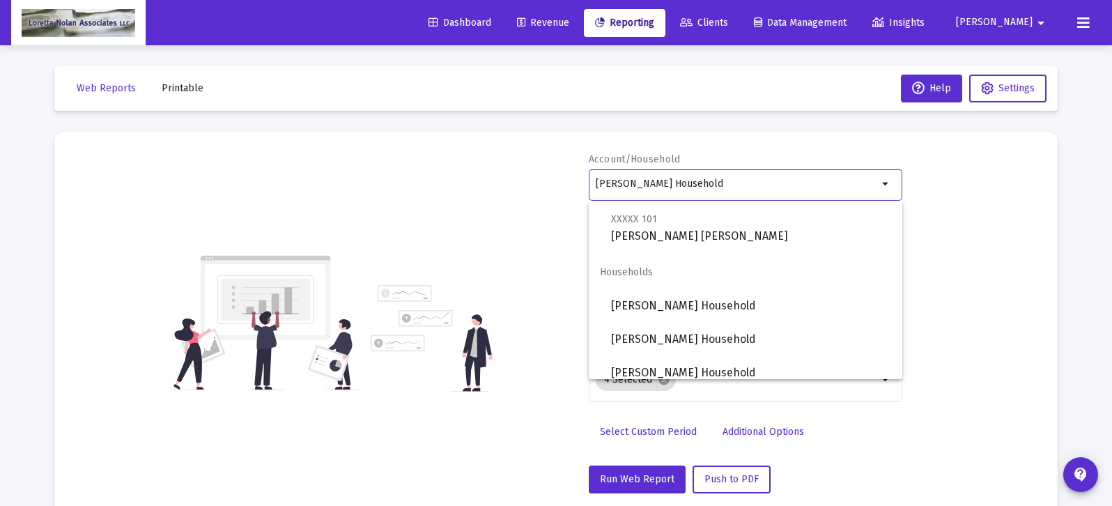
scroll to position [479, 0]
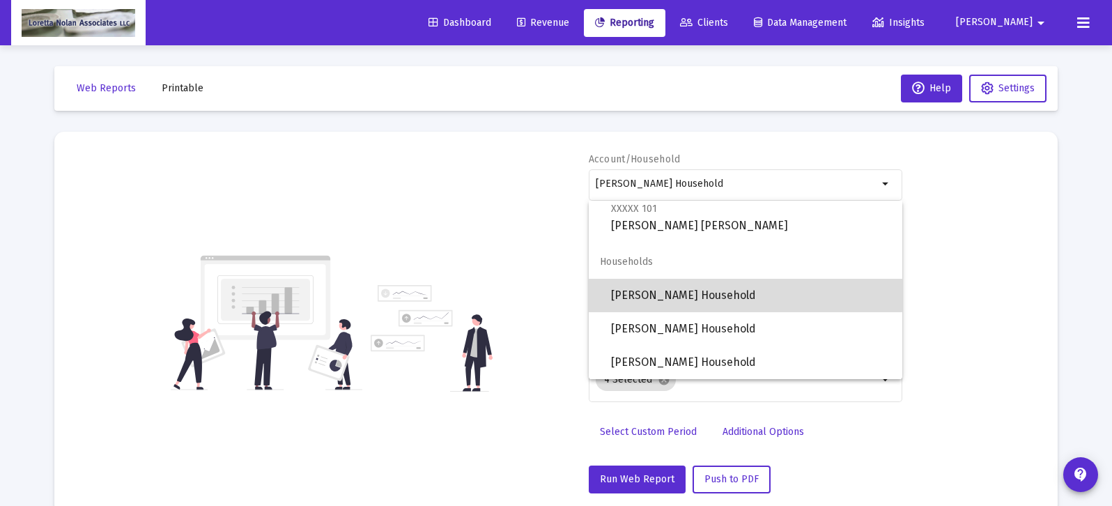
click at [675, 293] on span "[PERSON_NAME] Household" at bounding box center [751, 295] width 280 height 33
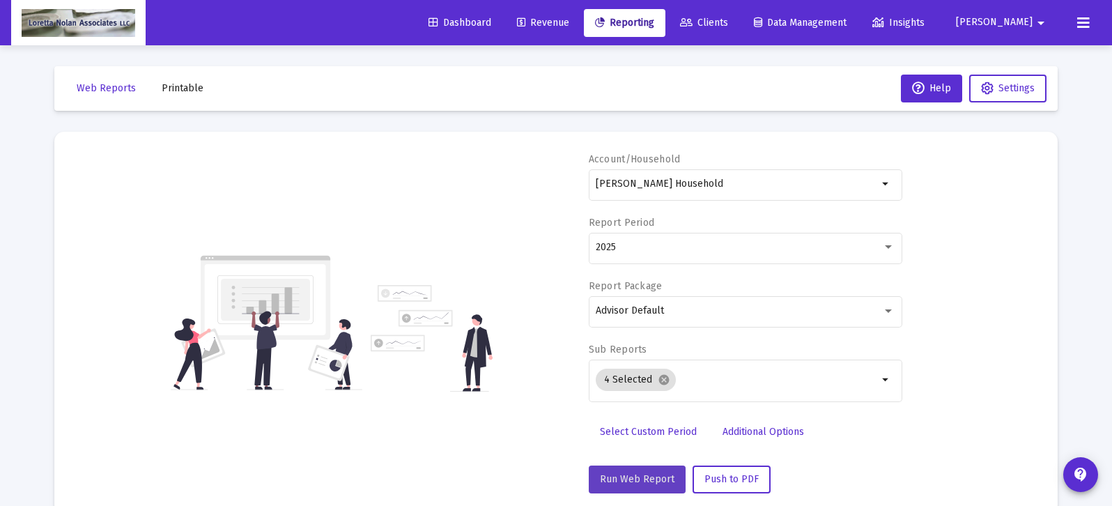
click at [643, 483] on span "Run Web Report" at bounding box center [637, 479] width 75 height 12
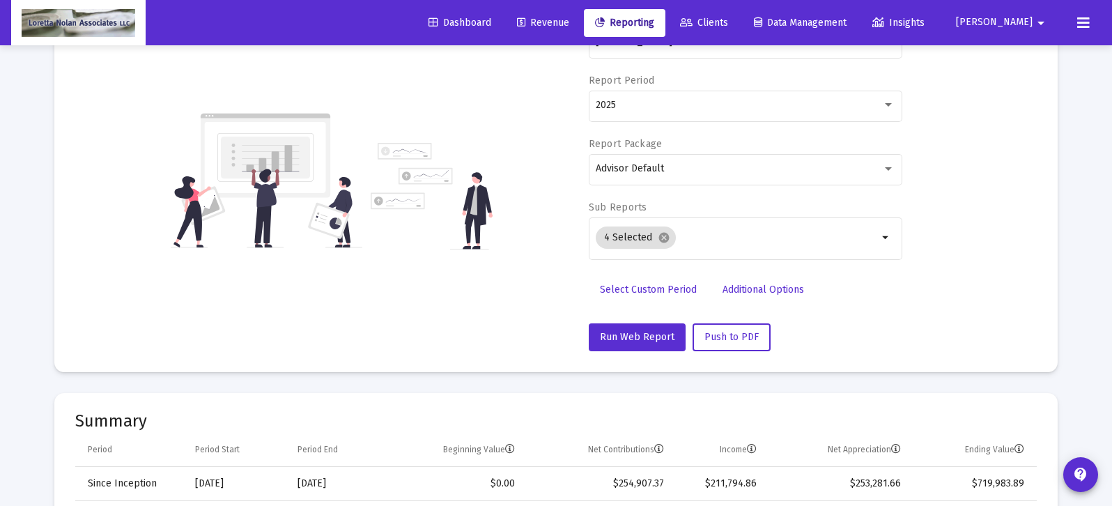
scroll to position [0, 0]
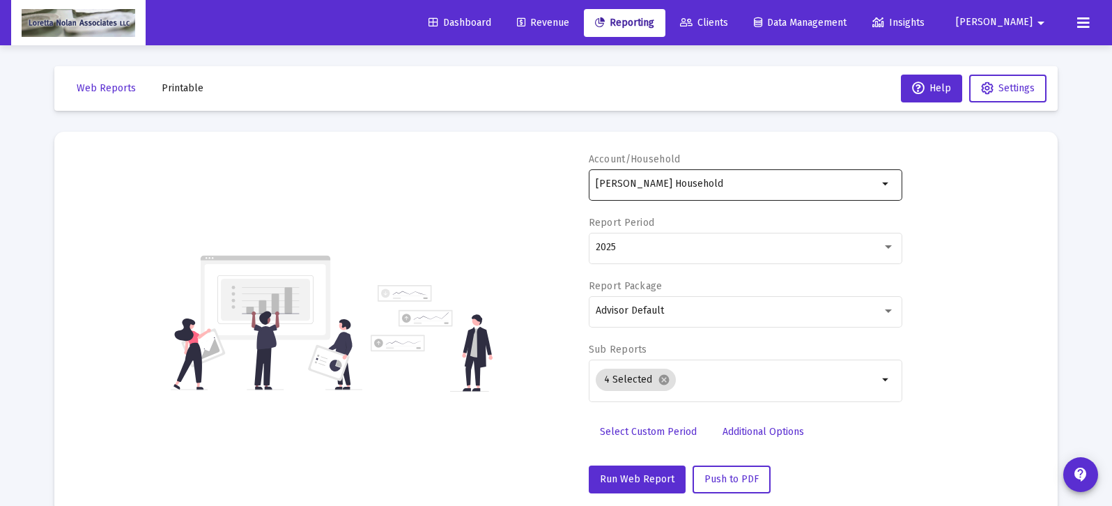
click at [885, 185] on mat-icon "arrow_drop_down" at bounding box center [886, 184] width 17 height 17
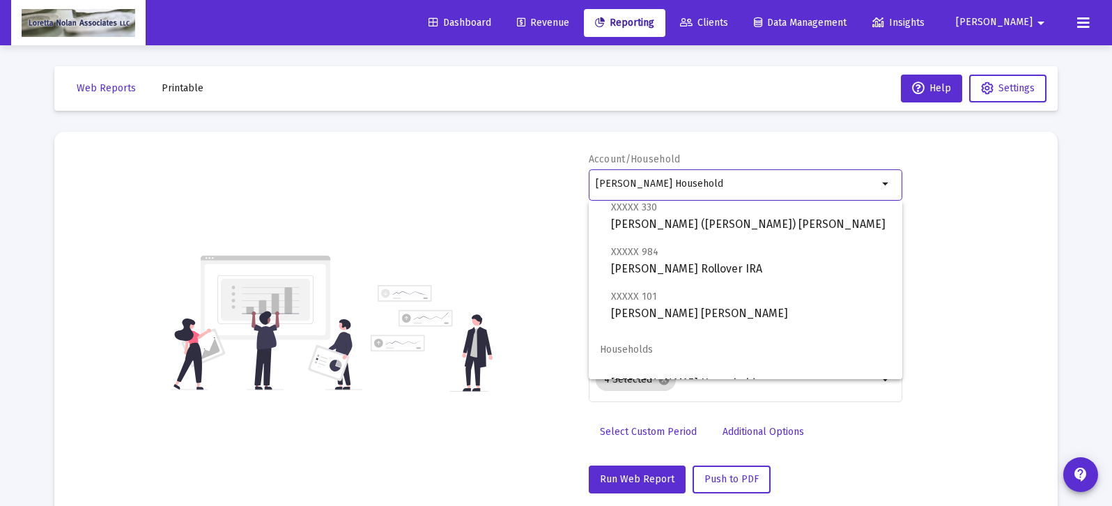
scroll to position [479, 0]
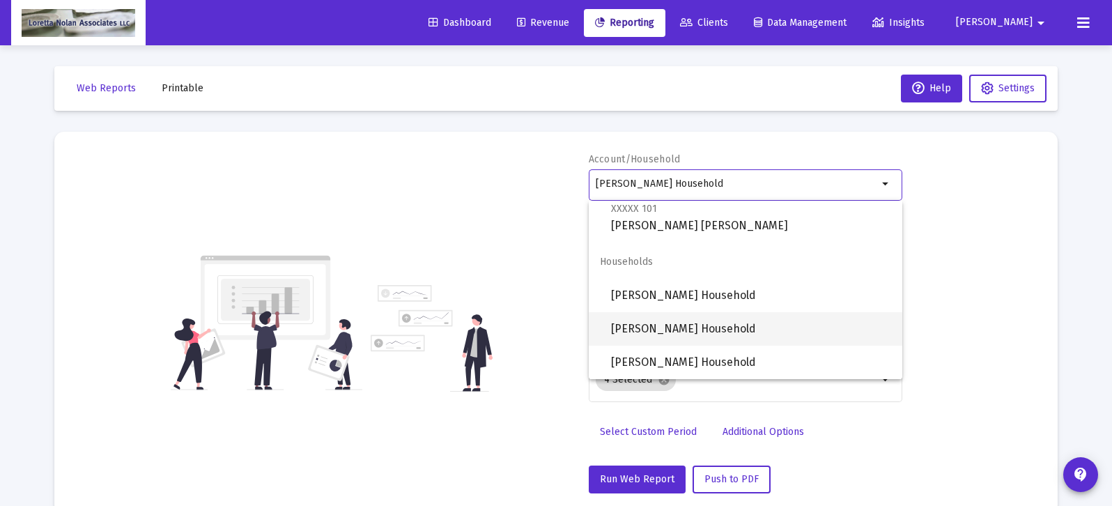
click at [627, 328] on span "[PERSON_NAME] Household" at bounding box center [751, 328] width 280 height 33
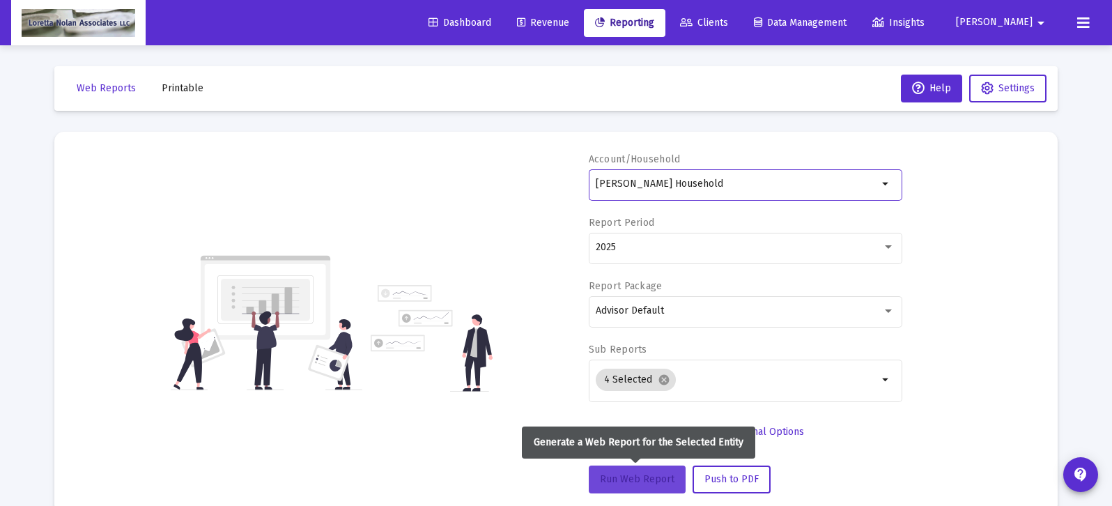
click at [637, 475] on span "Run Web Report" at bounding box center [637, 479] width 75 height 12
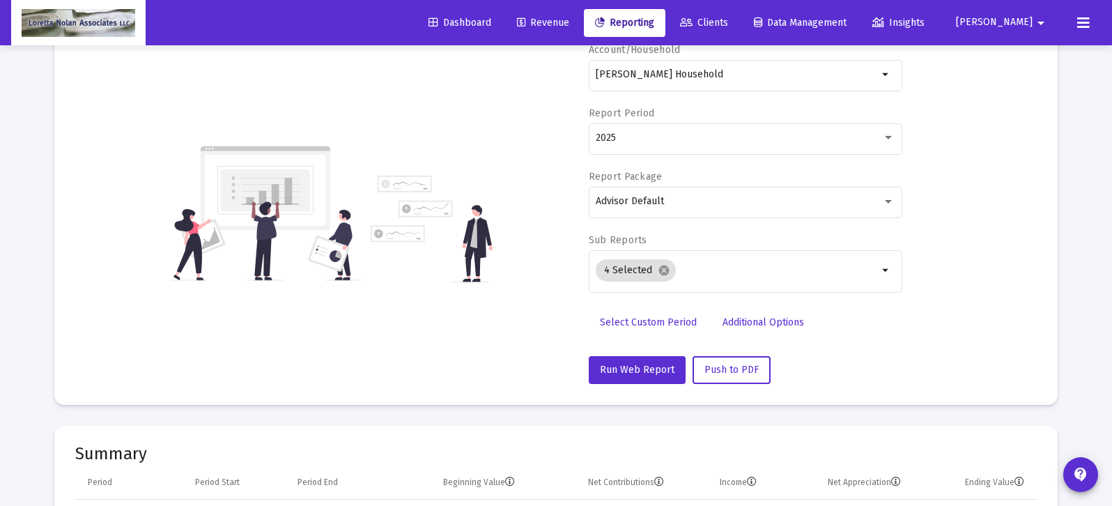
scroll to position [0, 0]
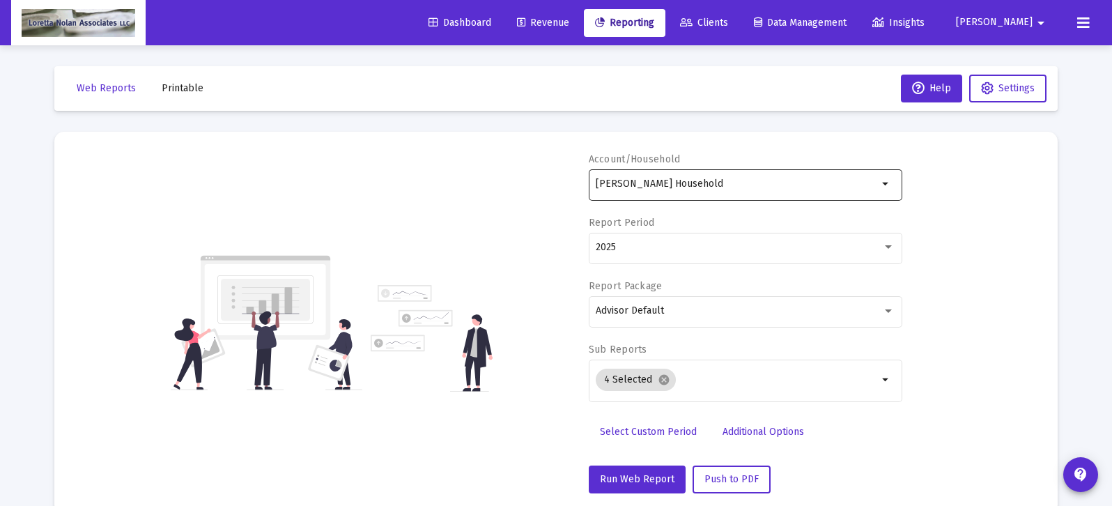
click at [706, 183] on input "[PERSON_NAME] Household" at bounding box center [737, 183] width 282 height 11
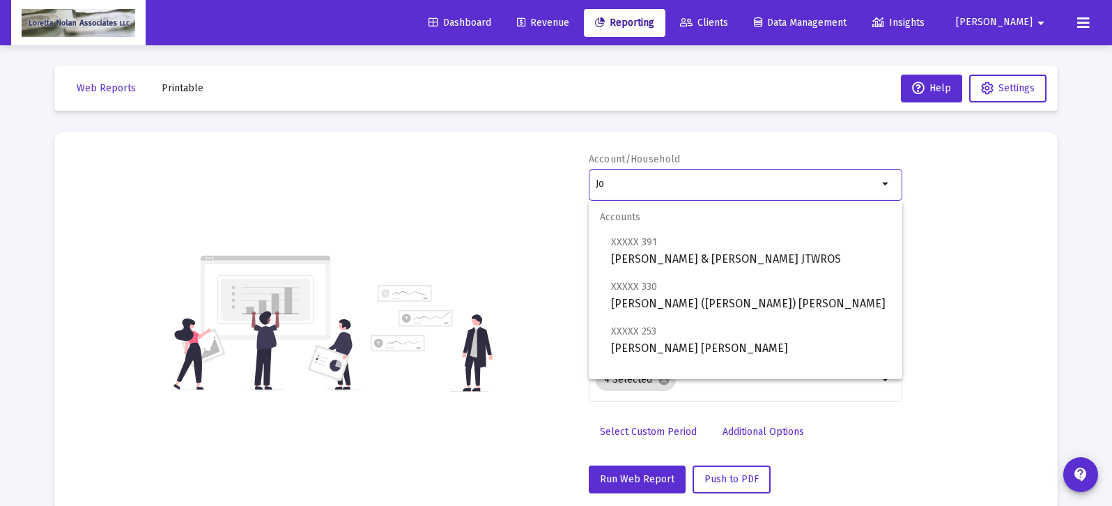
type input "J"
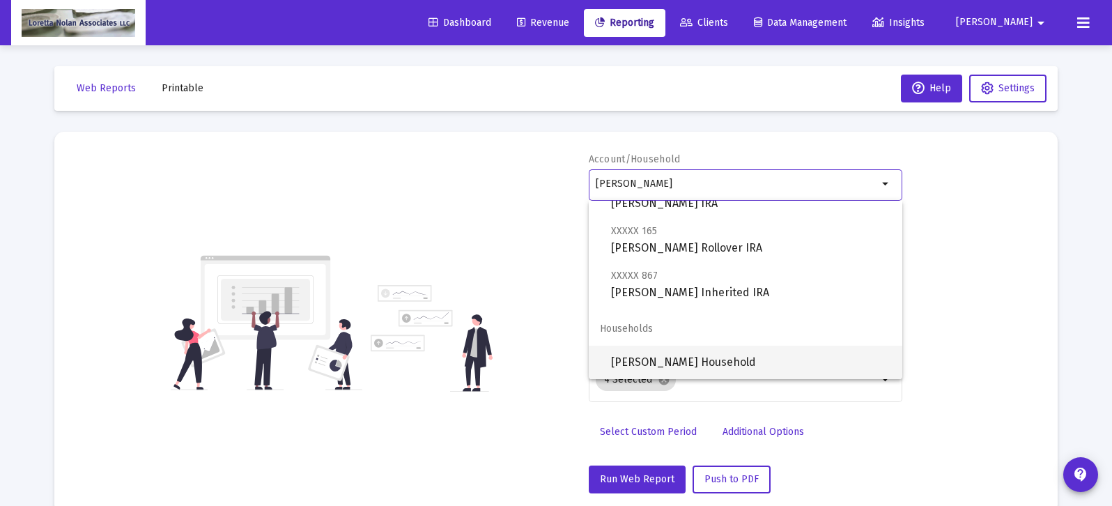
click at [663, 363] on span "[PERSON_NAME] Household" at bounding box center [751, 362] width 280 height 33
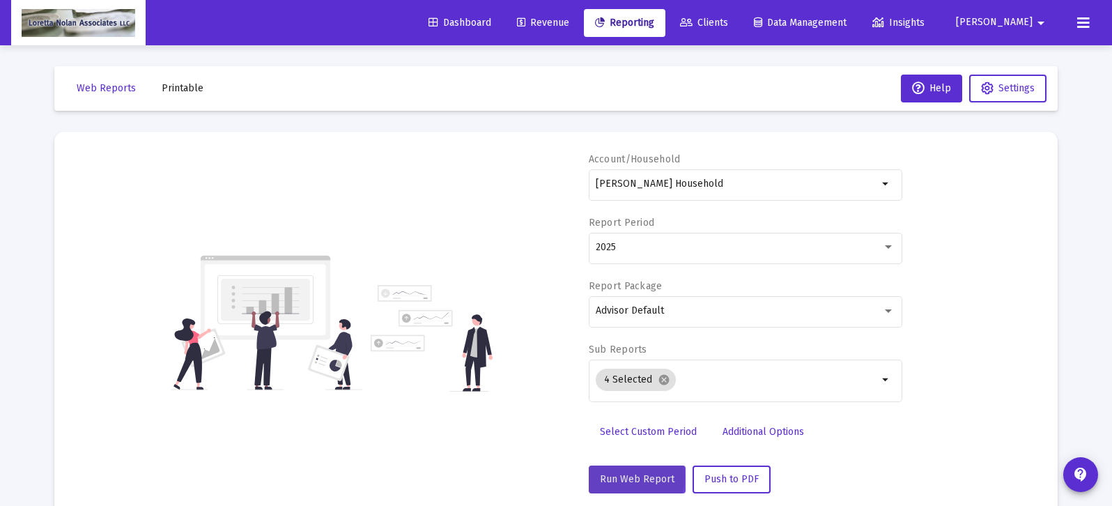
click at [626, 476] on span "Run Web Report" at bounding box center [637, 479] width 75 height 12
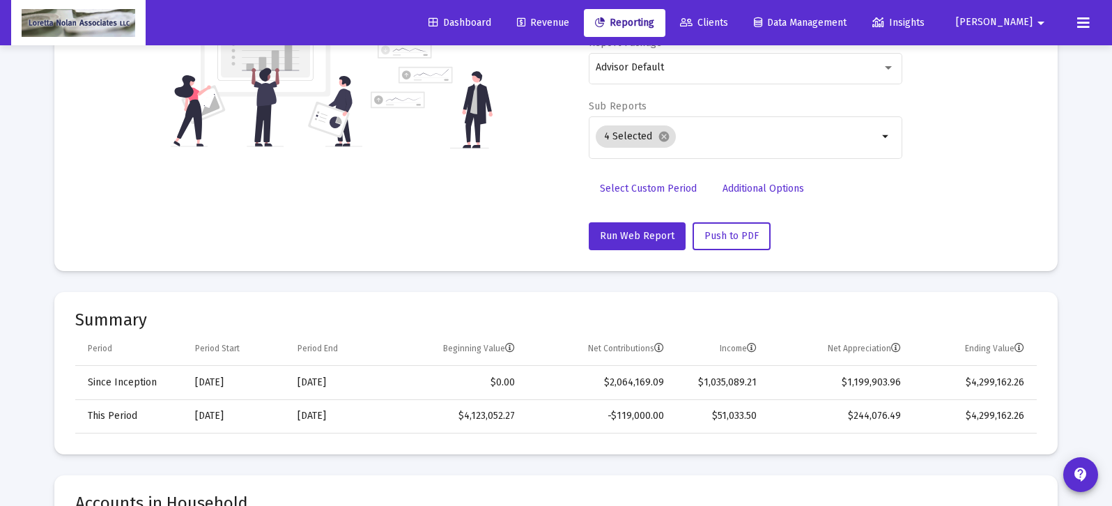
scroll to position [0, 0]
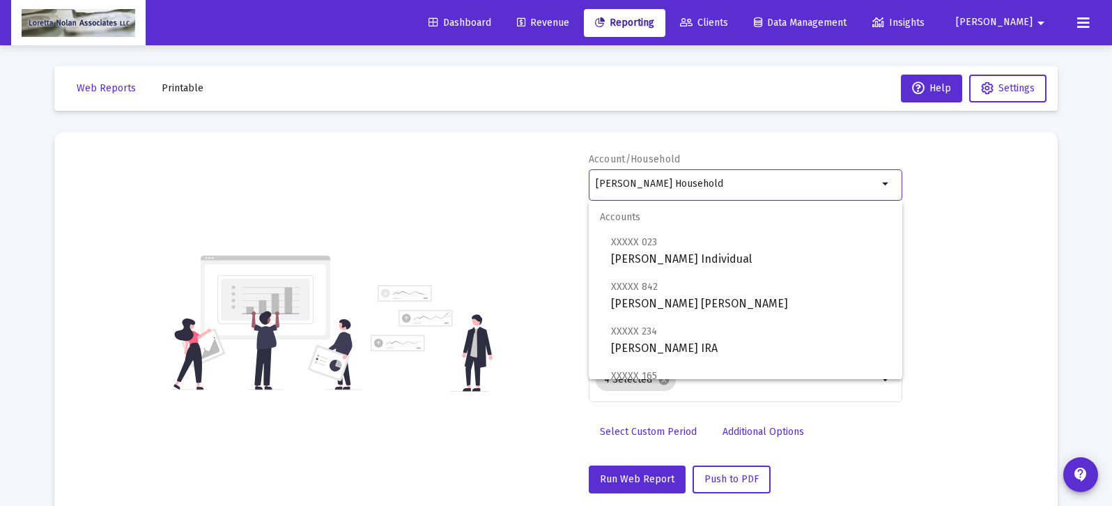
drag, startPoint x: 712, startPoint y: 183, endPoint x: 544, endPoint y: 186, distance: 168.0
click at [544, 186] on div "Account/Household [PERSON_NAME] Household arrow_drop_down Report Period 2025 Re…" at bounding box center [556, 323] width 962 height 341
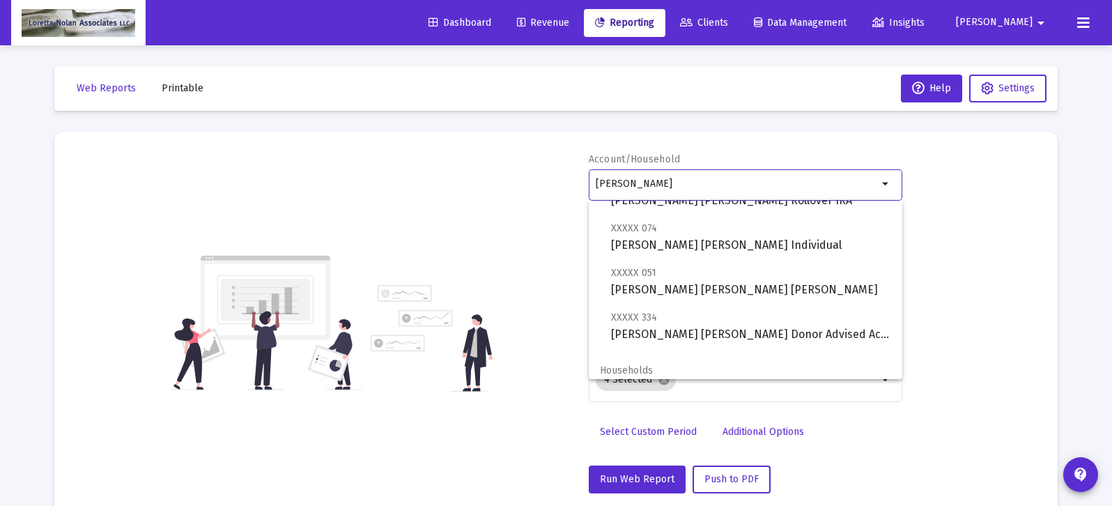
scroll to position [100, 0]
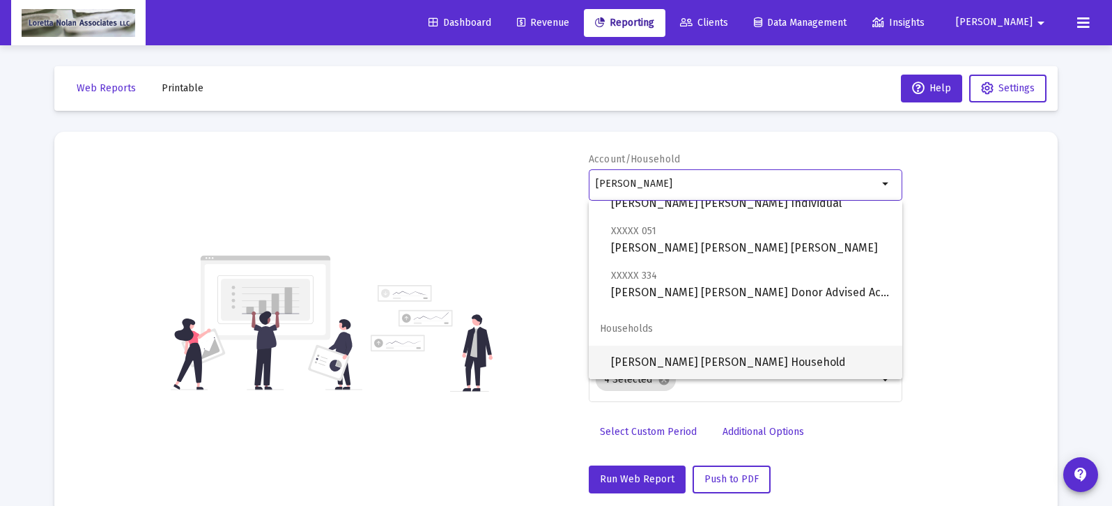
click at [657, 363] on span "[PERSON_NAME] [PERSON_NAME] Household" at bounding box center [751, 362] width 280 height 33
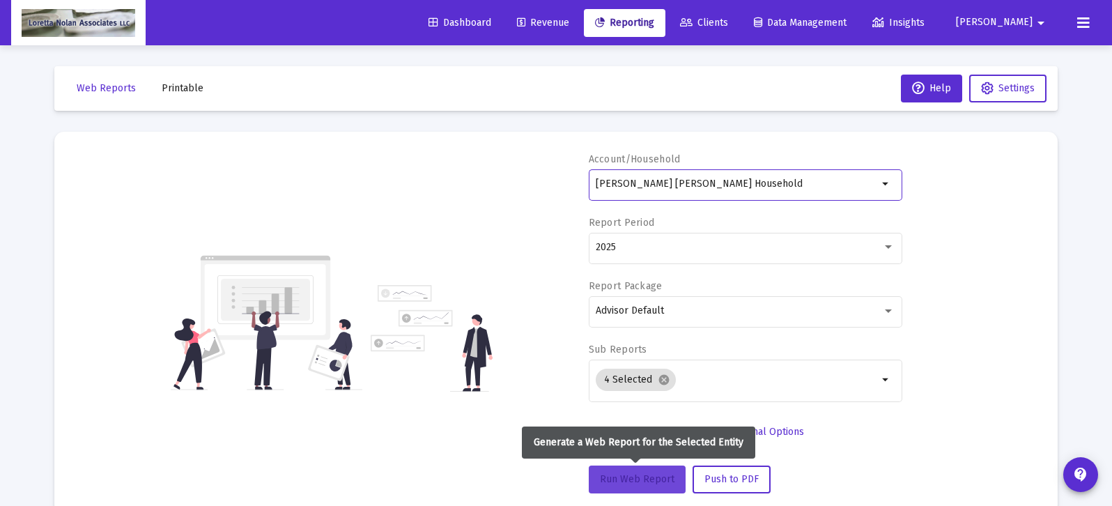
click at [631, 479] on span "Run Web Report" at bounding box center [637, 479] width 75 height 12
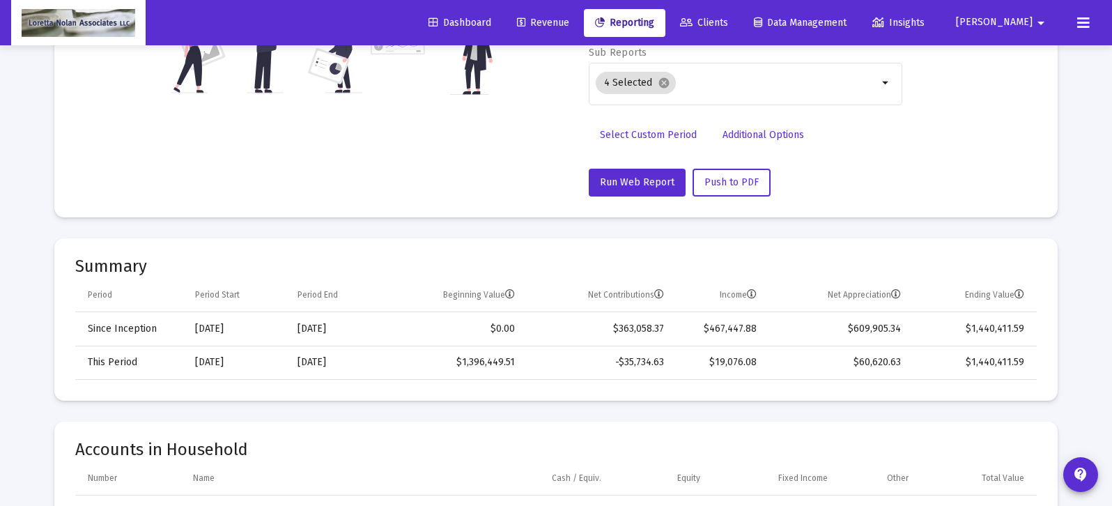
scroll to position [0, 0]
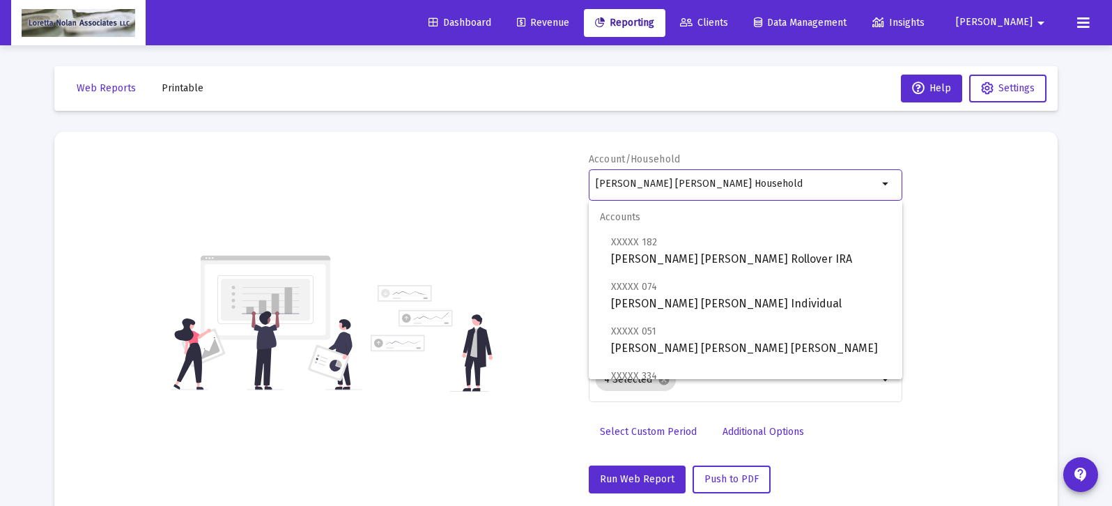
click at [736, 183] on input "[PERSON_NAME] [PERSON_NAME] Household" at bounding box center [737, 183] width 282 height 11
type input "S"
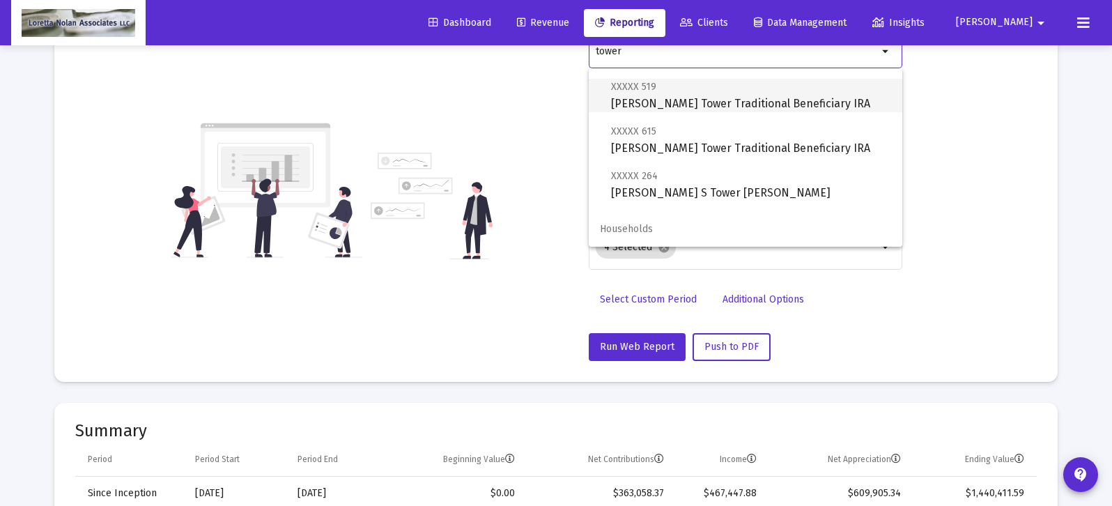
scroll to position [401, 0]
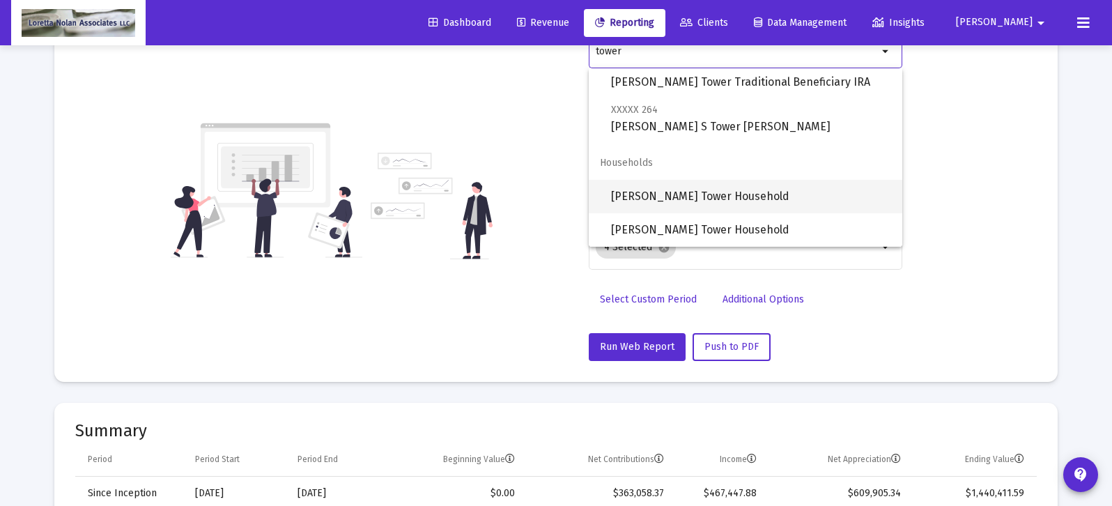
click at [641, 196] on span "[PERSON_NAME] Tower Household" at bounding box center [751, 196] width 280 height 33
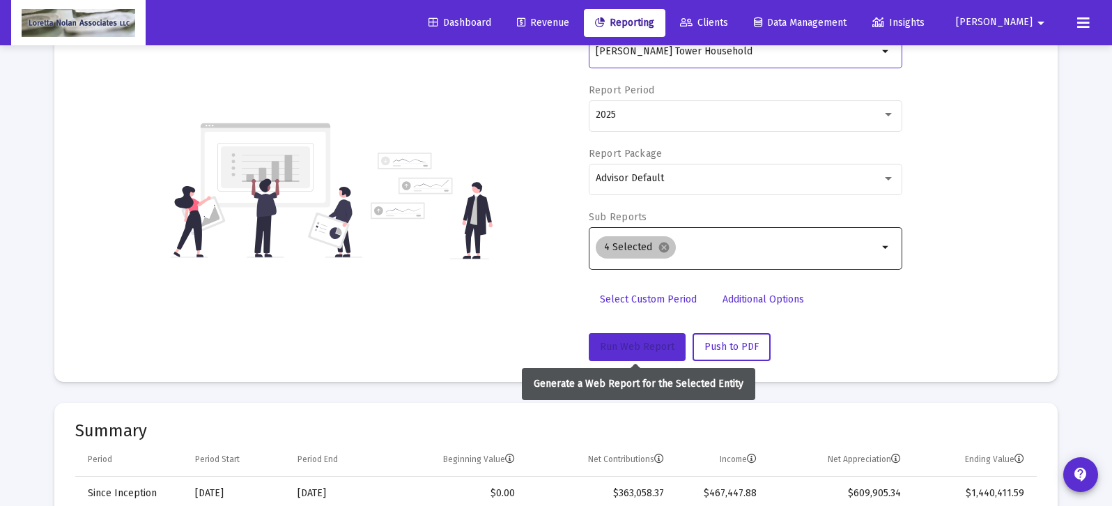
click at [640, 344] on span "Run Web Report" at bounding box center [637, 347] width 75 height 12
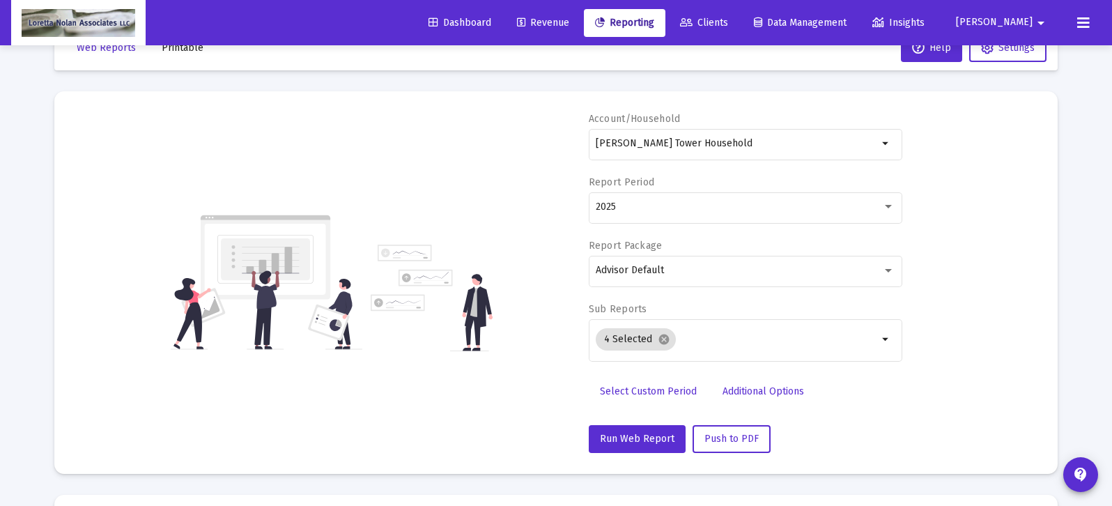
scroll to position [0, 0]
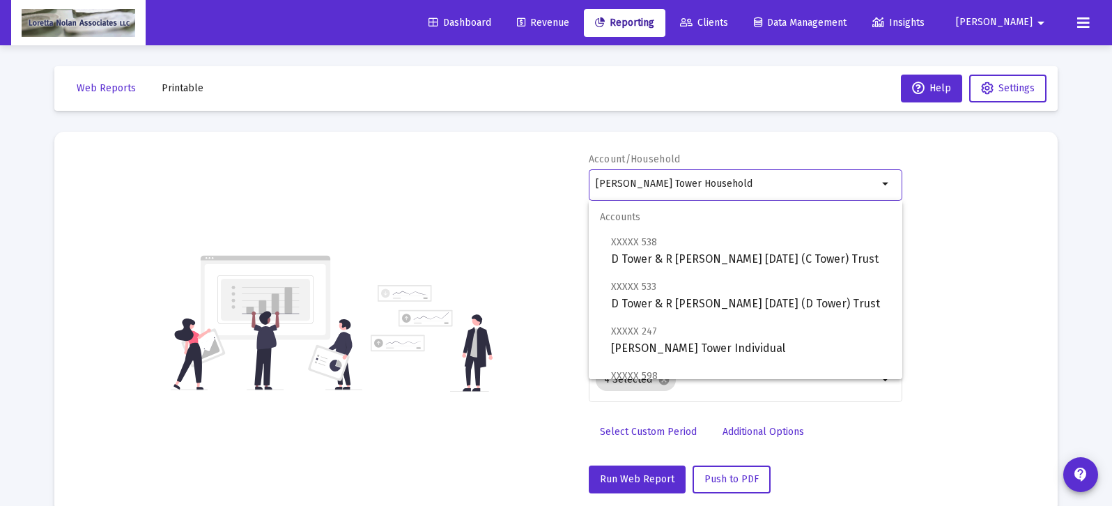
click at [783, 188] on input "[PERSON_NAME] Tower Household" at bounding box center [737, 183] width 282 height 11
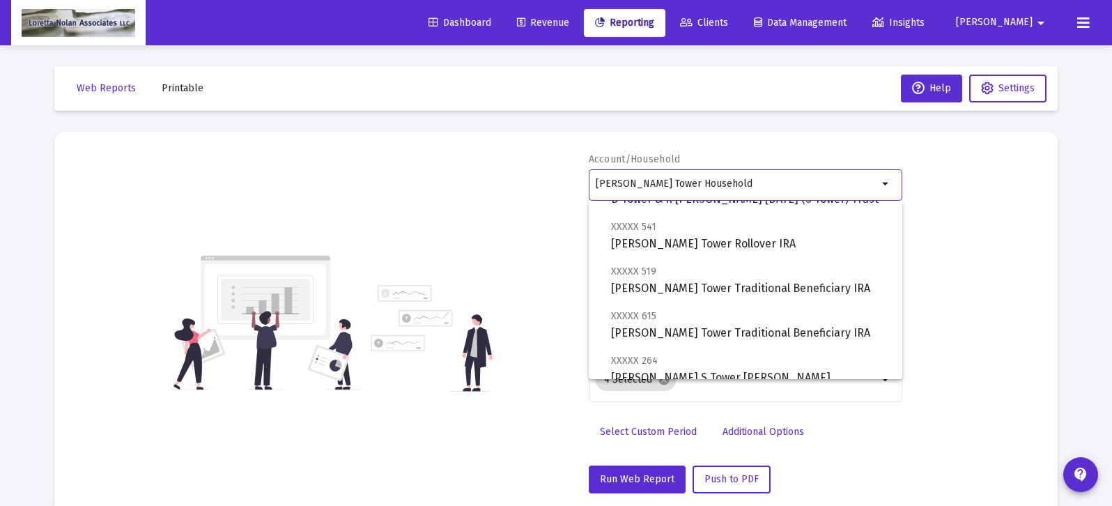
scroll to position [401, 0]
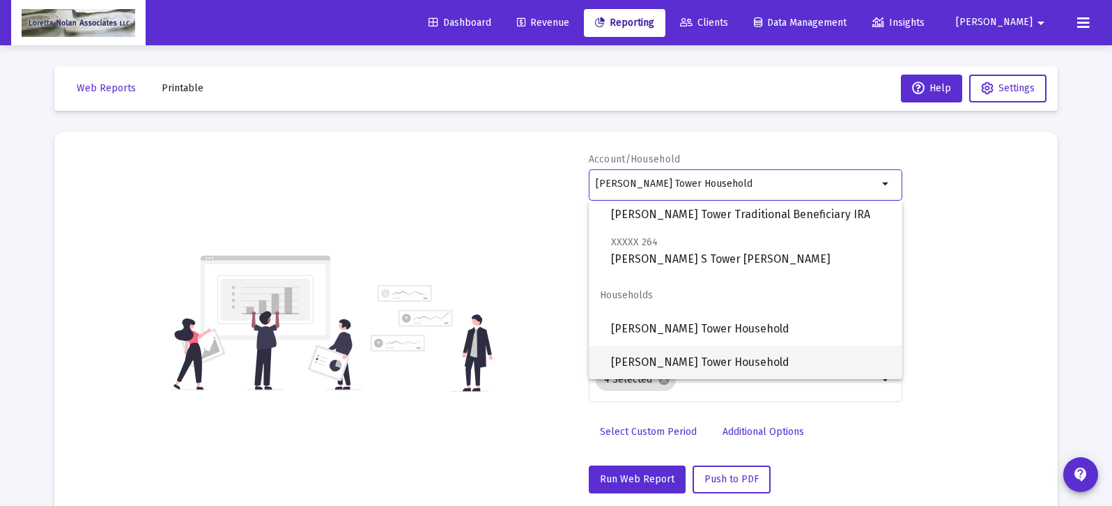
click at [641, 363] on span "[PERSON_NAME] Tower Household" at bounding box center [751, 362] width 280 height 33
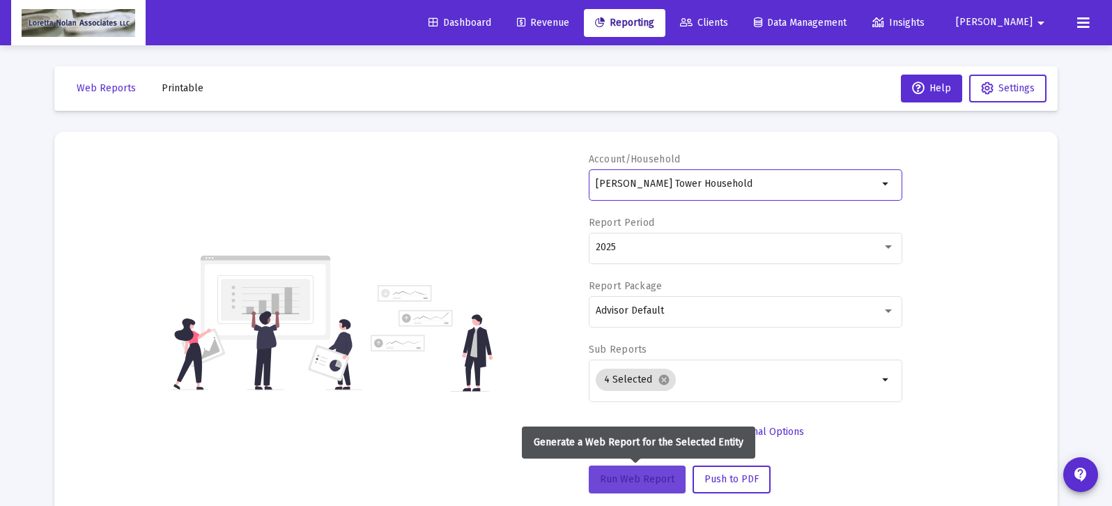
click at [640, 478] on span "Run Web Report" at bounding box center [637, 479] width 75 height 12
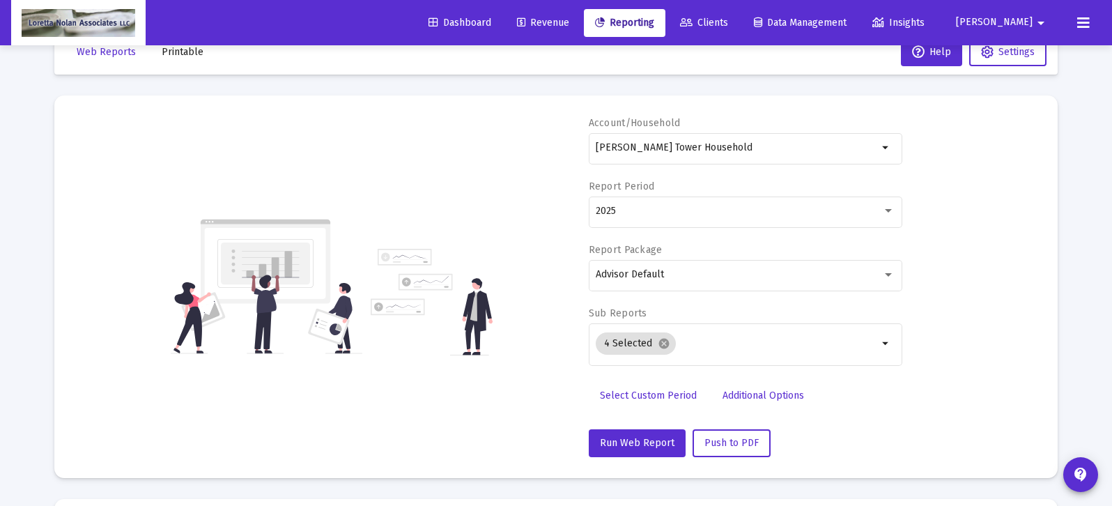
scroll to position [0, 0]
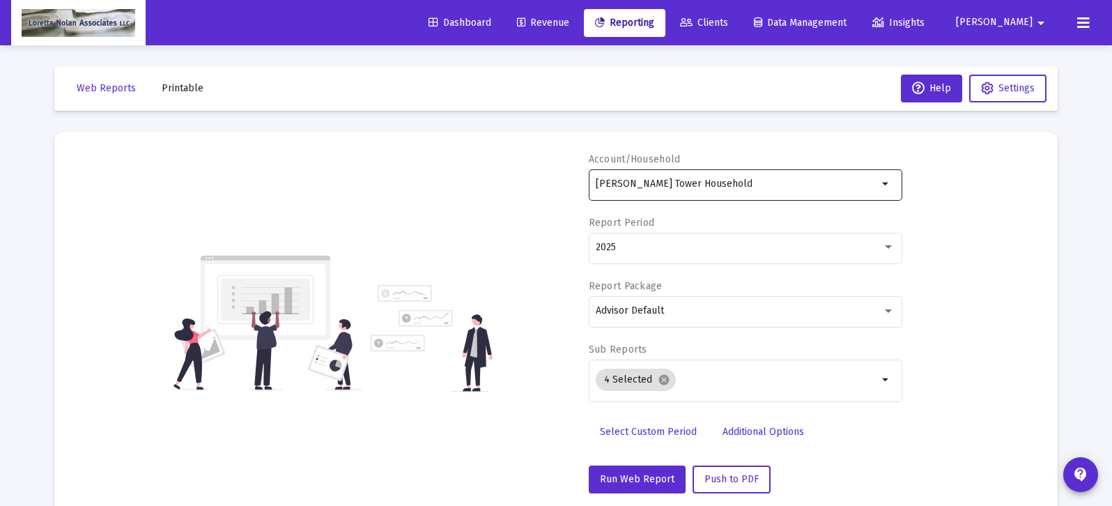
click at [806, 183] on input "[PERSON_NAME] Tower Household" at bounding box center [737, 183] width 282 height 11
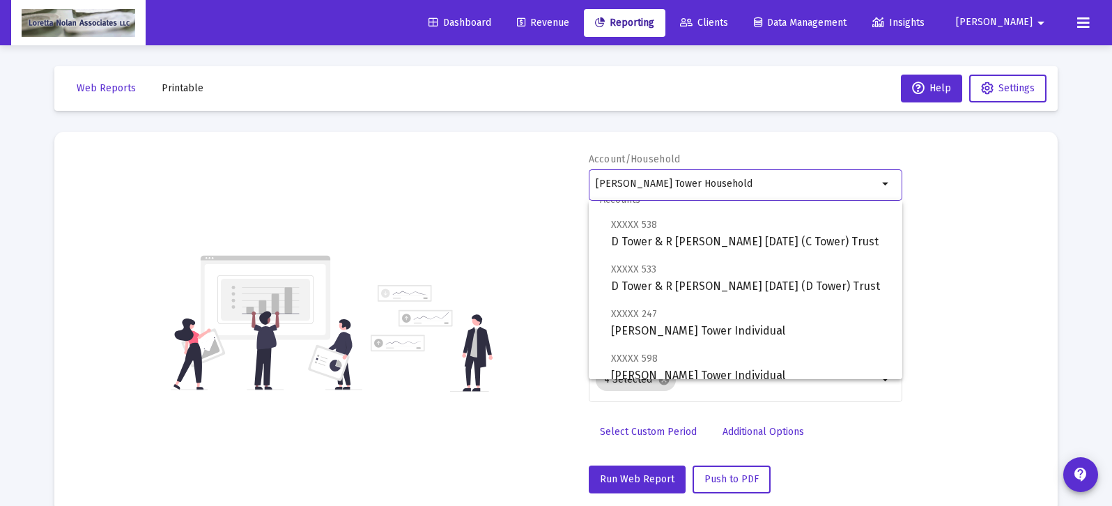
scroll to position [17, 0]
click at [653, 241] on span "XXXXX 538 D Tower & R [PERSON_NAME] [DATE] (C Tower) Trust" at bounding box center [751, 234] width 280 height 34
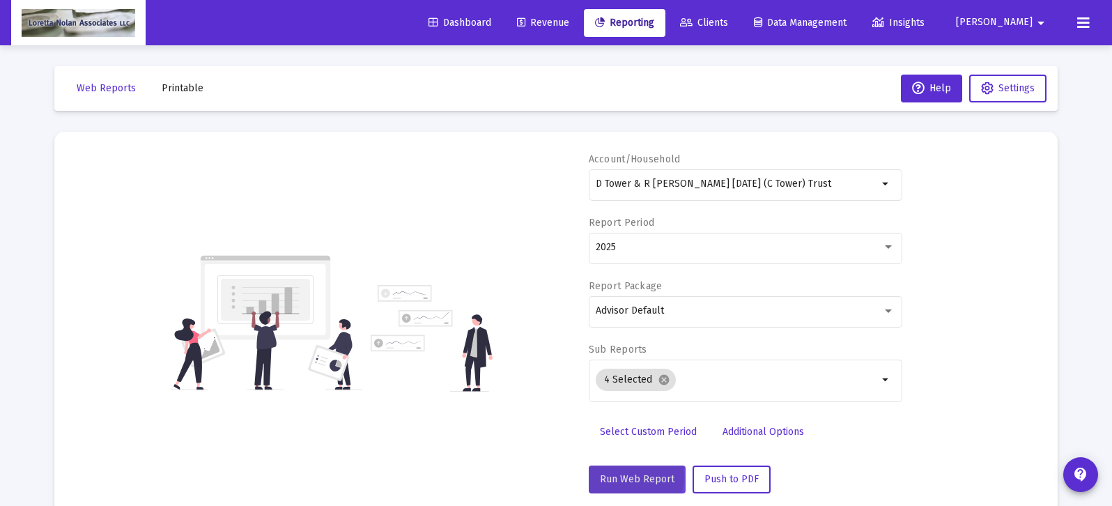
click at [616, 475] on span "Run Web Report" at bounding box center [637, 479] width 75 height 12
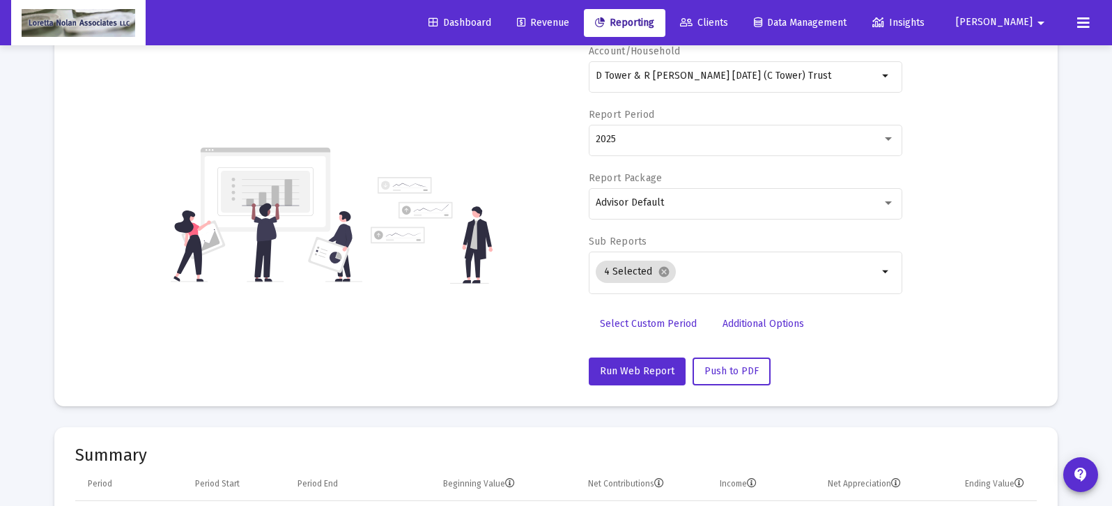
scroll to position [0, 0]
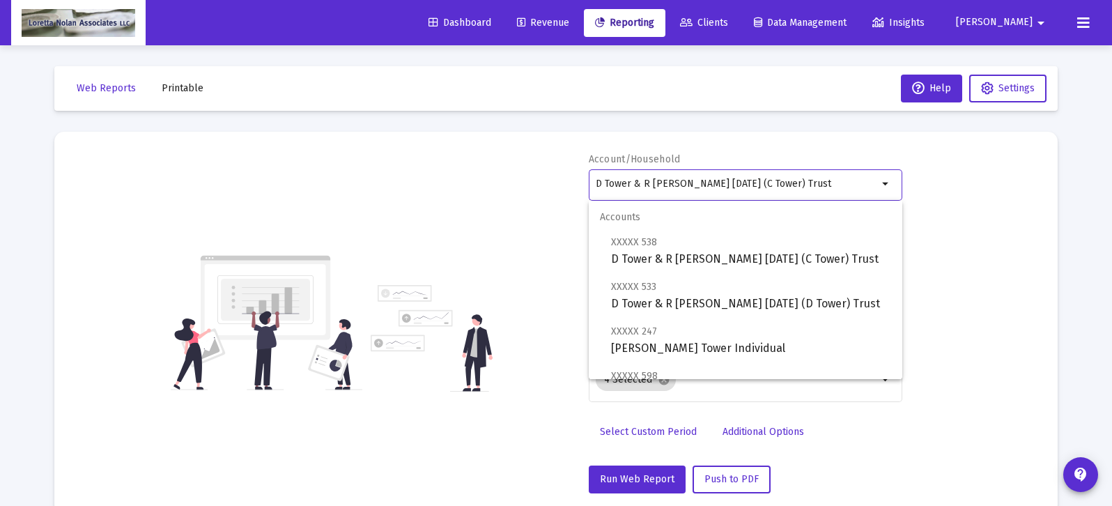
click at [715, 185] on input "D Tower & R [PERSON_NAME] [DATE] (C Tower) Trust" at bounding box center [737, 183] width 282 height 11
click at [627, 303] on span "XXXXX [GEOGRAPHIC_DATA] & R [PERSON_NAME] [DATE] (D Tower) Trust" at bounding box center [751, 295] width 280 height 34
type input "D Tower & R [PERSON_NAME] [DATE] (D Tower) Trust"
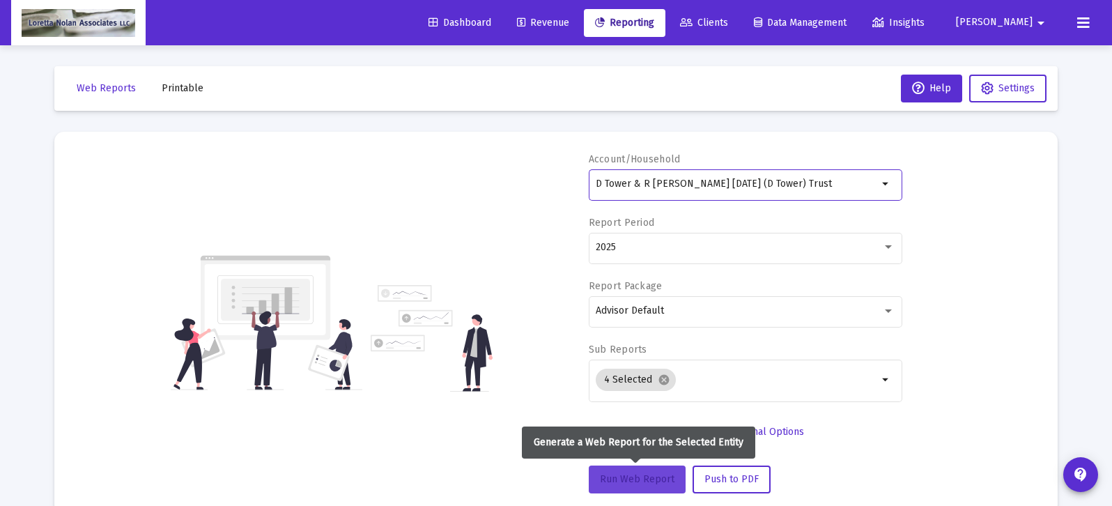
click at [637, 482] on span "Run Web Report" at bounding box center [637, 479] width 75 height 12
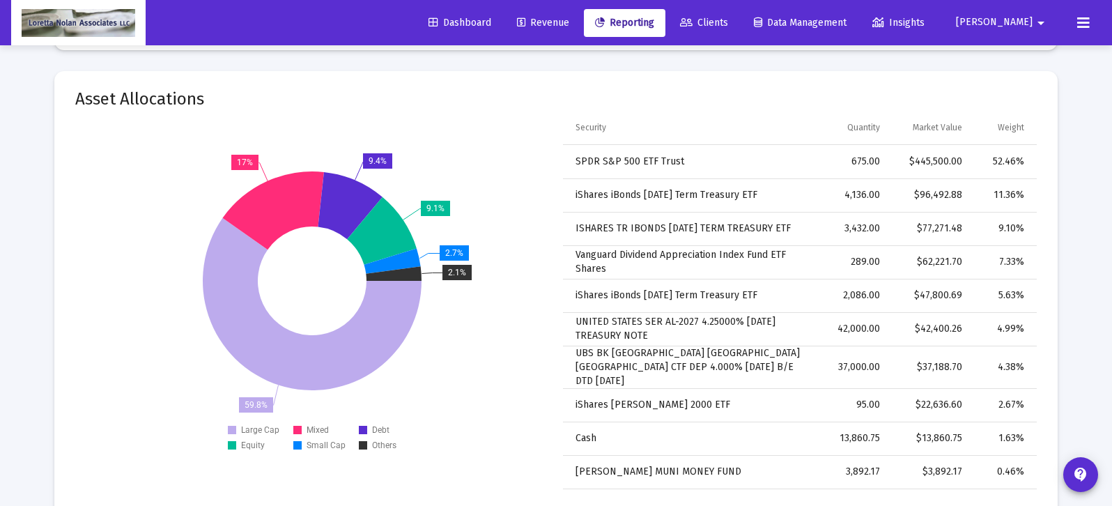
scroll to position [921, 0]
